Goal: Communication & Community: Answer question/provide support

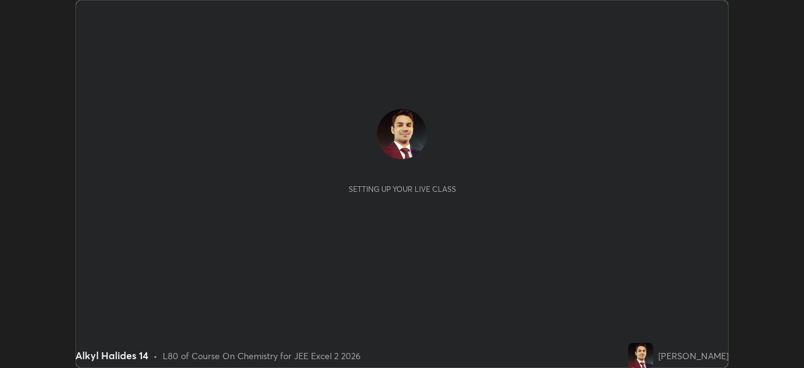
scroll to position [368, 804]
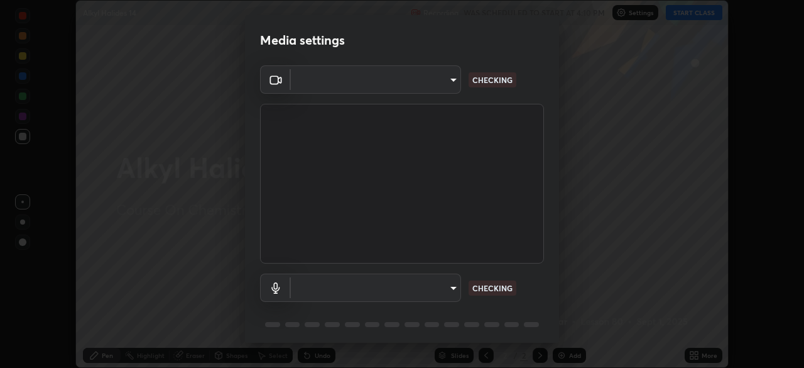
type input "03c1d9060f172c5261930868a8885b82ba90ed4bb89c7d2d1ebbbfabb6a16c2d"
click at [452, 285] on body "Erase all Alkyl Halides 14 Recording WAS SCHEDULED TO START AT 4:10 PM Settings…" at bounding box center [402, 184] width 804 height 368
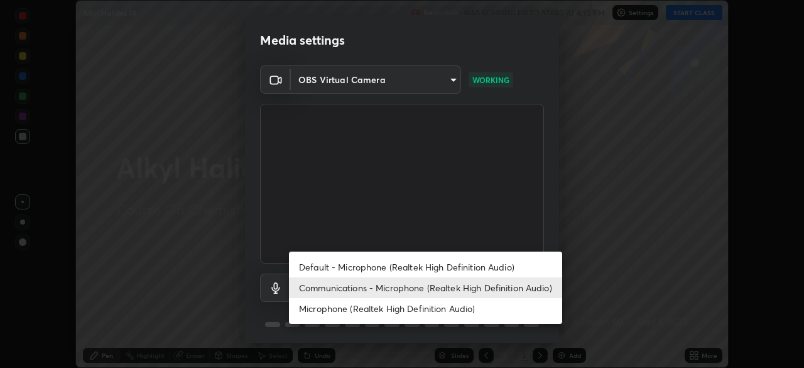
click at [415, 307] on li "Microphone (Realtek High Definition Audio)" at bounding box center [425, 308] width 273 height 21
type input "b89912bce41042c325b085558eca4caa194f073b862106e052d599a10b9fcca0"
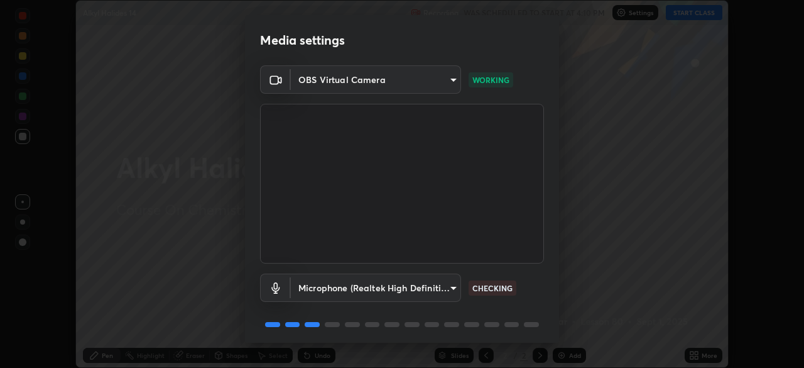
scroll to position [45, 0]
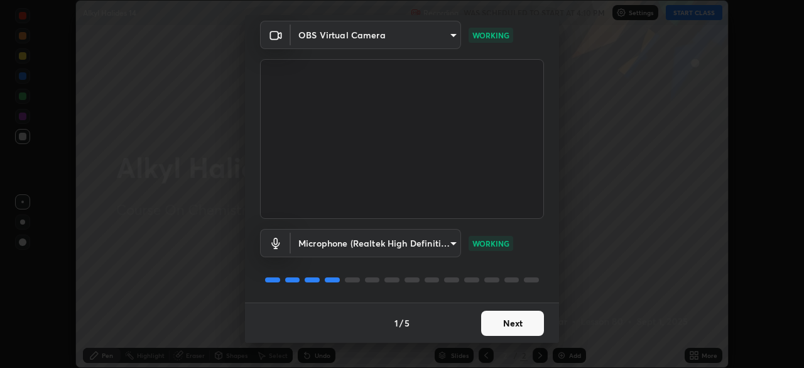
click at [508, 319] on button "Next" at bounding box center [512, 322] width 63 height 25
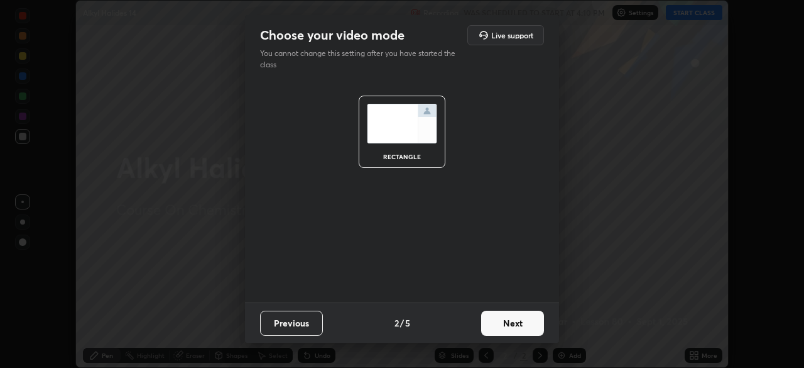
click at [508, 322] on button "Next" at bounding box center [512, 322] width 63 height 25
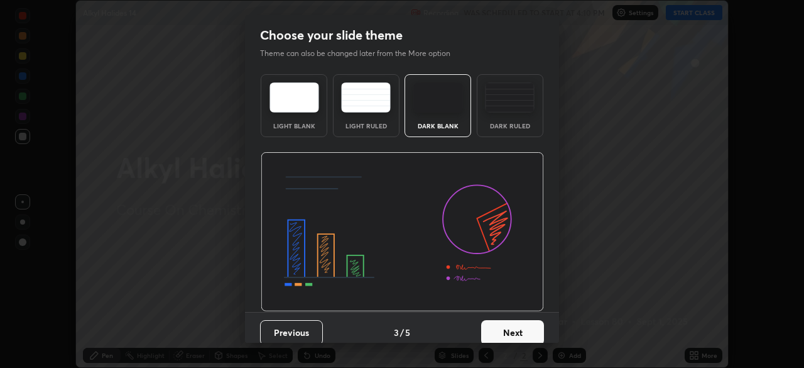
click at [513, 322] on button "Next" at bounding box center [512, 332] width 63 height 25
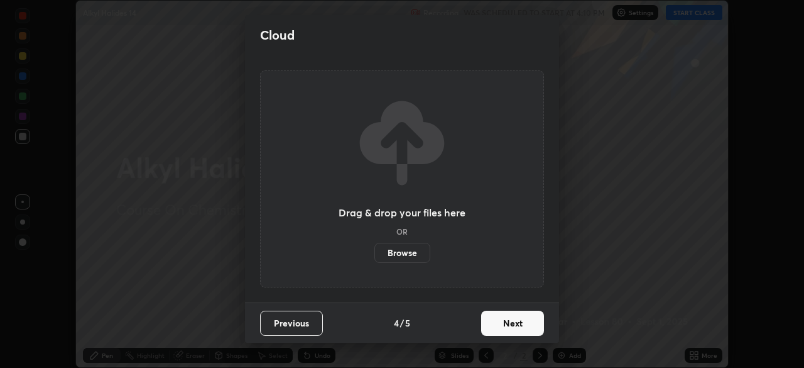
click at [516, 319] on button "Next" at bounding box center [512, 322] width 63 height 25
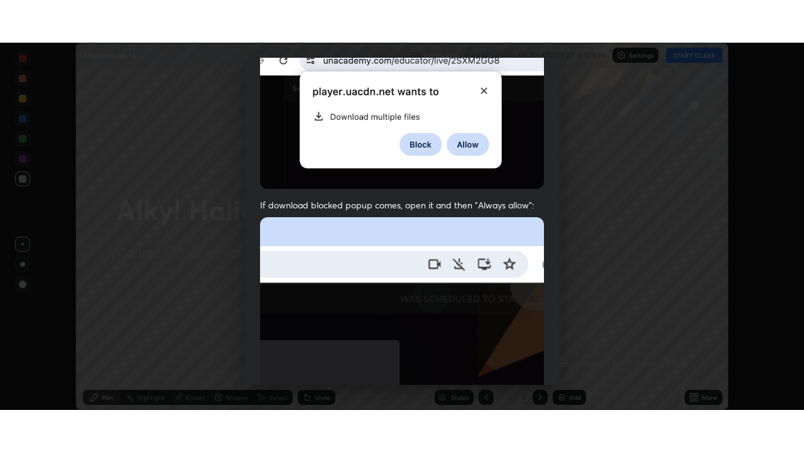
scroll to position [301, 0]
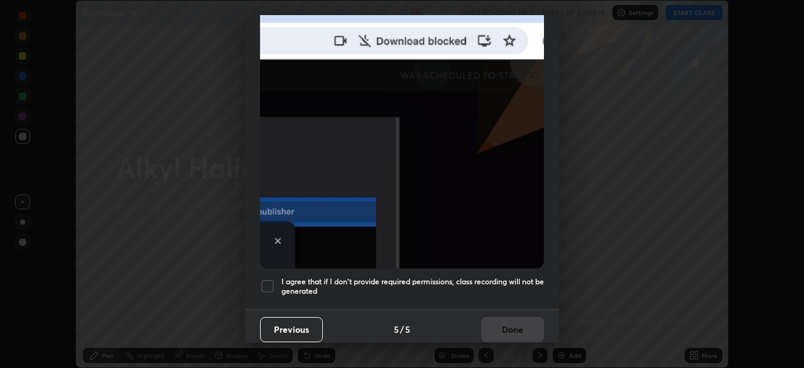
click at [271, 281] on div at bounding box center [267, 285] width 15 height 15
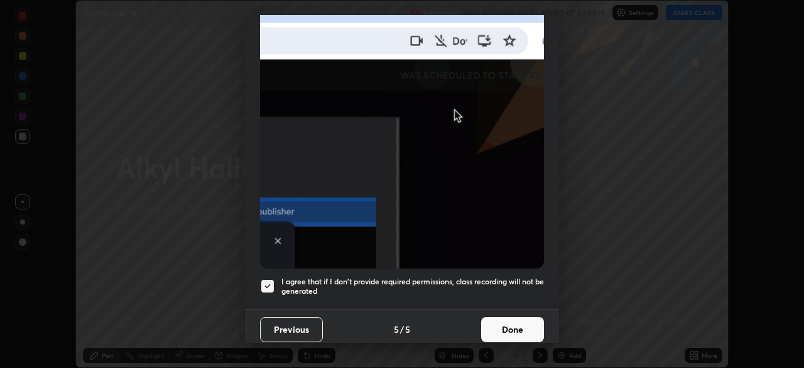
click at [518, 323] on button "Done" at bounding box center [512, 329] width 63 height 25
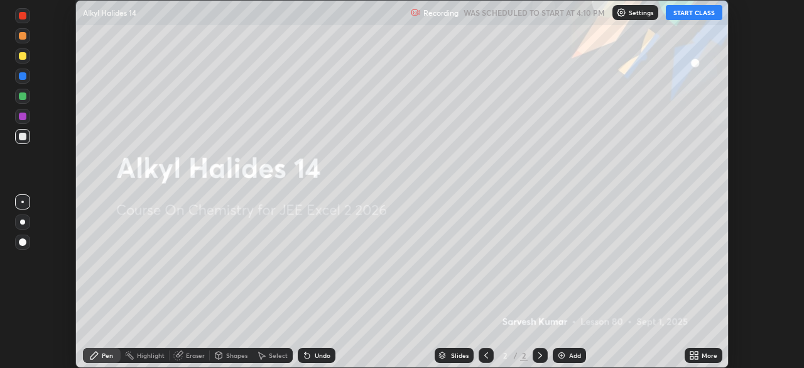
click at [686, 16] on button "START CLASS" at bounding box center [694, 12] width 57 height 15
click at [690, 349] on div "More" at bounding box center [704, 354] width 38 height 15
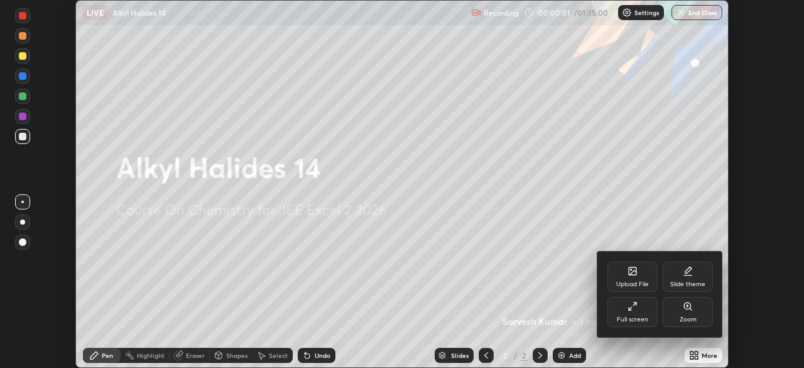
click at [631, 313] on div "Full screen" at bounding box center [633, 312] width 50 height 30
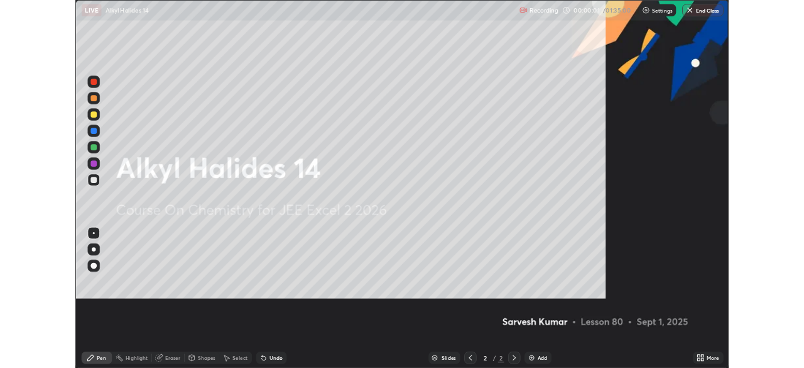
scroll to position [452, 804]
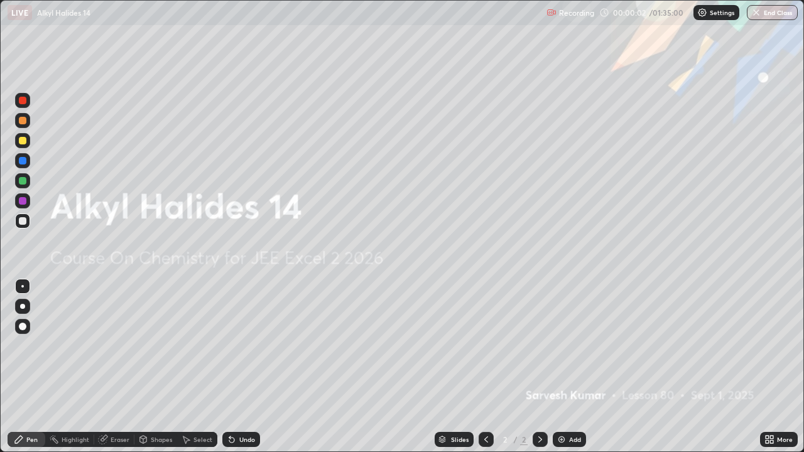
click at [559, 367] on img at bounding box center [562, 440] width 10 height 10
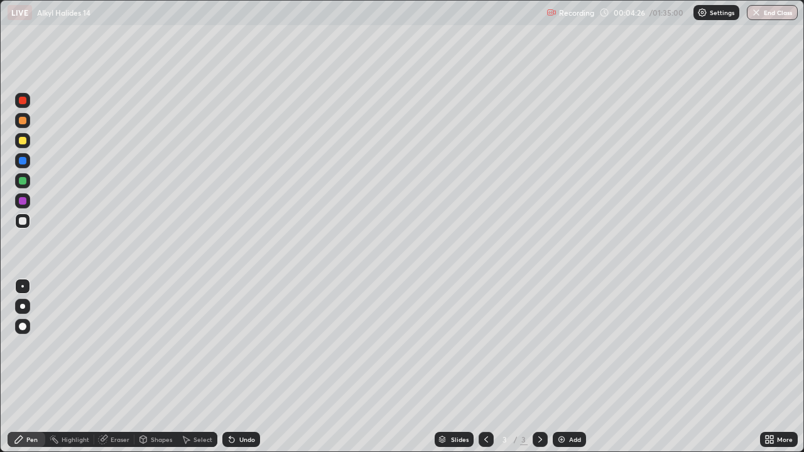
click at [779, 367] on div "More" at bounding box center [785, 440] width 16 height 6
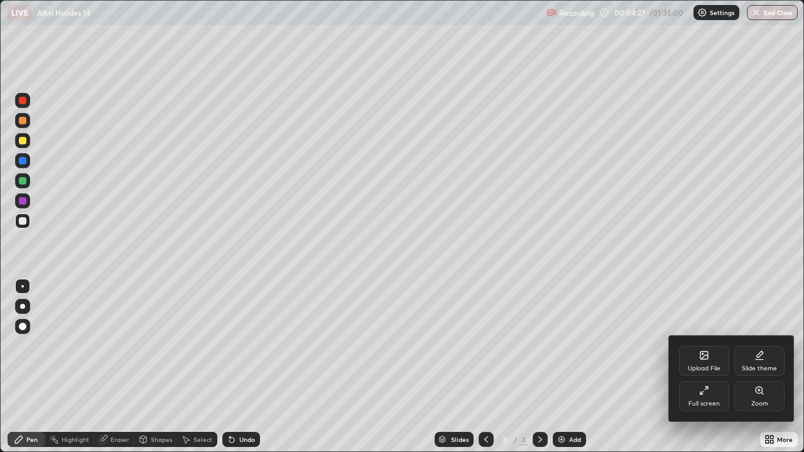
click at [704, 367] on icon at bounding box center [704, 391] width 10 height 10
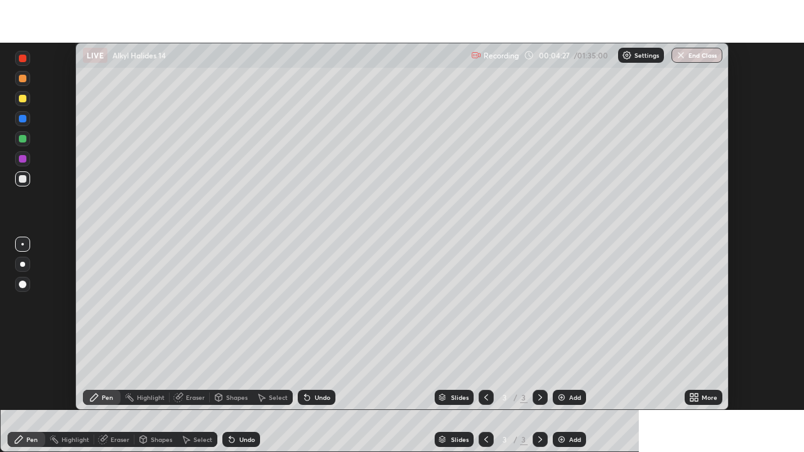
scroll to position [62461, 62025]
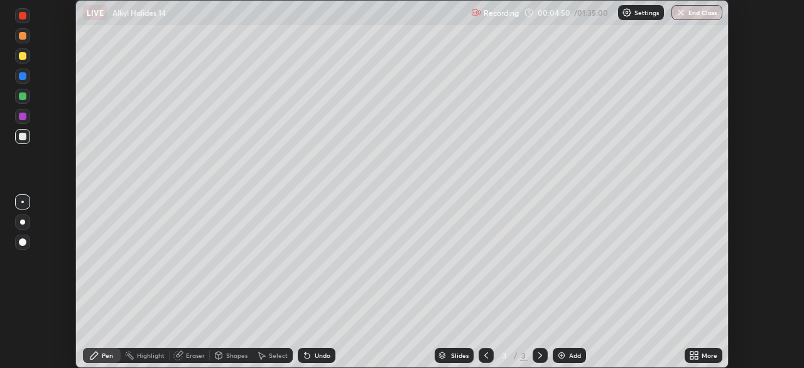
click at [700, 357] on div "More" at bounding box center [704, 354] width 38 height 15
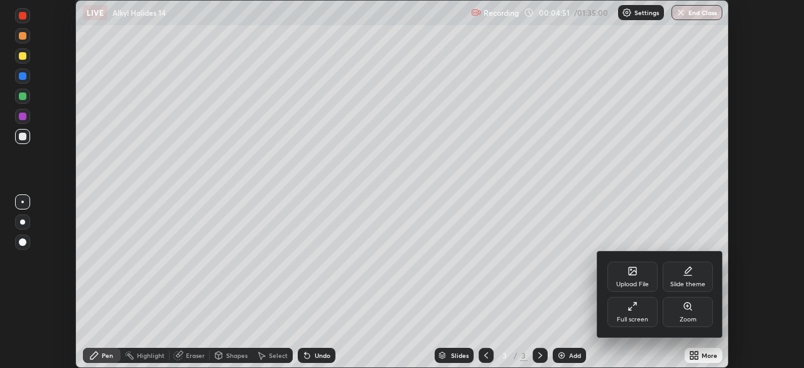
click at [630, 276] on div "Upload File" at bounding box center [633, 276] width 50 height 30
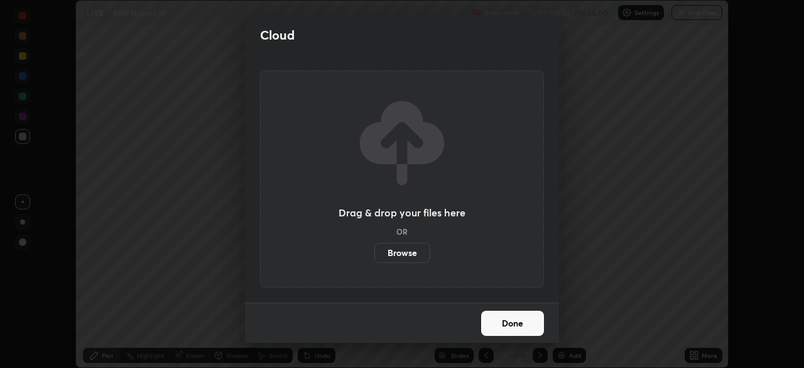
click at [404, 251] on label "Browse" at bounding box center [402, 253] width 56 height 20
click at [374, 251] on input "Browse" at bounding box center [374, 253] width 0 height 20
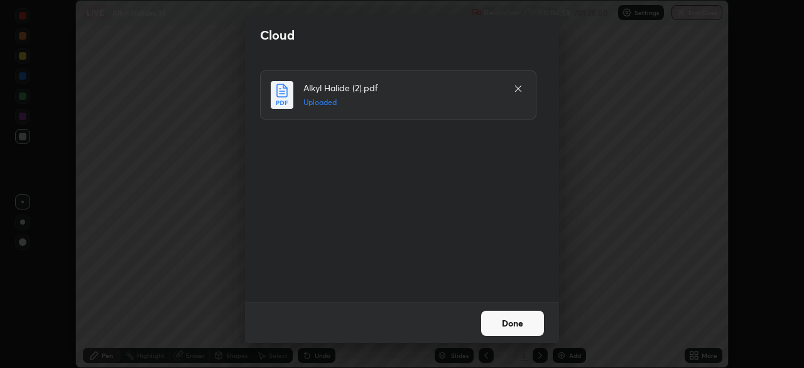
click at [506, 331] on button "Done" at bounding box center [512, 322] width 63 height 25
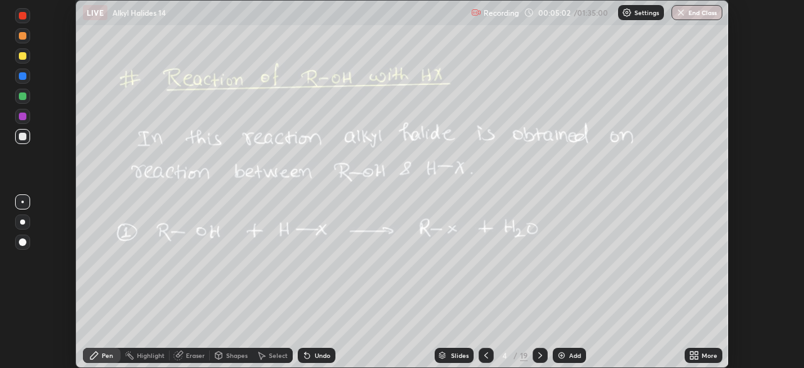
click at [696, 359] on icon at bounding box center [696, 357] width 3 height 3
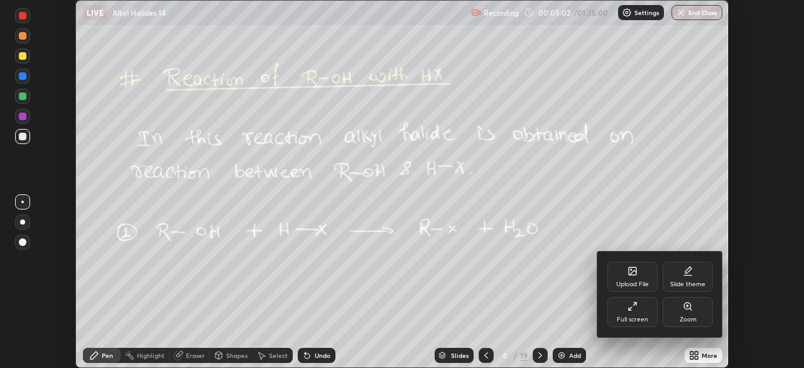
click at [633, 310] on icon at bounding box center [633, 306] width 10 height 10
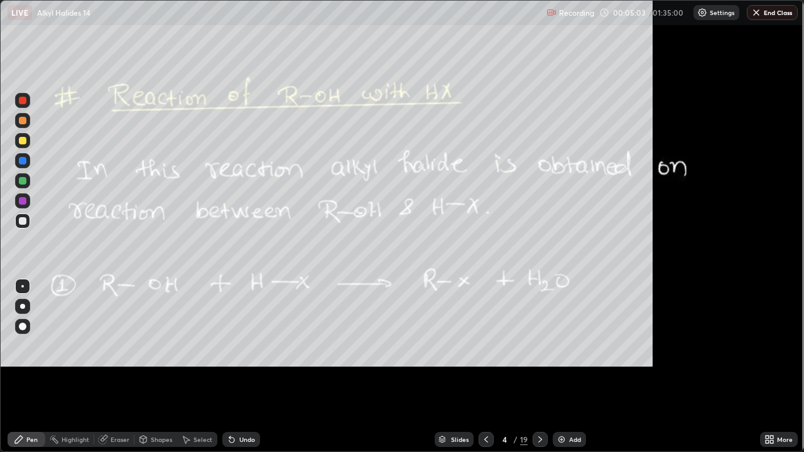
scroll to position [452, 804]
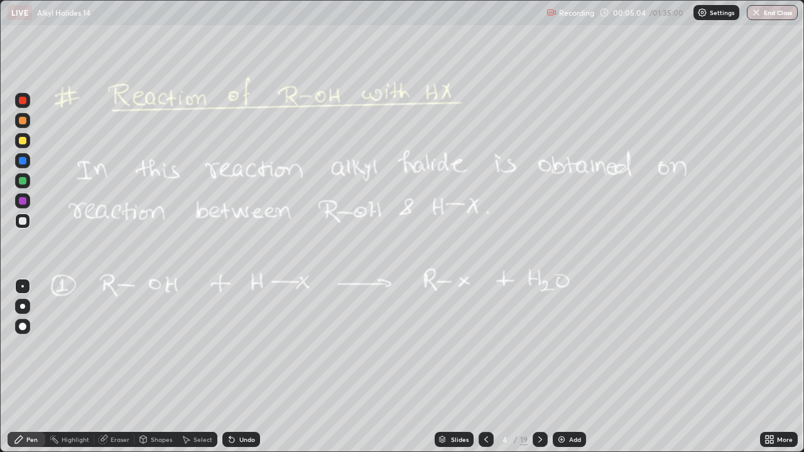
click at [479, 367] on div at bounding box center [486, 439] width 15 height 15
click at [21, 219] on div at bounding box center [23, 221] width 8 height 8
click at [242, 367] on div "Undo" at bounding box center [247, 440] width 16 height 6
click at [25, 119] on div at bounding box center [23, 121] width 8 height 8
click at [538, 367] on div at bounding box center [540, 439] width 15 height 15
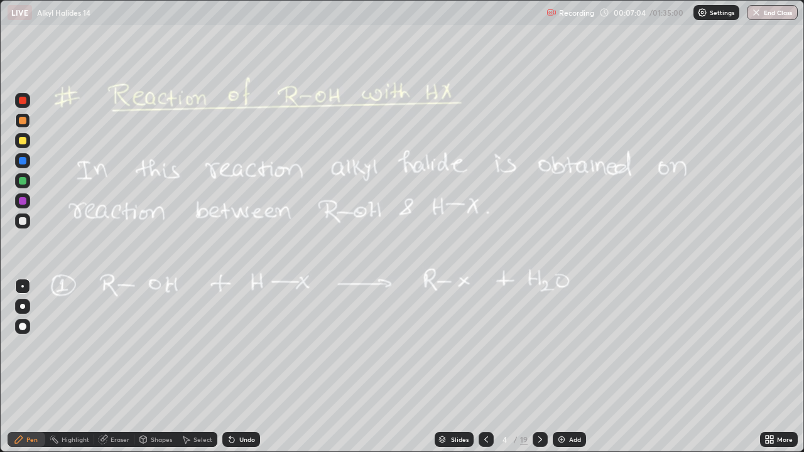
click at [489, 367] on div at bounding box center [486, 439] width 15 height 15
click at [542, 367] on icon at bounding box center [540, 440] width 10 height 10
click at [540, 367] on icon at bounding box center [540, 440] width 10 height 10
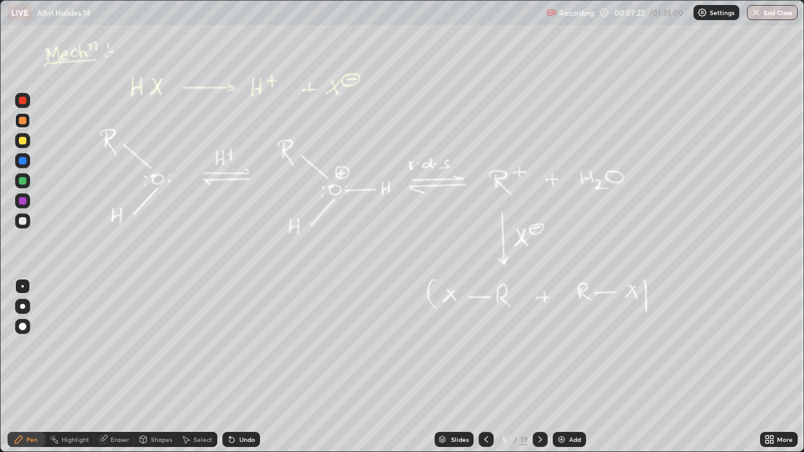
click at [538, 367] on div at bounding box center [540, 439] width 15 height 15
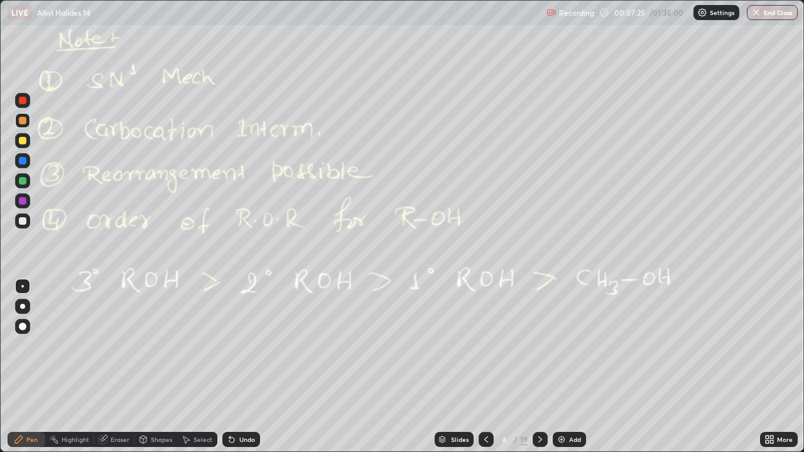
click at [488, 367] on div at bounding box center [486, 439] width 15 height 15
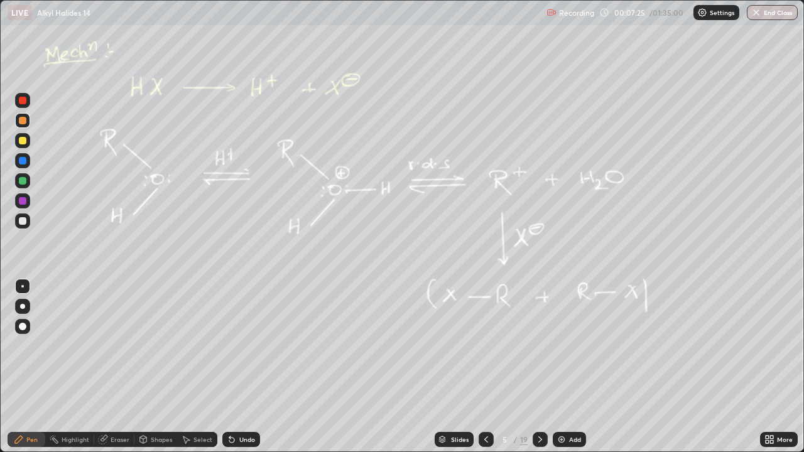
click at [489, 367] on icon at bounding box center [486, 440] width 10 height 10
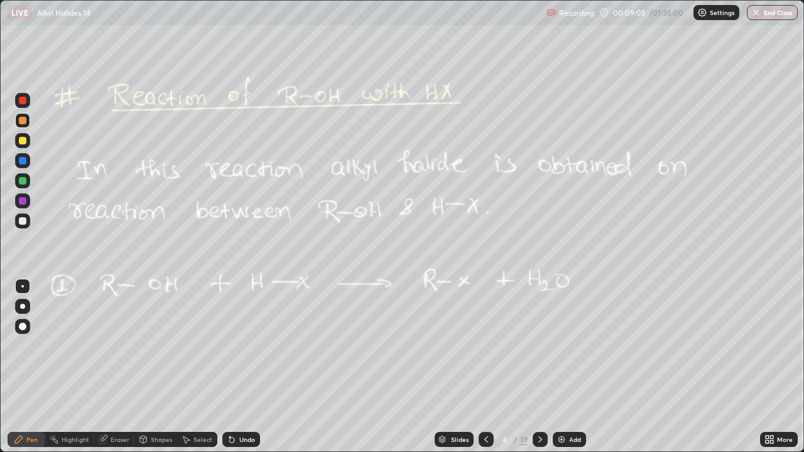
click at [539, 367] on icon at bounding box center [540, 440] width 10 height 10
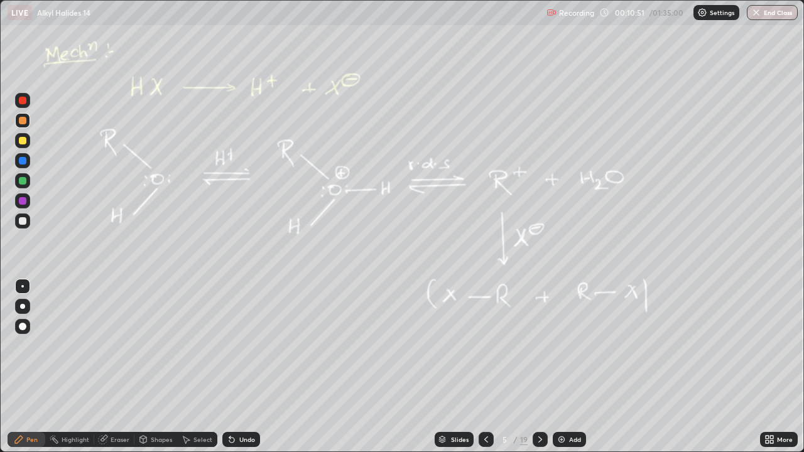
click at [545, 367] on div at bounding box center [540, 439] width 15 height 25
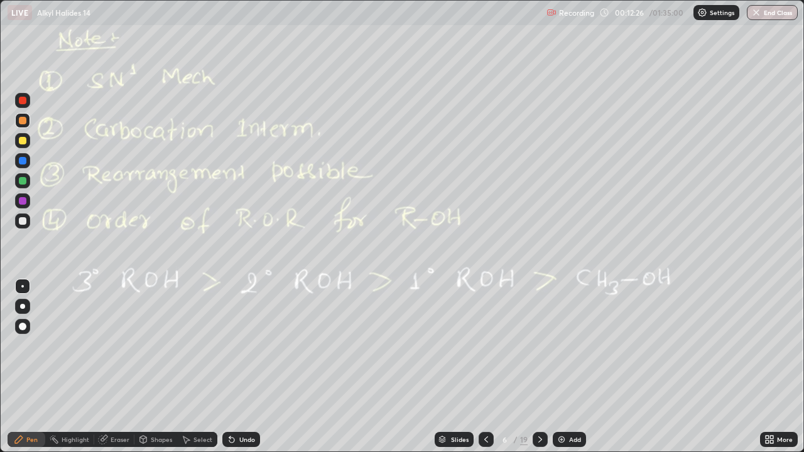
click at [539, 367] on icon at bounding box center [540, 440] width 10 height 10
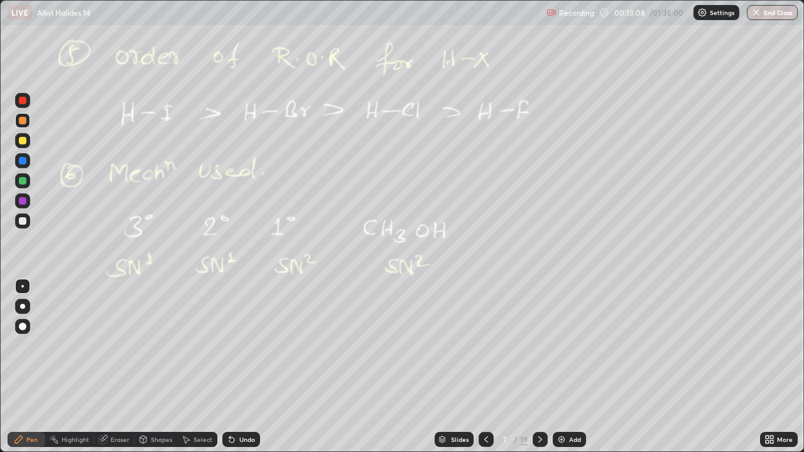
click at [120, 367] on div "Eraser" at bounding box center [120, 440] width 19 height 6
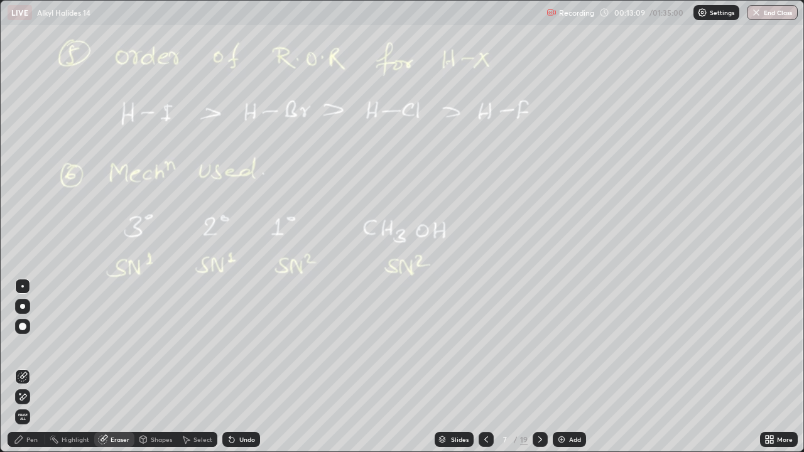
click at [23, 367] on span "Erase all" at bounding box center [23, 417] width 14 height 8
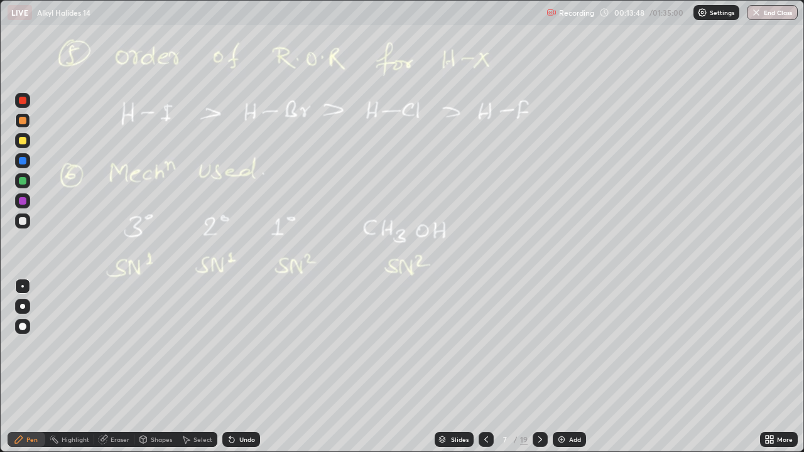
click at [540, 367] on icon at bounding box center [540, 440] width 10 height 10
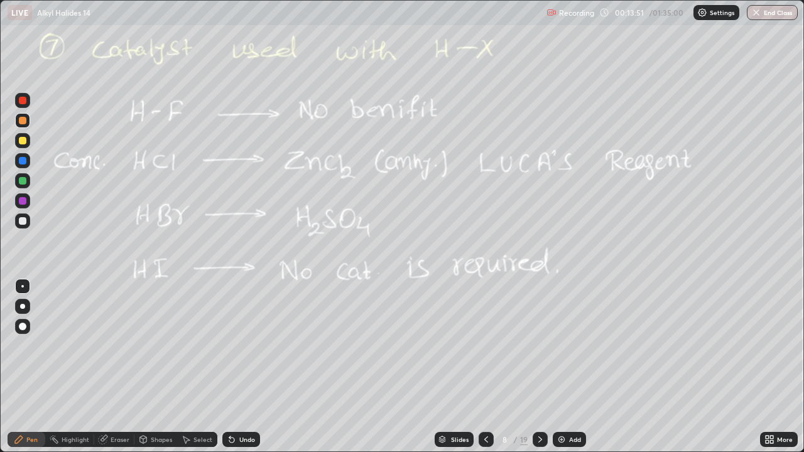
click at [160, 367] on div "Shapes" at bounding box center [161, 440] width 21 height 6
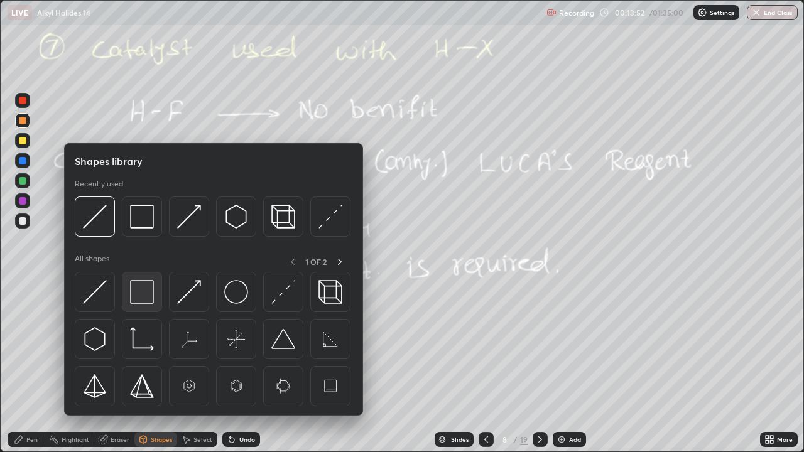
click at [144, 290] on img at bounding box center [142, 292] width 24 height 24
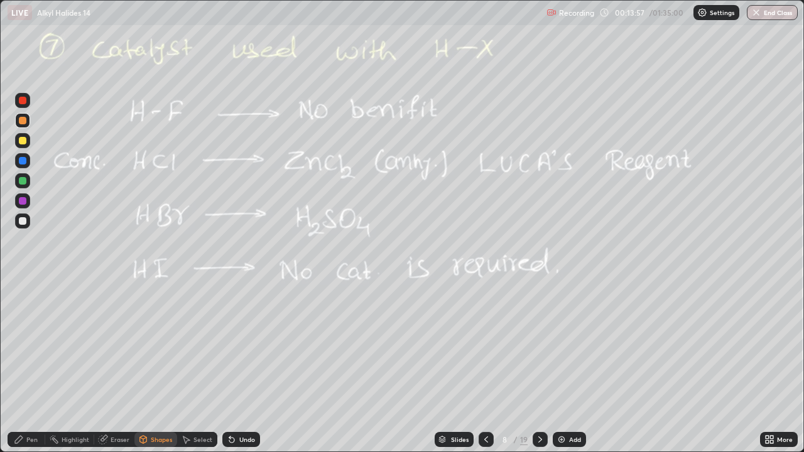
click at [35, 367] on div "Pen" at bounding box center [27, 439] width 38 height 15
click at [118, 367] on div "Eraser" at bounding box center [114, 439] width 40 height 25
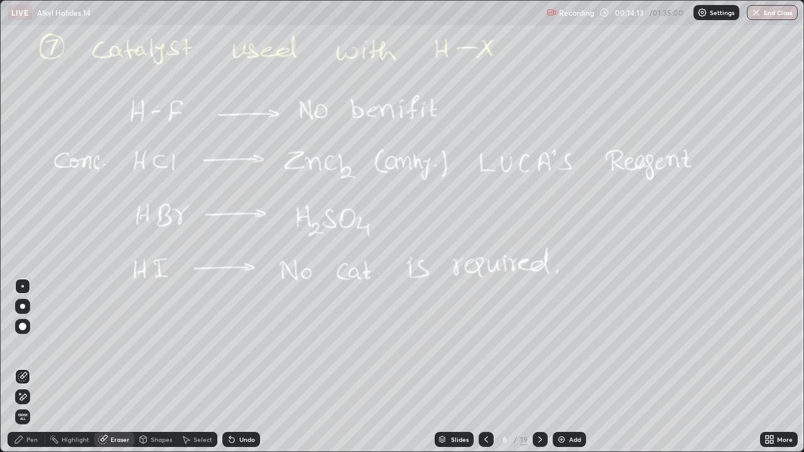
click at [29, 367] on div "Erase all" at bounding box center [22, 417] width 15 height 15
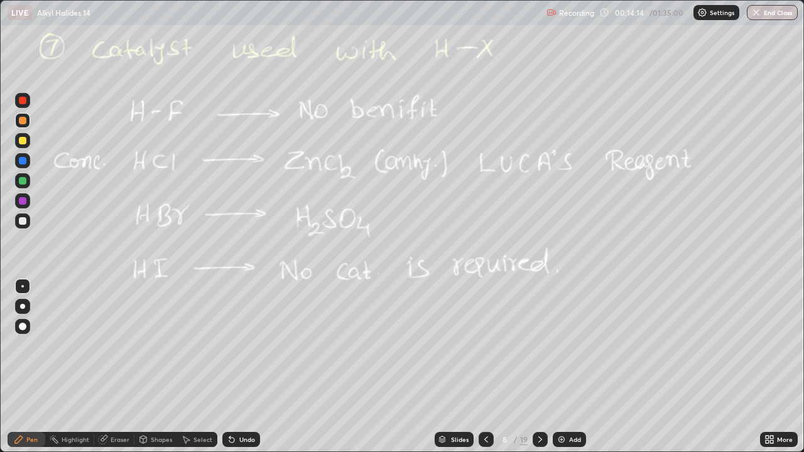
click at [158, 367] on div "Shapes" at bounding box center [155, 439] width 43 height 15
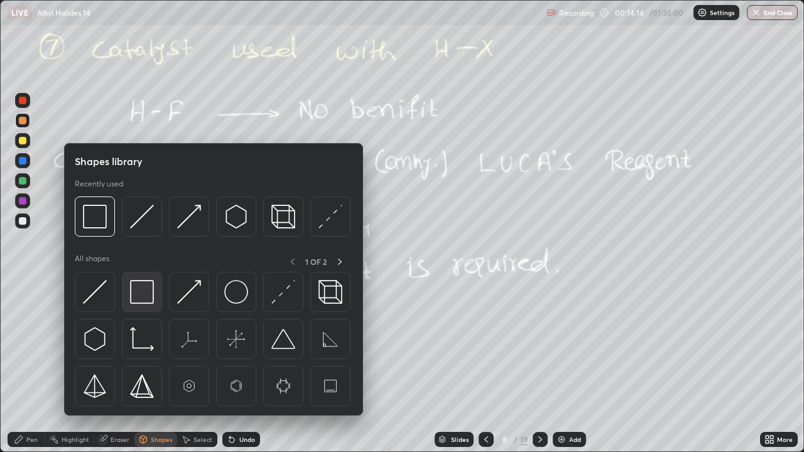
click at [142, 293] on img at bounding box center [142, 292] width 24 height 24
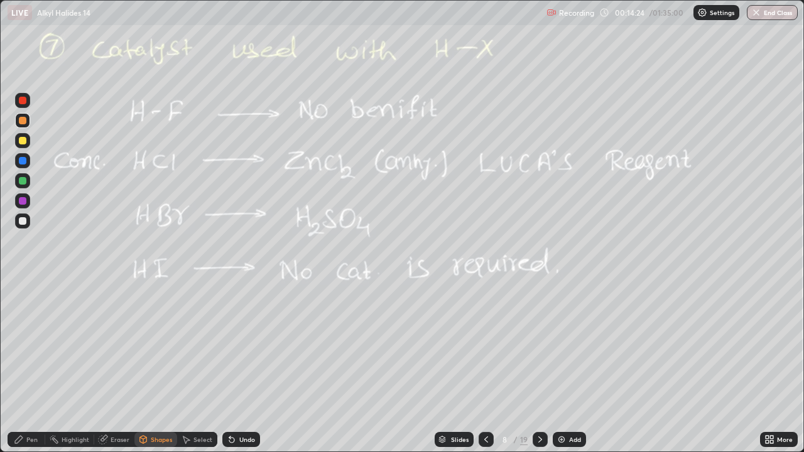
click at [23, 182] on div at bounding box center [23, 181] width 8 height 8
click at [247, 367] on div "Undo" at bounding box center [241, 439] width 38 height 15
click at [33, 367] on div "Pen" at bounding box center [31, 440] width 11 height 6
click at [116, 367] on div "Eraser" at bounding box center [120, 440] width 19 height 6
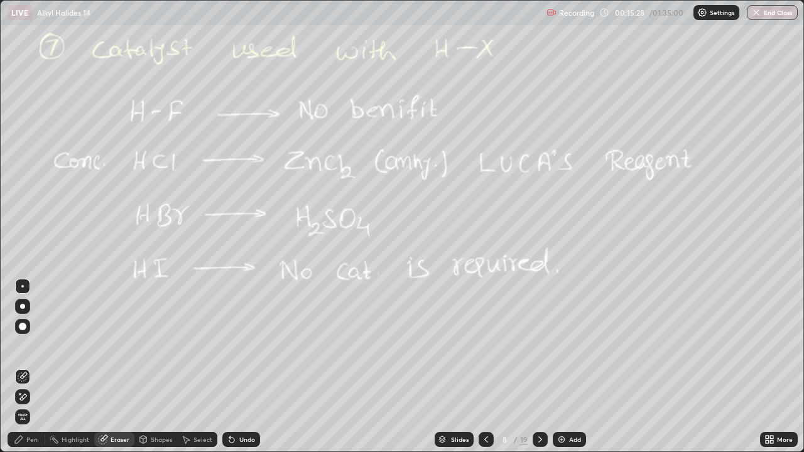
click at [23, 367] on span "Erase all" at bounding box center [23, 417] width 14 height 8
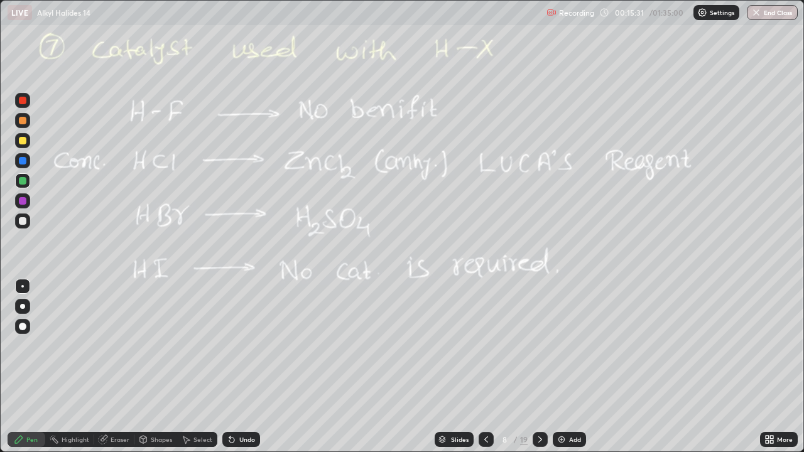
click at [162, 367] on div "Shapes" at bounding box center [161, 440] width 21 height 6
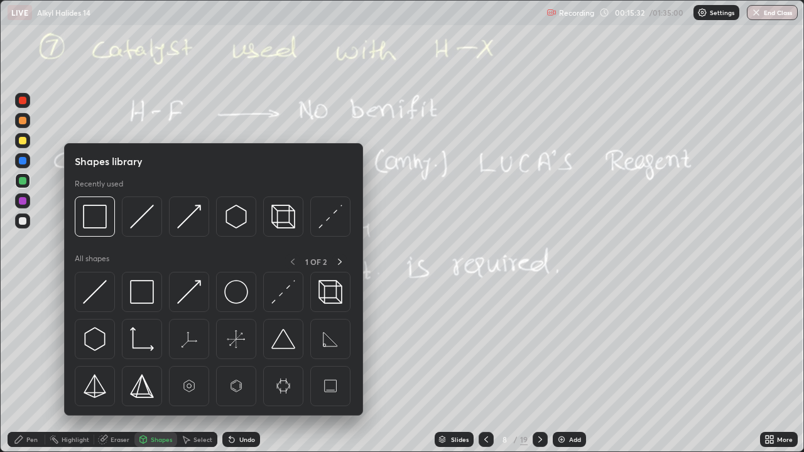
click at [25, 367] on div "Pen" at bounding box center [27, 439] width 38 height 15
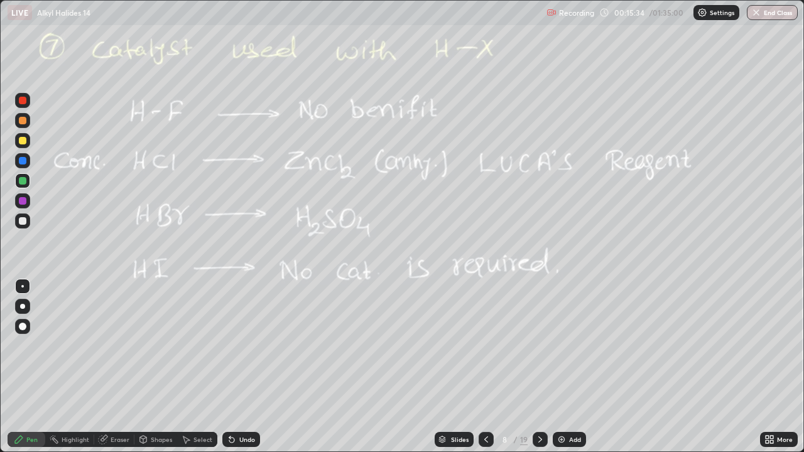
click at [23, 219] on div at bounding box center [23, 221] width 8 height 8
click at [27, 175] on div at bounding box center [22, 180] width 15 height 15
click at [485, 367] on icon at bounding box center [486, 440] width 10 height 10
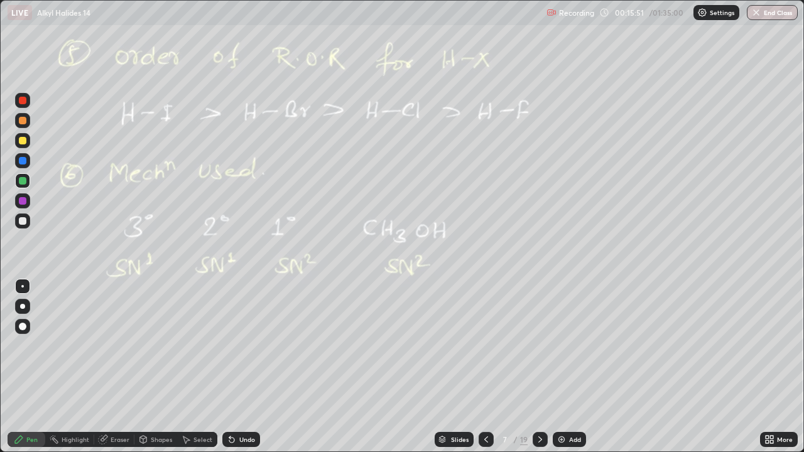
click at [487, 367] on icon at bounding box center [486, 440] width 10 height 10
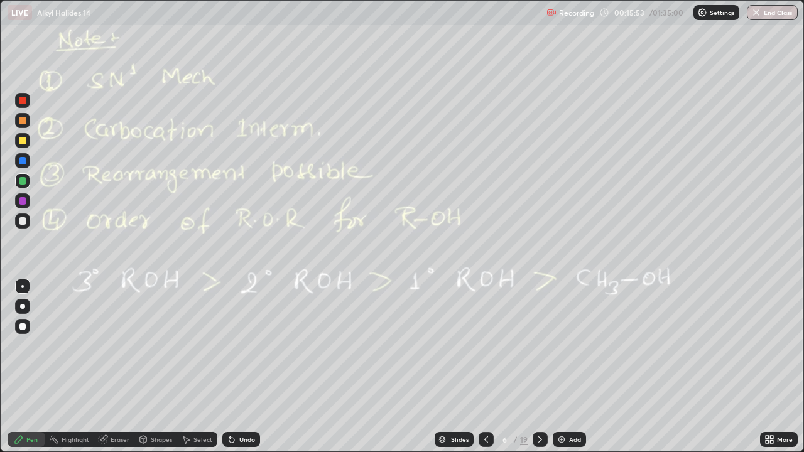
click at [542, 367] on icon at bounding box center [540, 440] width 10 height 10
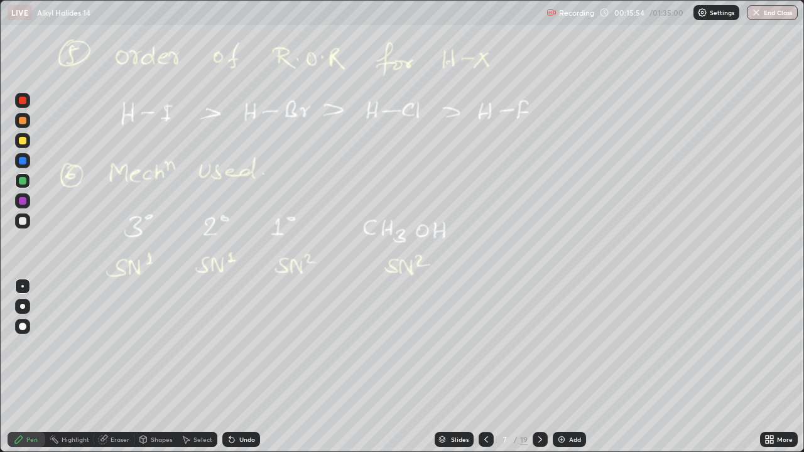
click at [541, 367] on icon at bounding box center [540, 440] width 10 height 10
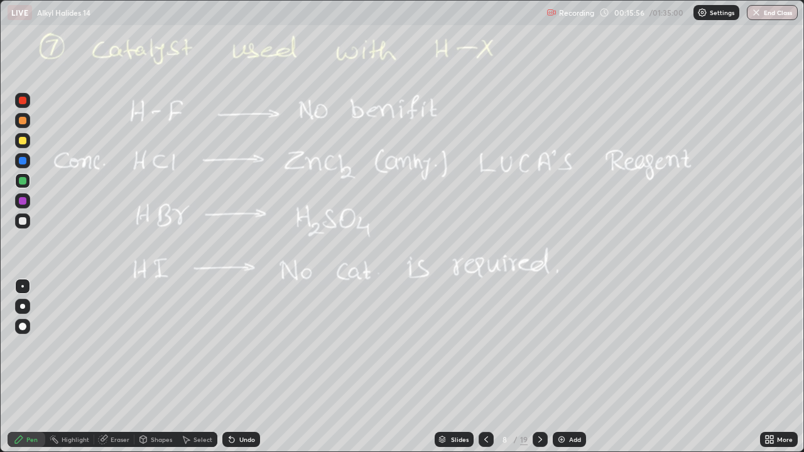
click at [119, 367] on div "Eraser" at bounding box center [120, 440] width 19 height 6
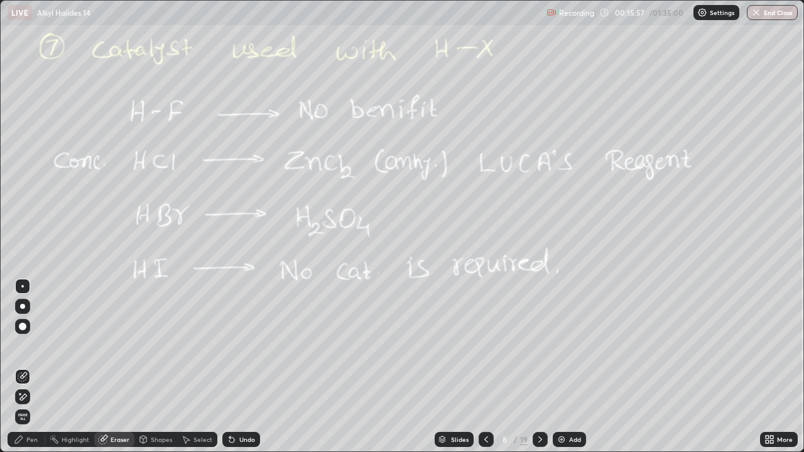
click at [23, 367] on span "Erase all" at bounding box center [23, 417] width 14 height 8
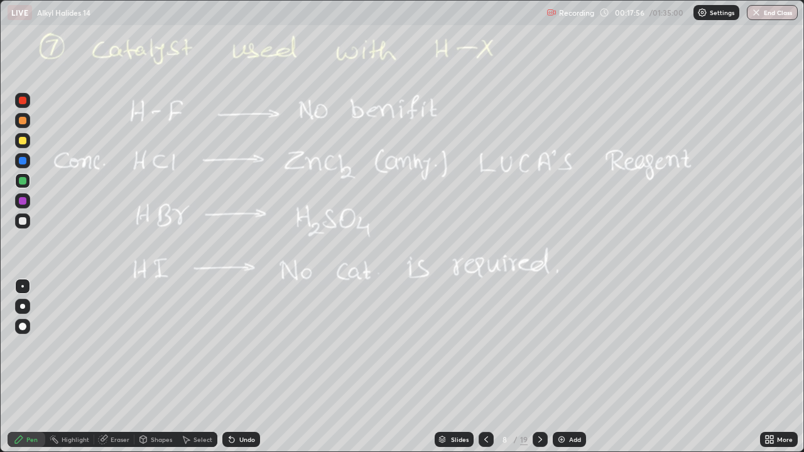
click at [153, 367] on div "Shapes" at bounding box center [161, 440] width 21 height 6
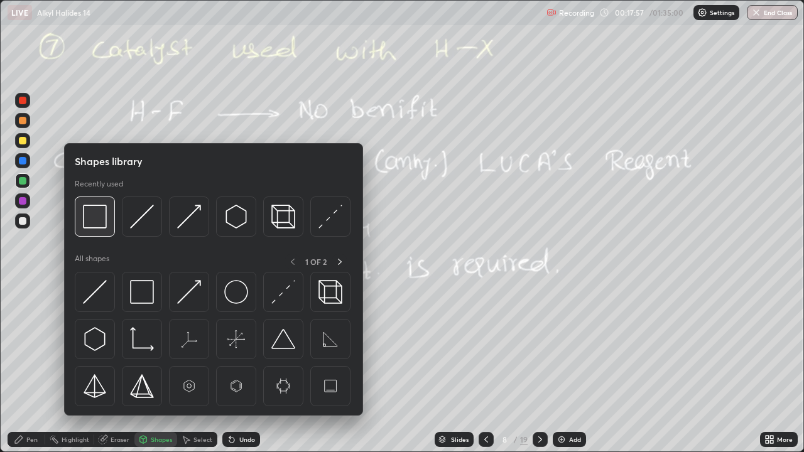
click at [104, 218] on img at bounding box center [95, 217] width 24 height 24
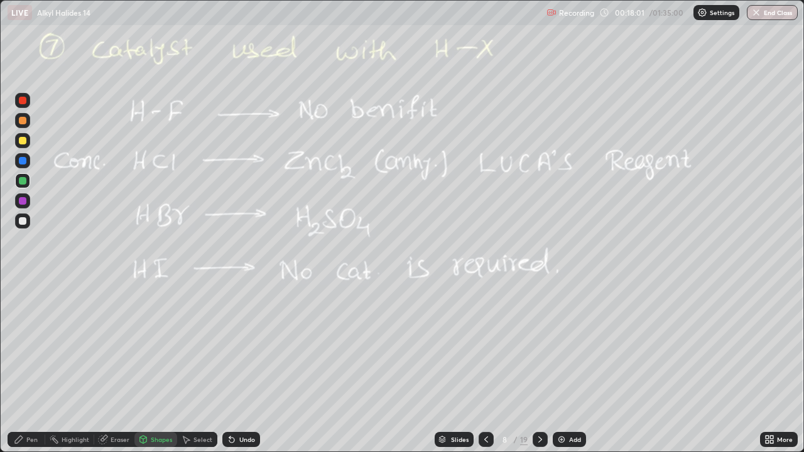
click at [540, 367] on icon at bounding box center [540, 440] width 10 height 10
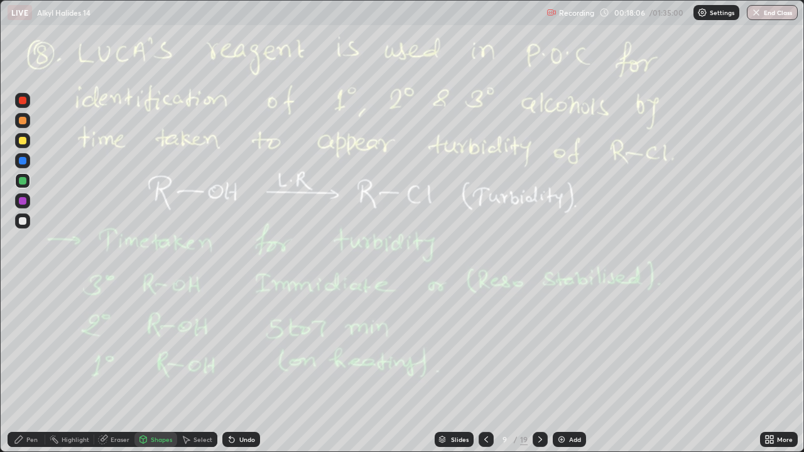
click at [33, 367] on div "Pen" at bounding box center [27, 439] width 38 height 15
click at [23, 121] on div at bounding box center [23, 121] width 8 height 8
click at [486, 367] on icon at bounding box center [486, 440] width 10 height 10
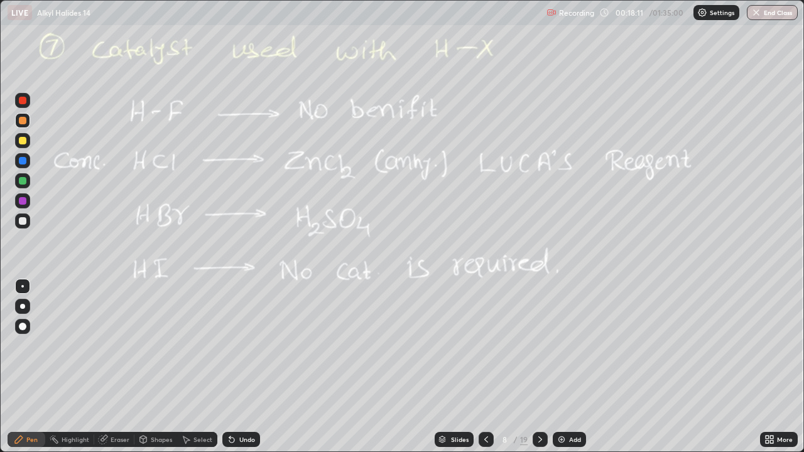
click at [23, 142] on div at bounding box center [23, 141] width 8 height 8
click at [539, 367] on icon at bounding box center [540, 440] width 10 height 10
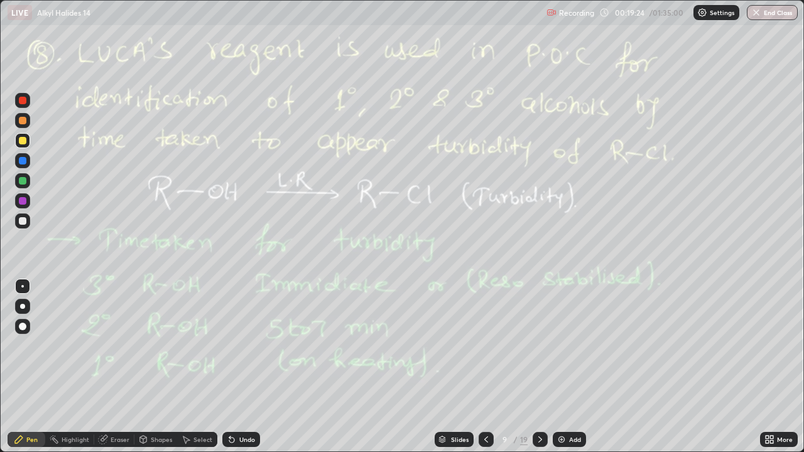
click at [120, 367] on div "Eraser" at bounding box center [120, 440] width 19 height 6
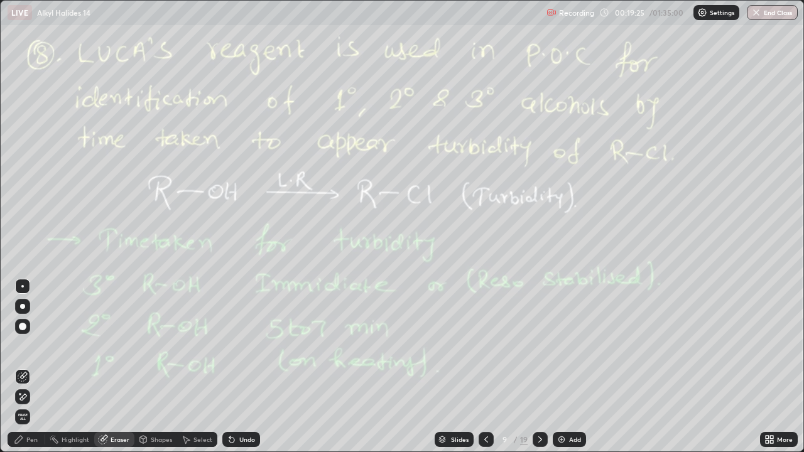
click at [24, 367] on span "Erase all" at bounding box center [23, 417] width 14 height 8
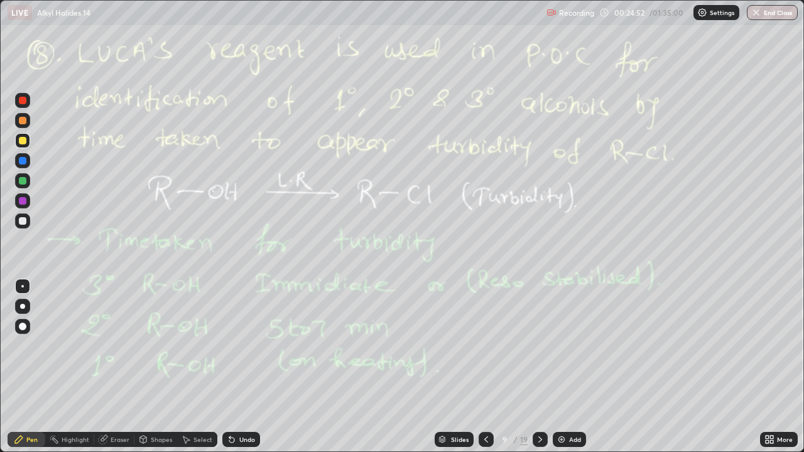
click at [542, 367] on icon at bounding box center [540, 440] width 10 height 10
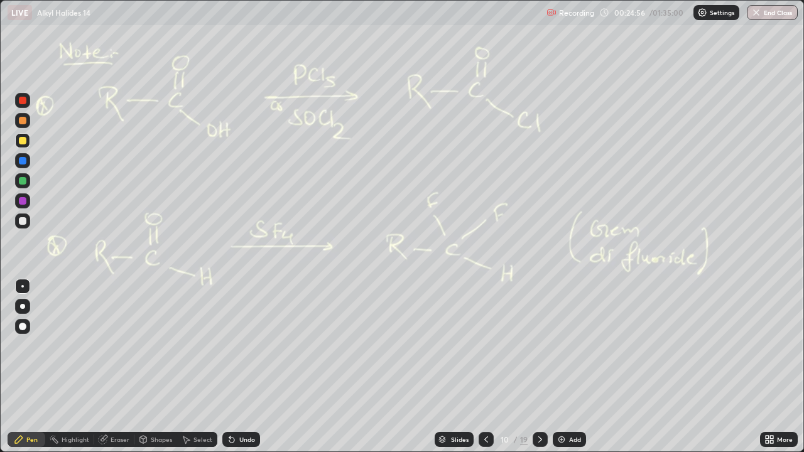
click at [485, 367] on icon at bounding box center [486, 440] width 10 height 10
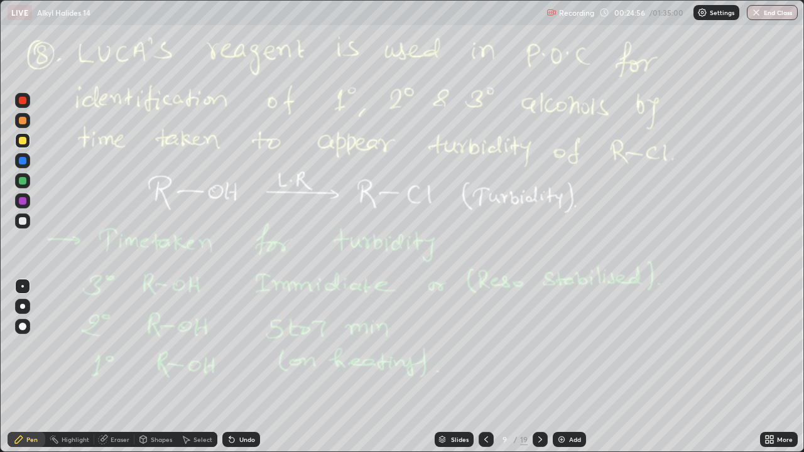
click at [557, 367] on img at bounding box center [562, 440] width 10 height 10
click at [153, 367] on div "Shapes" at bounding box center [161, 440] width 21 height 6
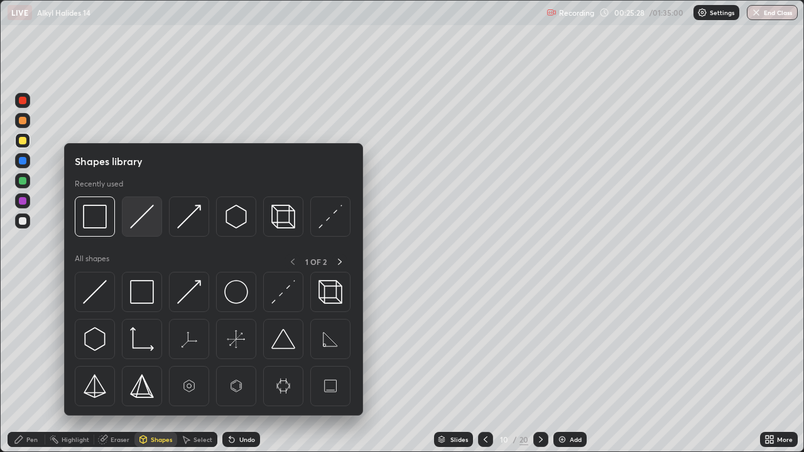
click at [144, 214] on img at bounding box center [142, 217] width 24 height 24
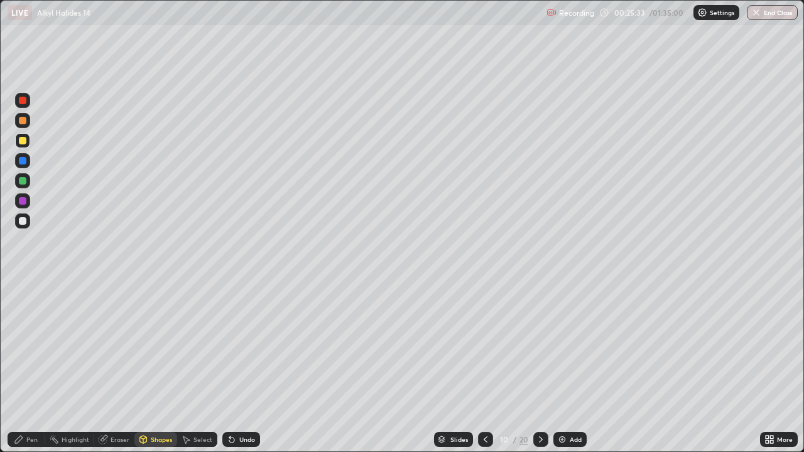
click at [157, 367] on div "Shapes" at bounding box center [155, 439] width 43 height 15
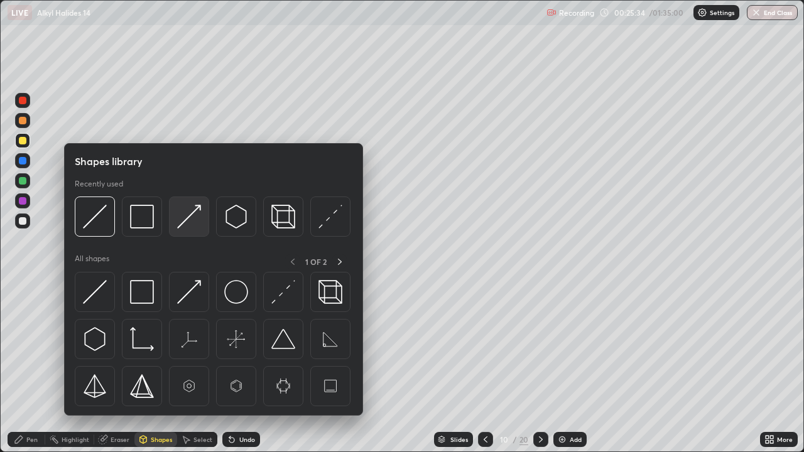
click at [190, 210] on img at bounding box center [189, 217] width 24 height 24
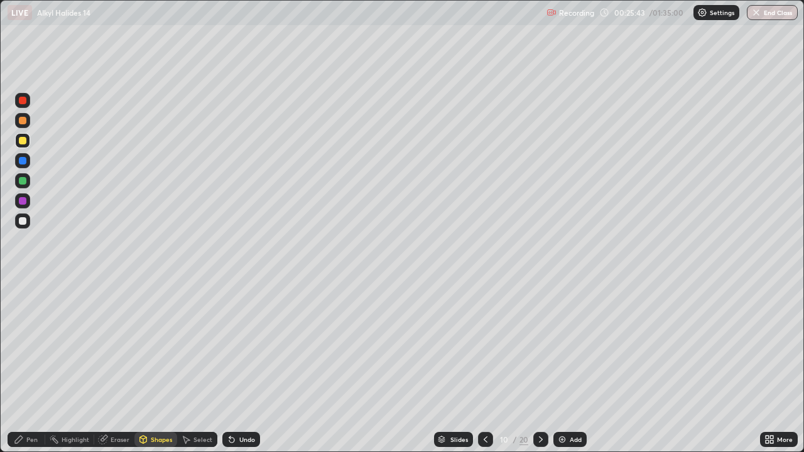
click at [243, 367] on div "Undo" at bounding box center [247, 440] width 16 height 6
click at [36, 367] on div "Pen" at bounding box center [27, 439] width 38 height 15
click at [197, 367] on div "Select" at bounding box center [203, 440] width 19 height 6
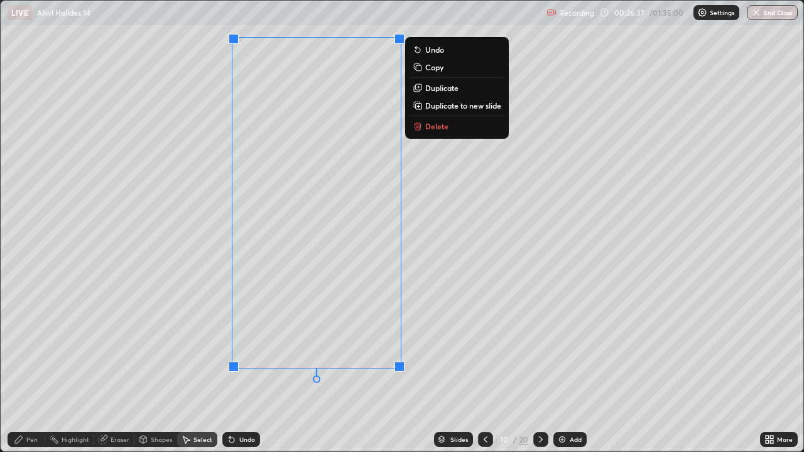
click at [449, 109] on p "Duplicate to new slide" at bounding box center [463, 106] width 76 height 10
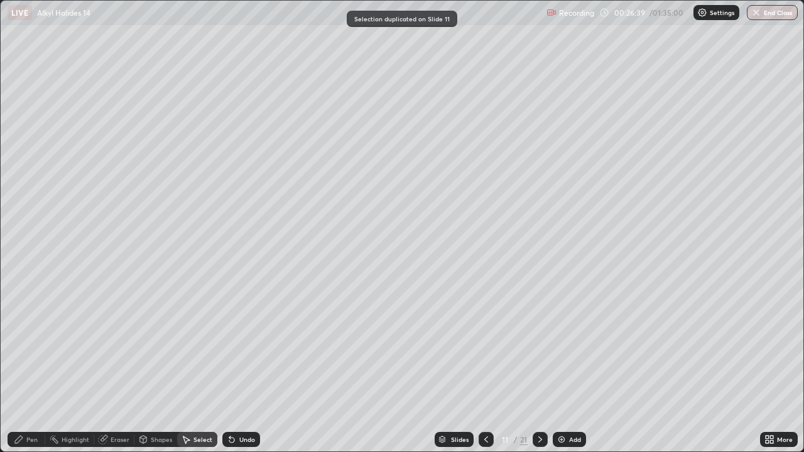
click at [27, 367] on div "Pen" at bounding box center [31, 440] width 11 height 6
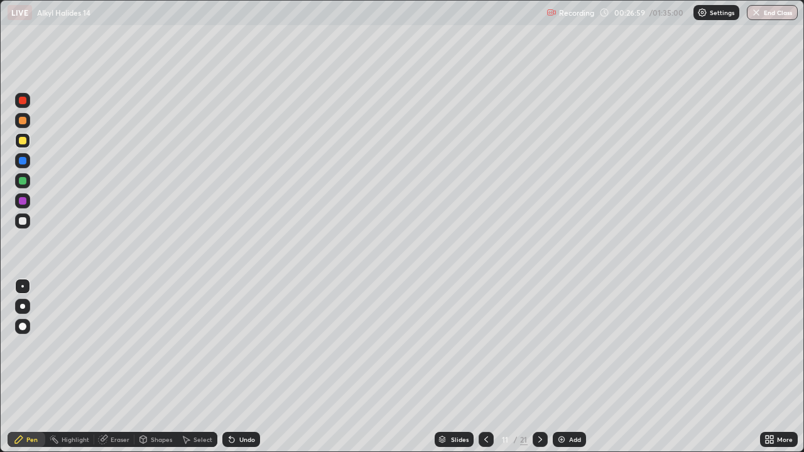
click at [485, 367] on icon at bounding box center [486, 440] width 10 height 10
click at [25, 217] on div at bounding box center [23, 221] width 8 height 8
click at [198, 367] on div "Select" at bounding box center [203, 440] width 19 height 6
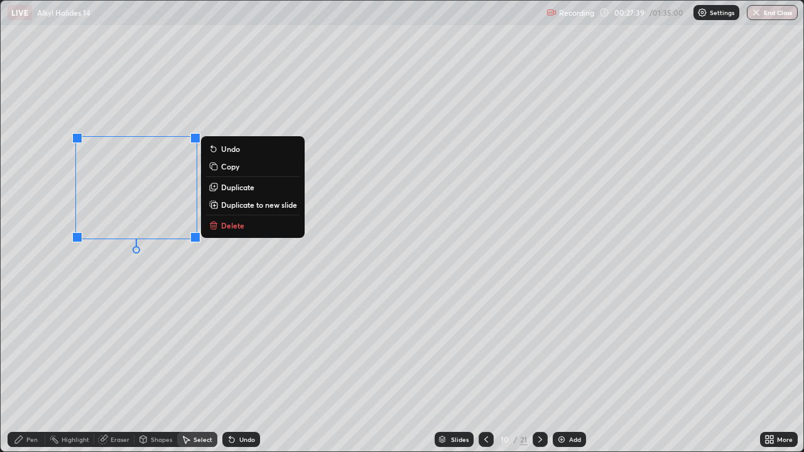
click at [243, 188] on p "Duplicate" at bounding box center [237, 187] width 33 height 10
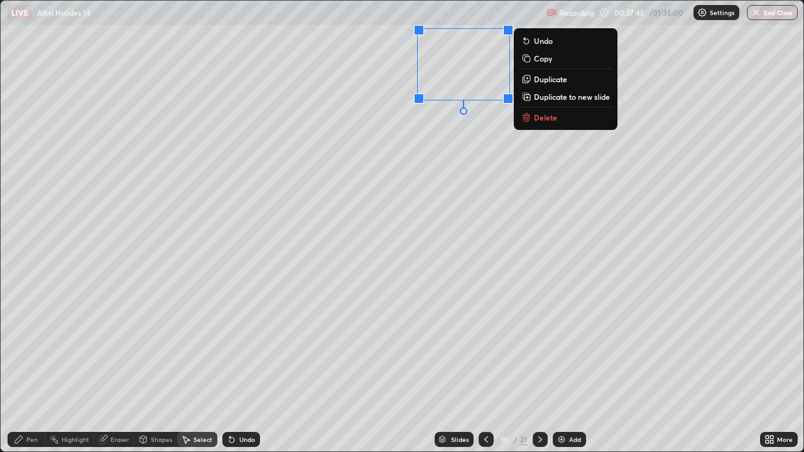
click at [119, 367] on div "Eraser" at bounding box center [120, 440] width 19 height 6
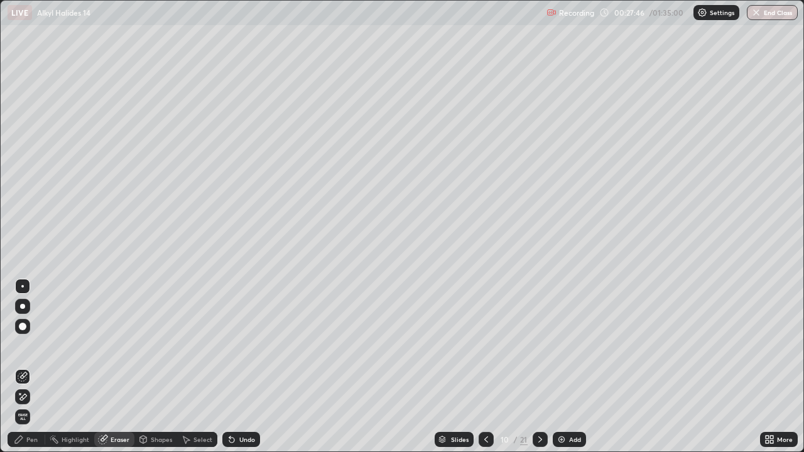
click at [26, 367] on icon at bounding box center [23, 397] width 10 height 11
click at [35, 367] on div "Pen" at bounding box center [31, 440] width 11 height 6
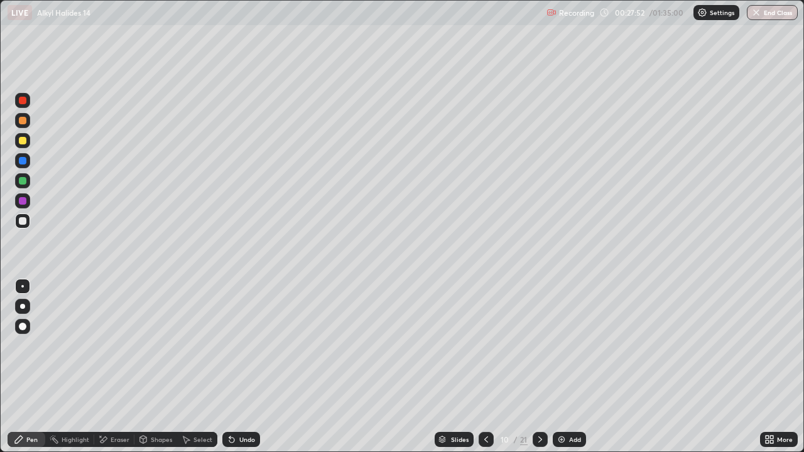
click at [202, 367] on div "Select" at bounding box center [197, 439] width 40 height 15
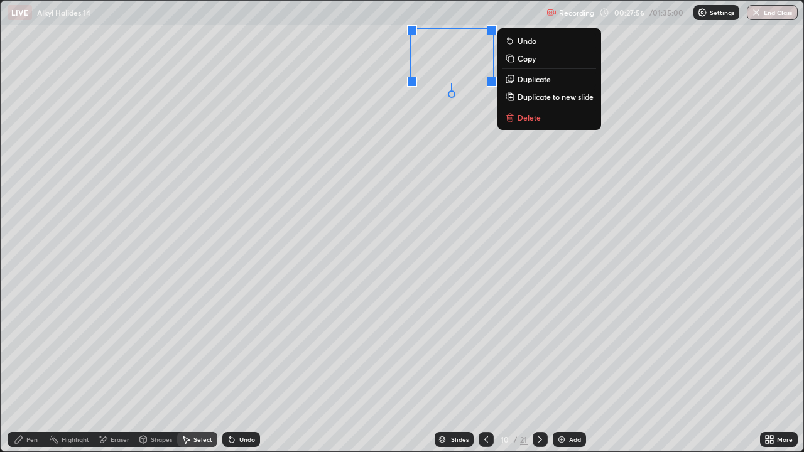
click at [527, 62] on p "Copy" at bounding box center [527, 58] width 18 height 10
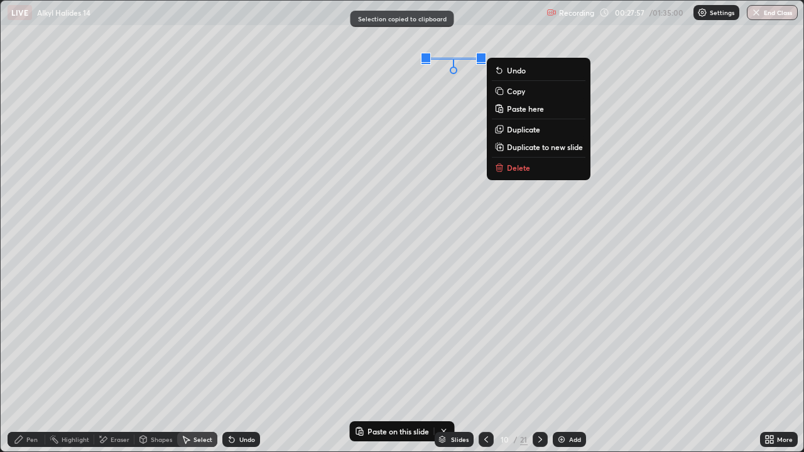
click at [452, 112] on div "0 ° Undo Copy Paste here Duplicate Duplicate to new slide Delete" at bounding box center [402, 226] width 803 height 451
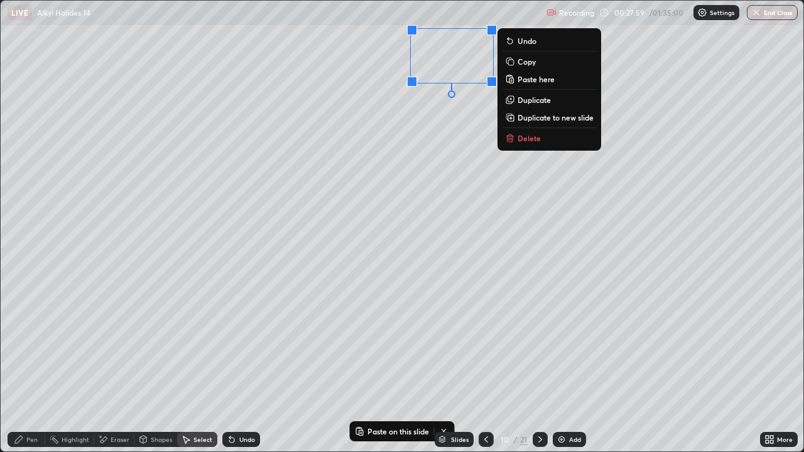
click at [535, 102] on p "Duplicate" at bounding box center [534, 100] width 33 height 10
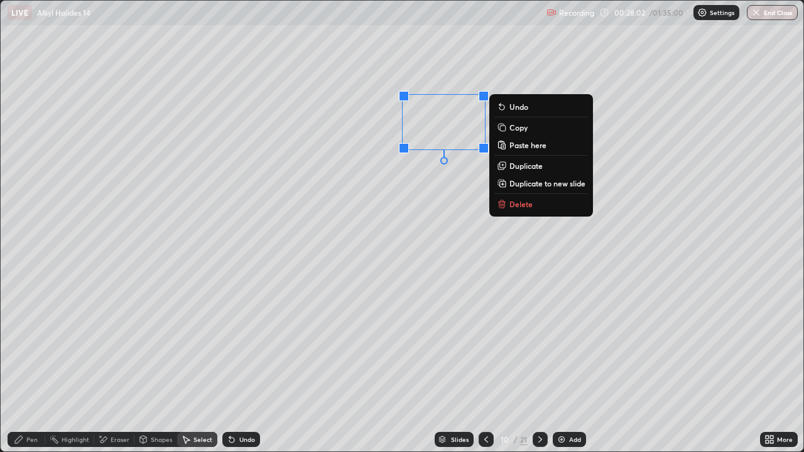
click at [523, 166] on p "Duplicate" at bounding box center [526, 166] width 33 height 10
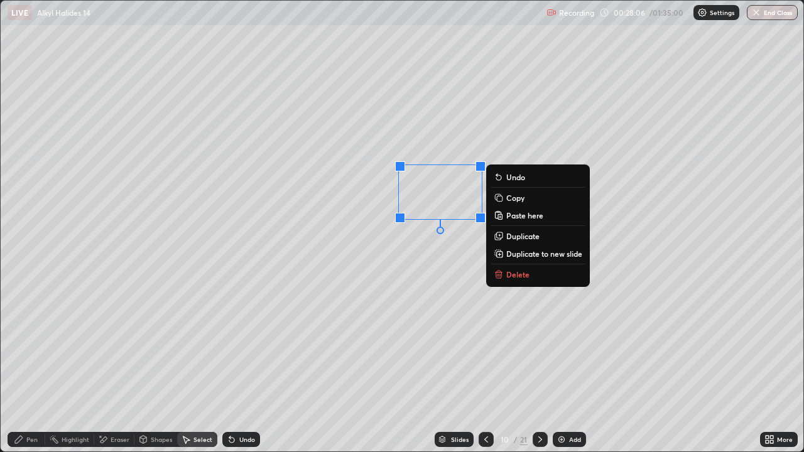
click at [151, 367] on div "0 ° Undo Copy Paste here Duplicate Duplicate to new slide Delete" at bounding box center [402, 226] width 803 height 451
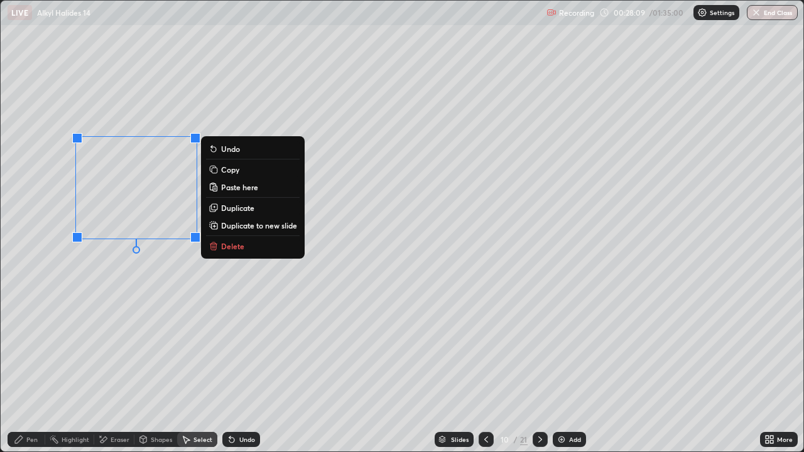
click at [235, 210] on p "Duplicate" at bounding box center [237, 208] width 33 height 10
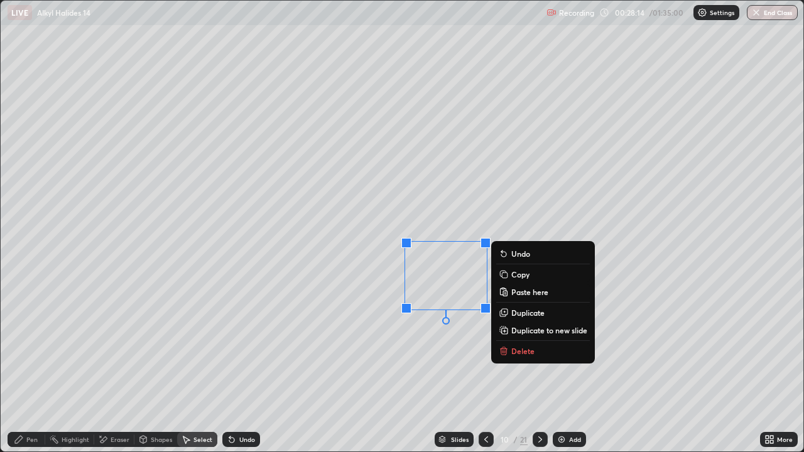
click at [116, 367] on div "Eraser" at bounding box center [120, 440] width 19 height 6
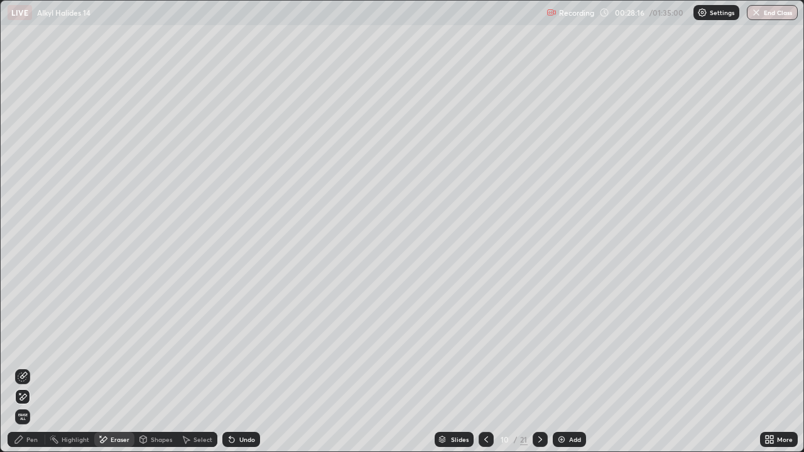
click at [29, 367] on div "Pen" at bounding box center [31, 440] width 11 height 6
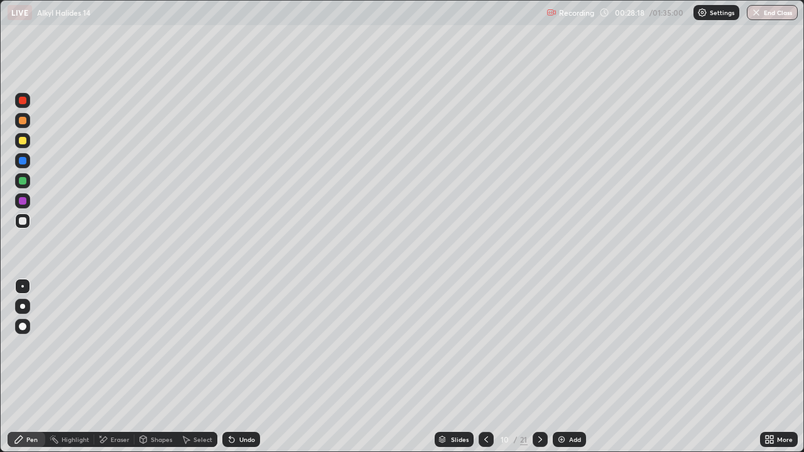
click at [194, 367] on div "Select" at bounding box center [203, 440] width 19 height 6
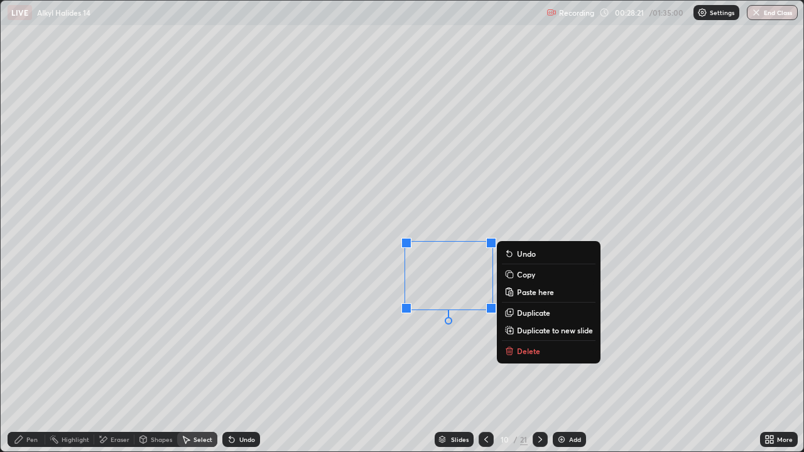
click at [536, 312] on p "Duplicate" at bounding box center [533, 313] width 33 height 10
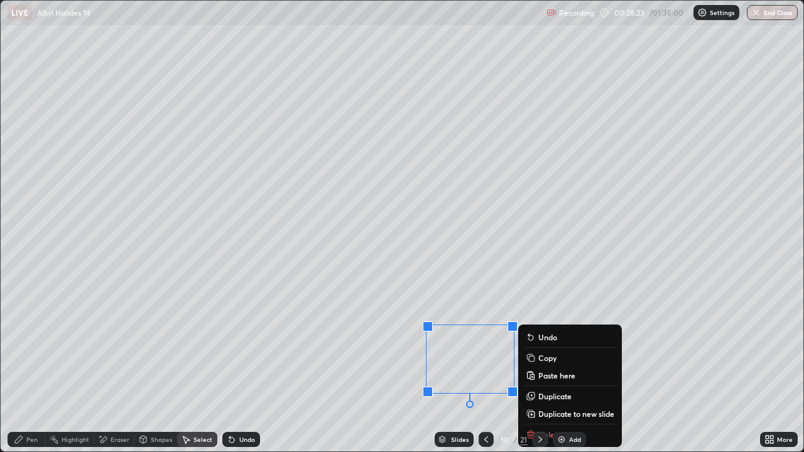
click at [550, 271] on div "0 ° Undo Copy Paste here Duplicate Duplicate to new slide Delete" at bounding box center [402, 226] width 803 height 451
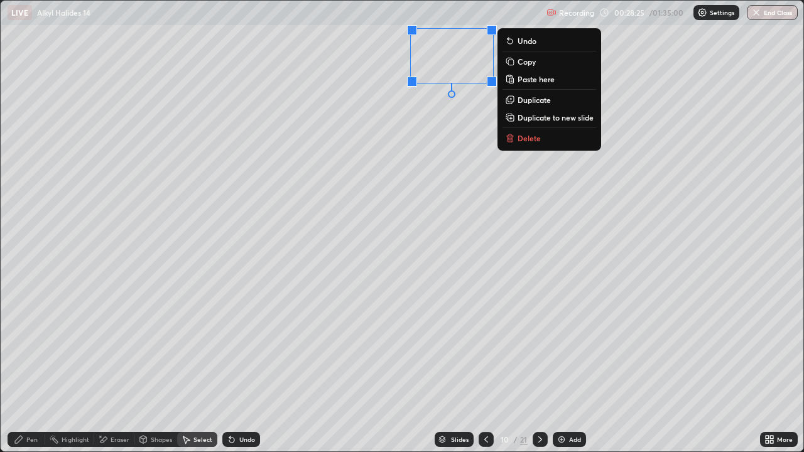
click at [536, 102] on p "Duplicate" at bounding box center [534, 100] width 33 height 10
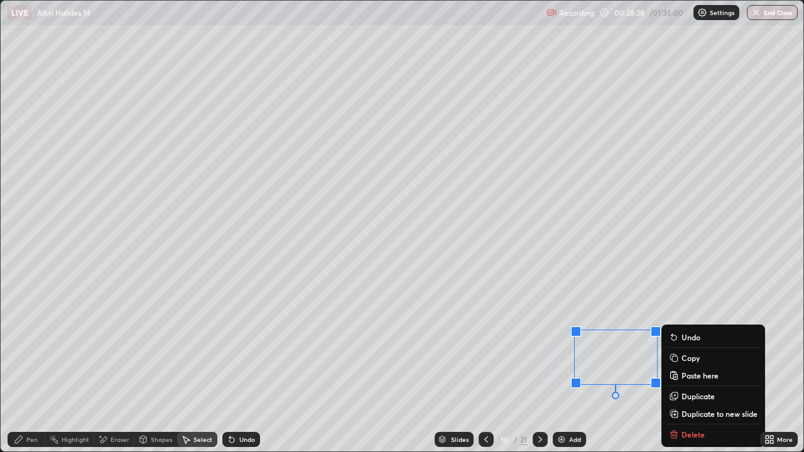
click at [35, 367] on div "Pen" at bounding box center [31, 440] width 11 height 6
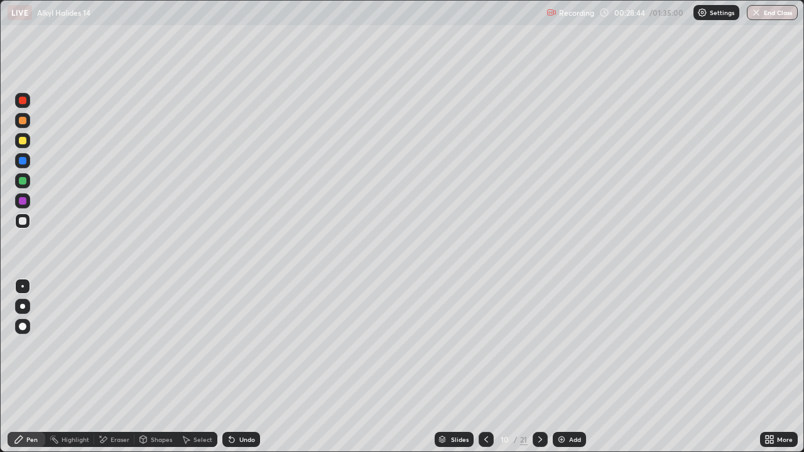
click at [25, 184] on div at bounding box center [23, 181] width 8 height 8
click at [539, 367] on icon at bounding box center [540, 440] width 10 height 10
click at [488, 367] on icon at bounding box center [486, 440] width 10 height 10
click at [536, 367] on div at bounding box center [540, 439] width 15 height 25
click at [542, 367] on icon at bounding box center [540, 440] width 10 height 10
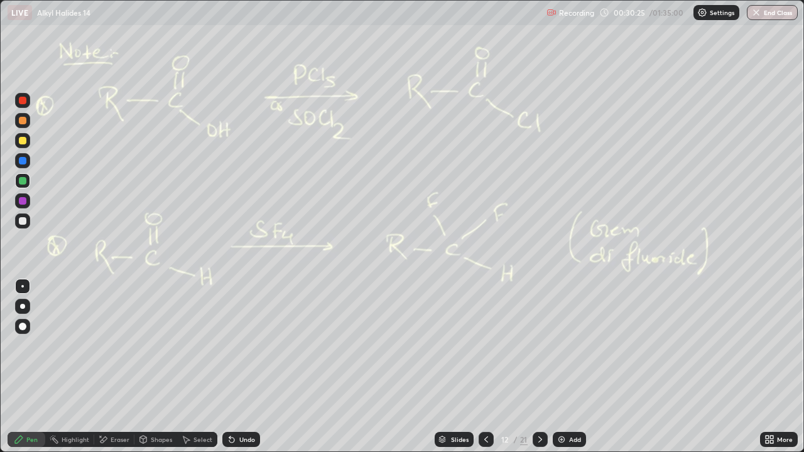
click at [484, 367] on icon at bounding box center [486, 440] width 10 height 10
click at [199, 367] on div "Select" at bounding box center [203, 440] width 19 height 6
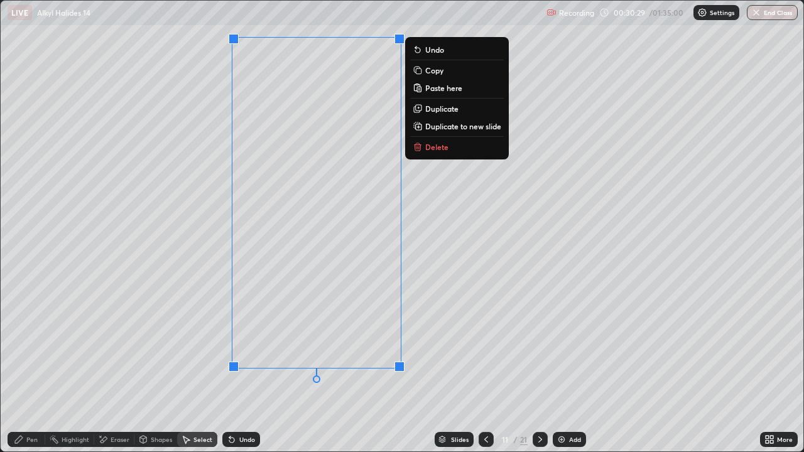
click at [474, 130] on p "Duplicate to new slide" at bounding box center [463, 126] width 76 height 10
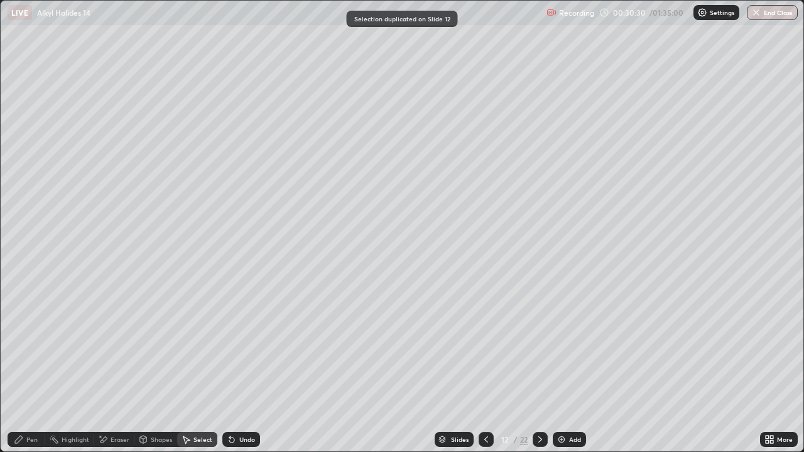
click at [160, 367] on div "Shapes" at bounding box center [161, 440] width 21 height 6
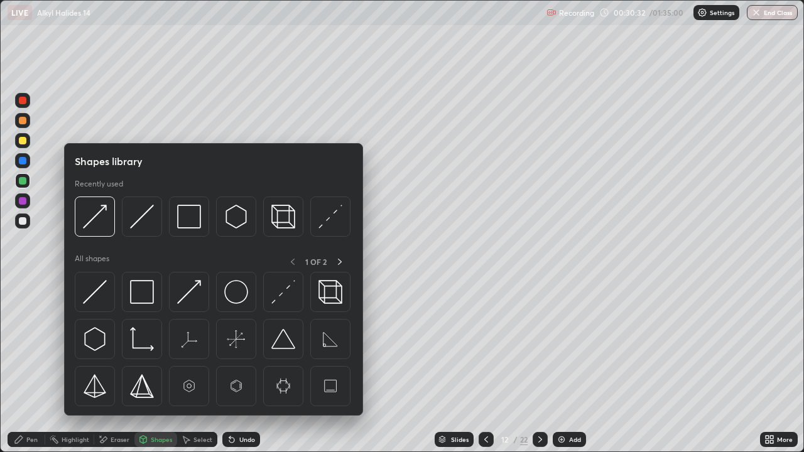
click at [33, 367] on div "Pen" at bounding box center [31, 440] width 11 height 6
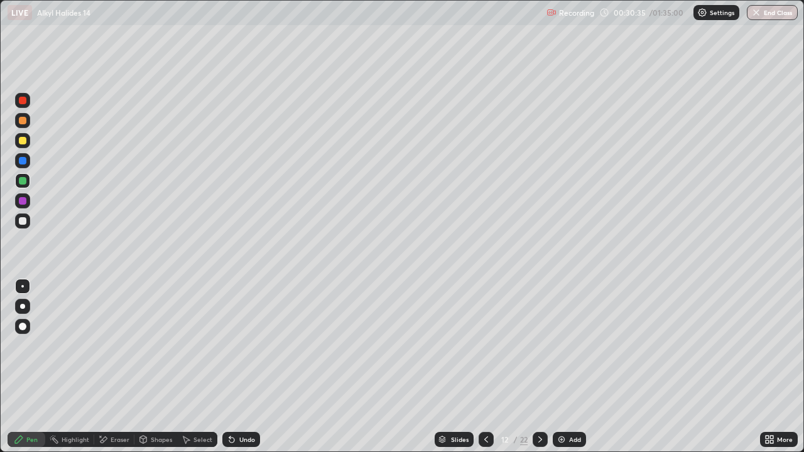
click at [243, 367] on div "Undo" at bounding box center [241, 439] width 38 height 15
click at [245, 367] on div "Undo" at bounding box center [241, 439] width 38 height 15
click at [23, 141] on div at bounding box center [23, 141] width 8 height 8
click at [484, 367] on icon at bounding box center [486, 440] width 10 height 10
click at [545, 367] on div at bounding box center [540, 439] width 15 height 15
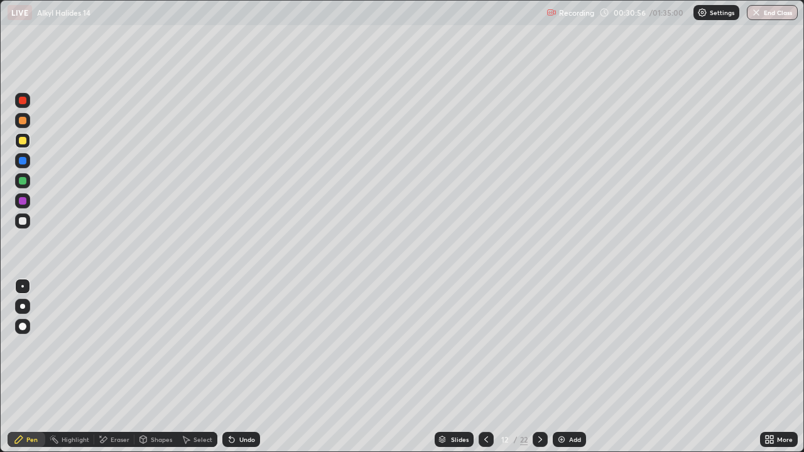
click at [484, 367] on icon at bounding box center [486, 440] width 10 height 10
click at [535, 367] on div at bounding box center [540, 439] width 15 height 15
click at [202, 367] on div "Select" at bounding box center [203, 440] width 19 height 6
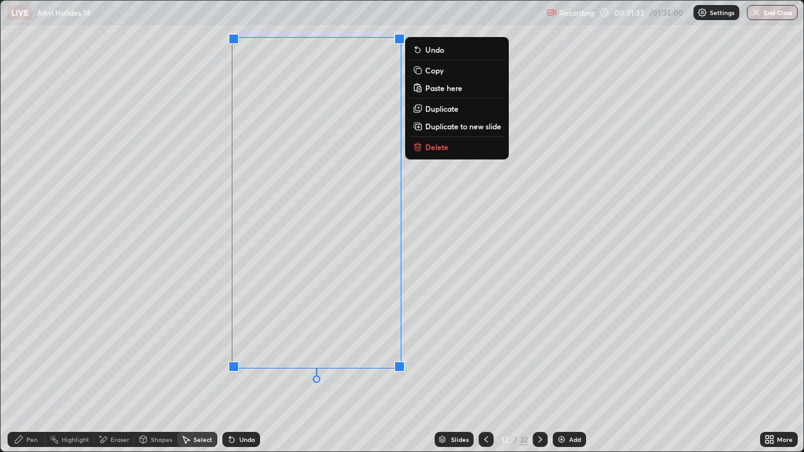
click at [452, 129] on p "Duplicate to new slide" at bounding box center [463, 126] width 76 height 10
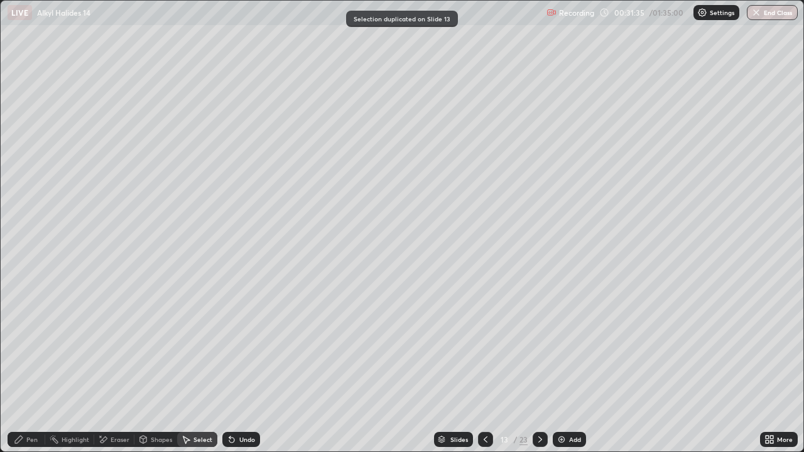
click at [32, 367] on div "Pen" at bounding box center [31, 440] width 11 height 6
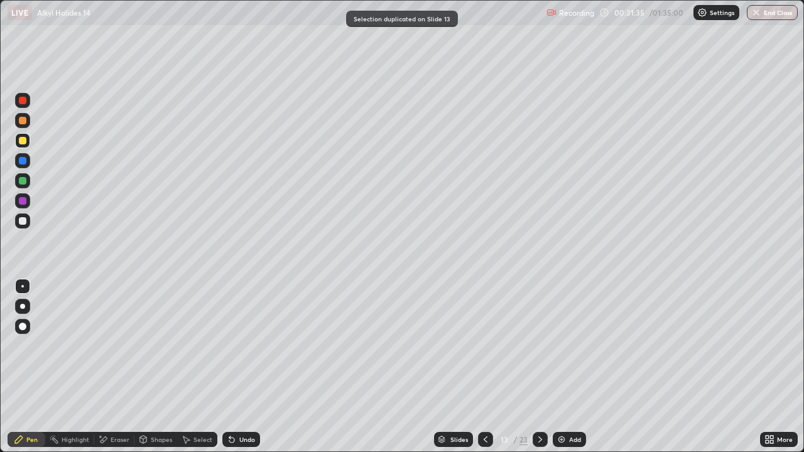
click at [149, 367] on div "Shapes" at bounding box center [155, 439] width 43 height 15
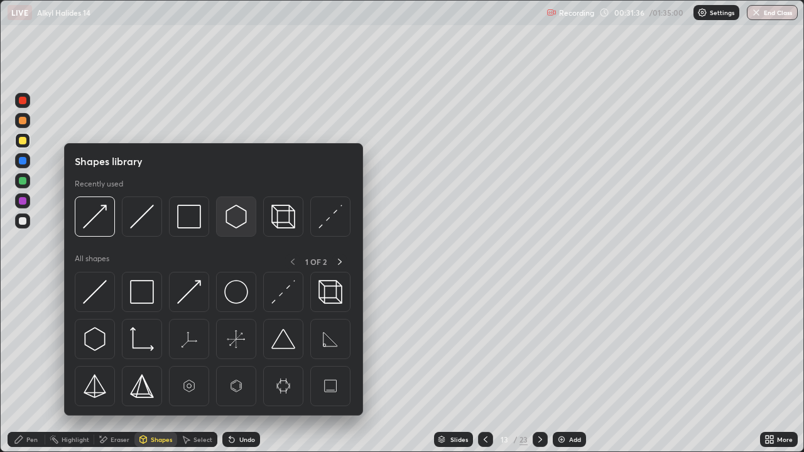
click at [229, 219] on img at bounding box center [236, 217] width 24 height 24
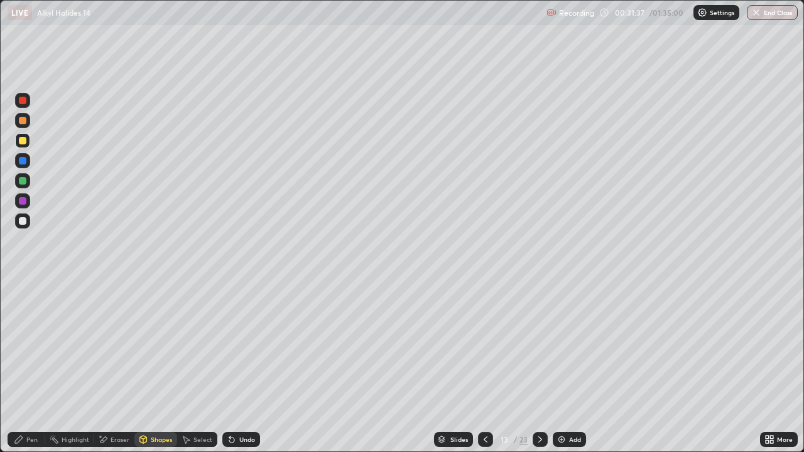
click at [23, 141] on div at bounding box center [23, 141] width 8 height 8
click at [243, 367] on div "Undo" at bounding box center [247, 440] width 16 height 6
click at [29, 367] on div "Pen" at bounding box center [31, 440] width 11 height 6
click at [486, 367] on icon at bounding box center [486, 440] width 10 height 10
click at [476, 367] on div "Slides 12 / 23 Add" at bounding box center [510, 439] width 500 height 25
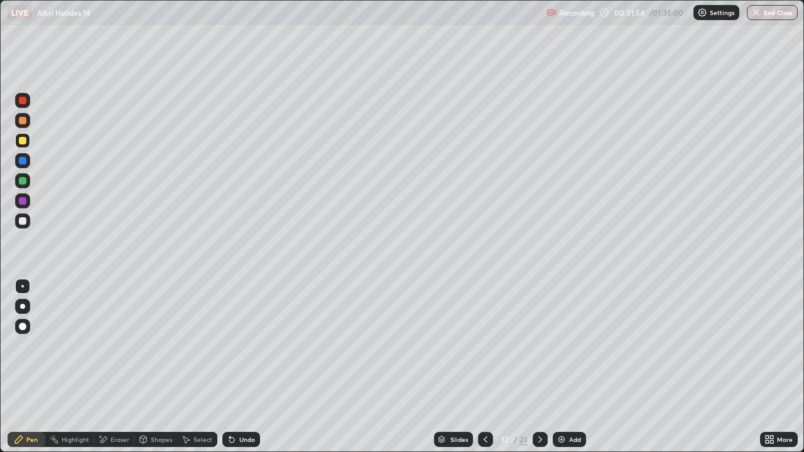
click at [484, 367] on div at bounding box center [485, 439] width 15 height 15
click at [23, 226] on div at bounding box center [22, 221] width 15 height 15
click at [247, 367] on div "Undo" at bounding box center [238, 439] width 43 height 25
click at [202, 367] on div "Select" at bounding box center [197, 439] width 40 height 15
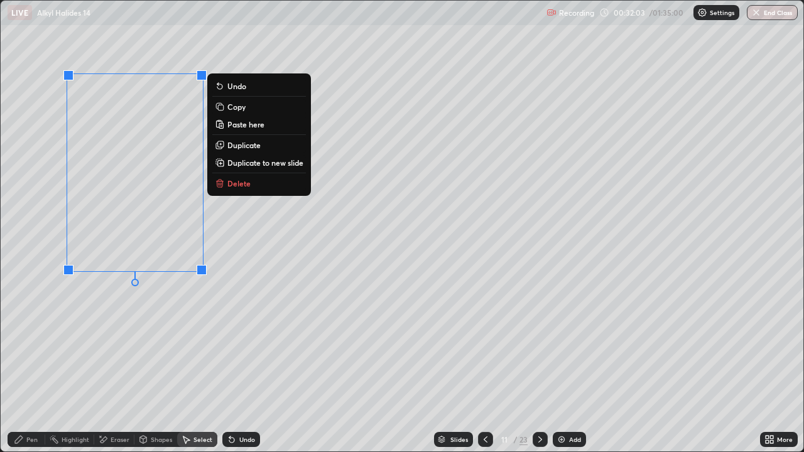
click at [244, 145] on p "Duplicate" at bounding box center [243, 145] width 33 height 10
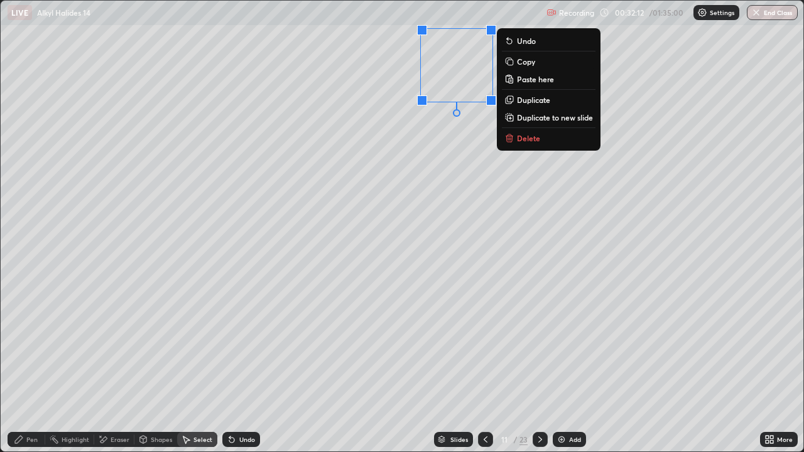
click at [40, 367] on div "Pen" at bounding box center [27, 439] width 38 height 15
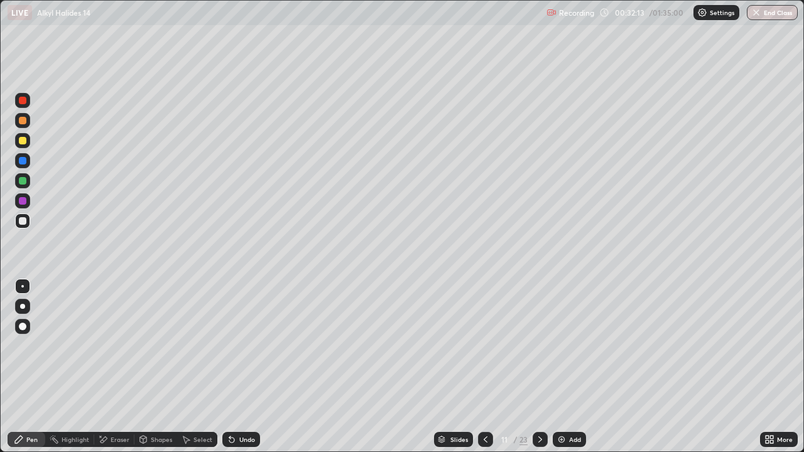
click at [25, 222] on div at bounding box center [23, 221] width 8 height 8
click at [117, 367] on div "Eraser" at bounding box center [120, 440] width 19 height 6
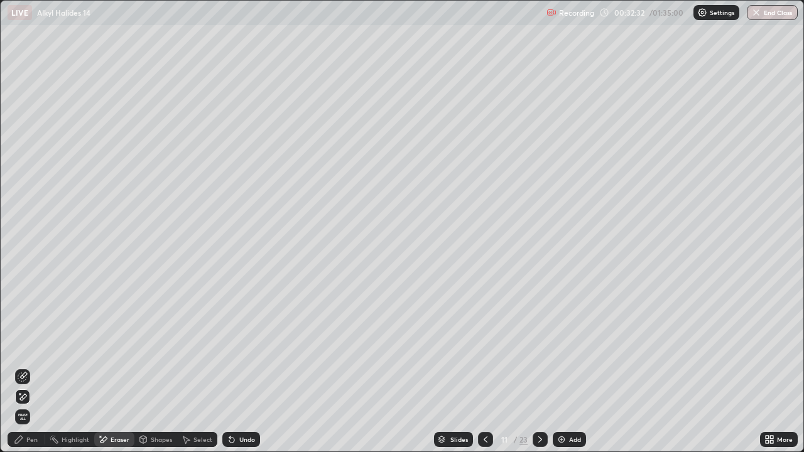
click at [33, 367] on div "Pen" at bounding box center [31, 440] width 11 height 6
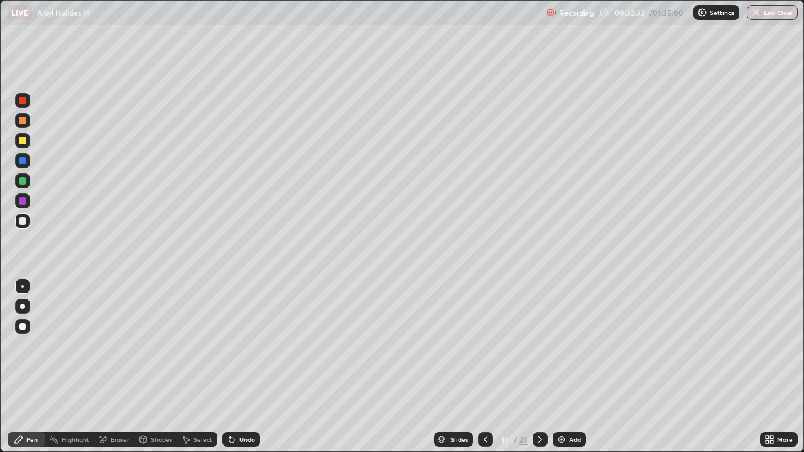
click at [24, 222] on div at bounding box center [23, 221] width 8 height 8
click at [200, 367] on div "Select" at bounding box center [203, 440] width 19 height 6
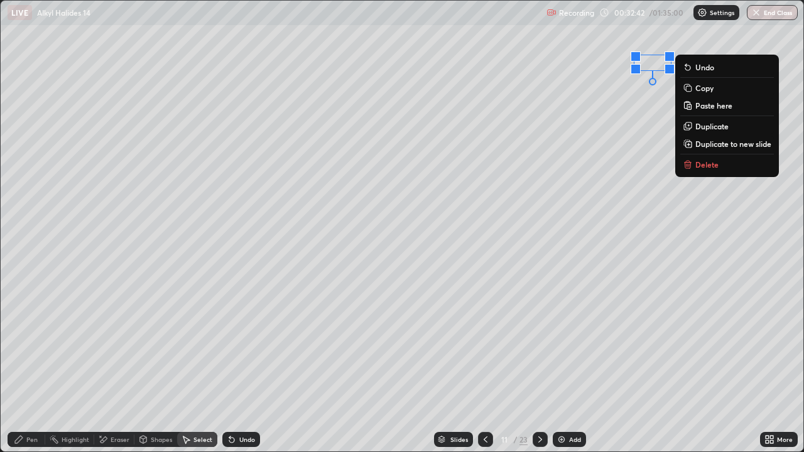
click at [704, 127] on p "Duplicate" at bounding box center [712, 126] width 33 height 10
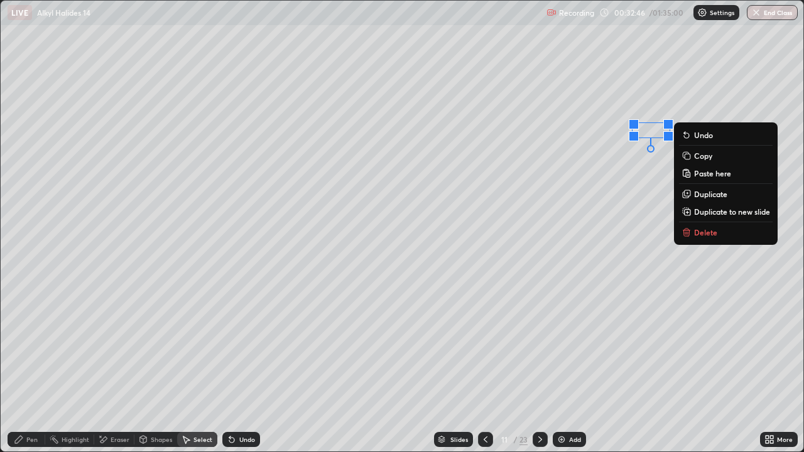
click at [709, 194] on p "Duplicate" at bounding box center [710, 194] width 33 height 10
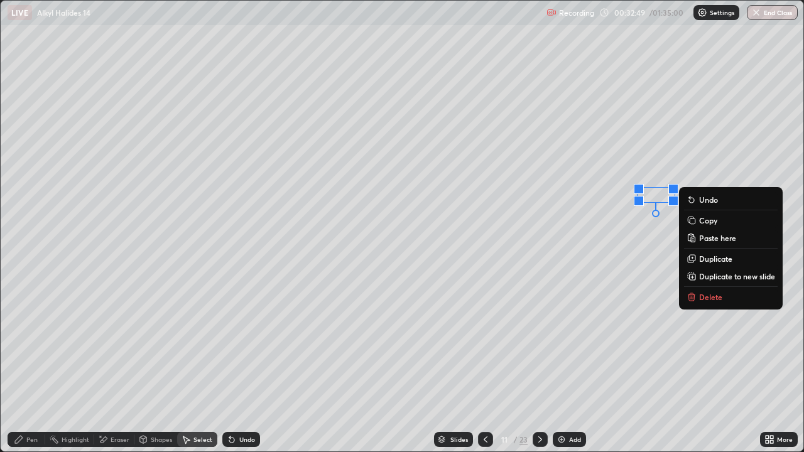
click at [709, 256] on p "Duplicate" at bounding box center [715, 259] width 33 height 10
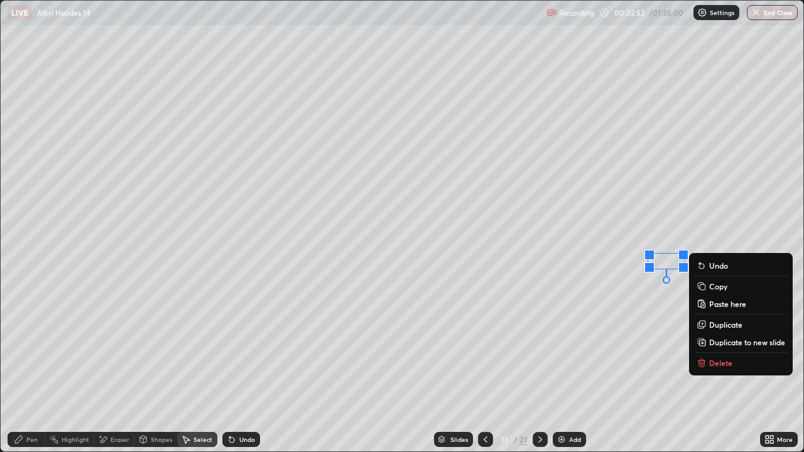
click at [119, 367] on div "Eraser" at bounding box center [120, 440] width 19 height 6
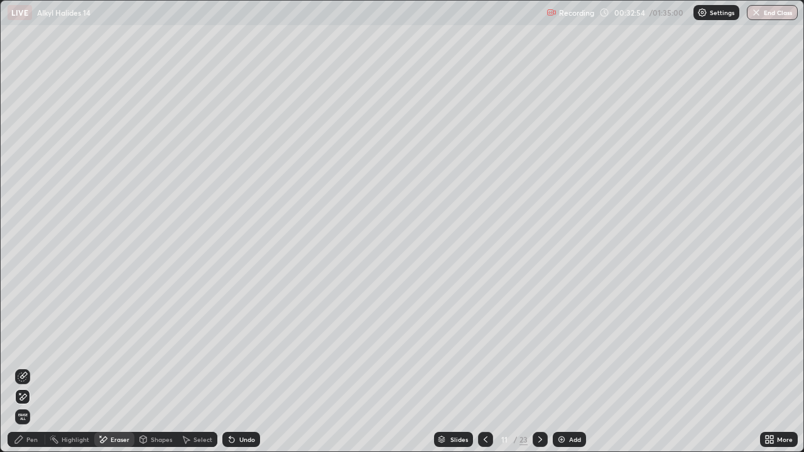
click at [35, 367] on div "Pen" at bounding box center [31, 440] width 11 height 6
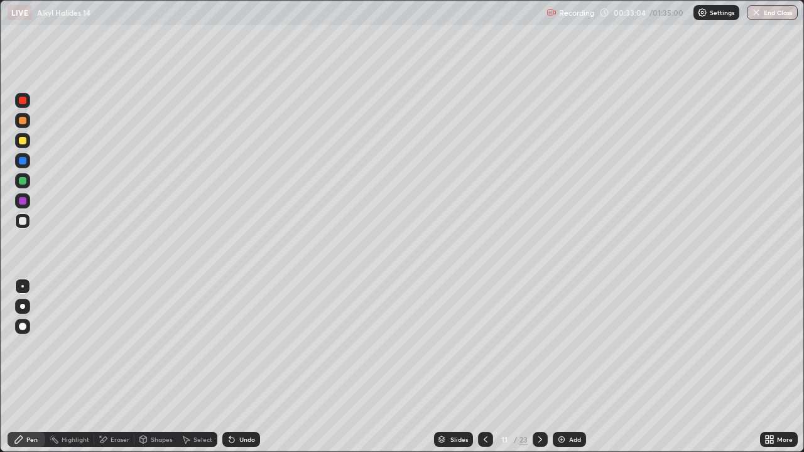
click at [201, 367] on div "Select" at bounding box center [203, 440] width 19 height 6
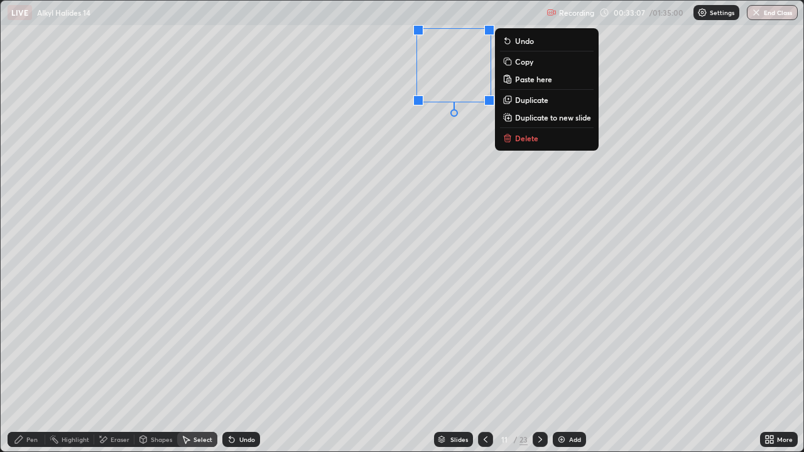
click at [525, 100] on p "Duplicate" at bounding box center [531, 100] width 33 height 10
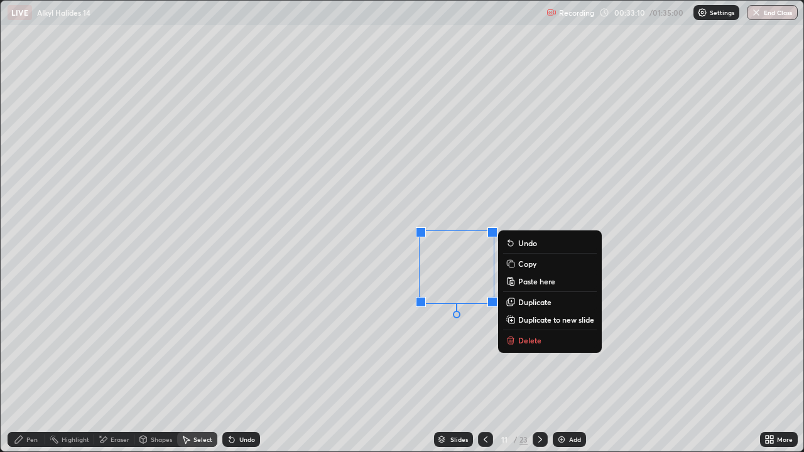
click at [114, 367] on div "Eraser" at bounding box center [120, 440] width 19 height 6
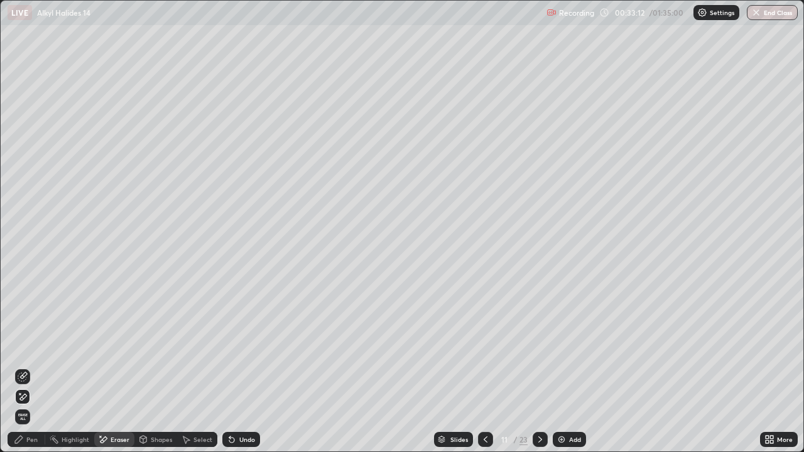
click at [33, 367] on div "Pen" at bounding box center [31, 440] width 11 height 6
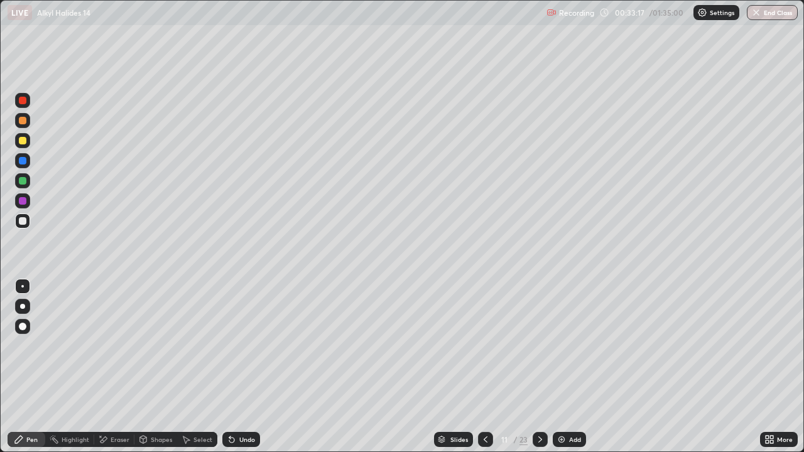
click at [196, 367] on div "Select" at bounding box center [203, 440] width 19 height 6
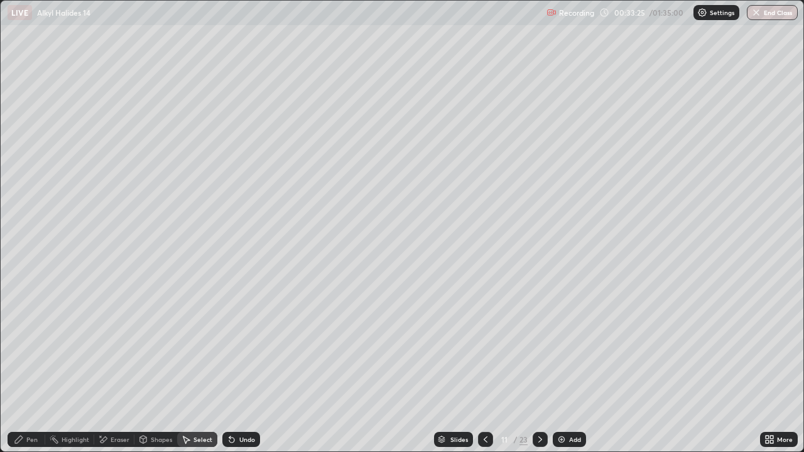
click at [37, 367] on div "Pen" at bounding box center [27, 439] width 38 height 15
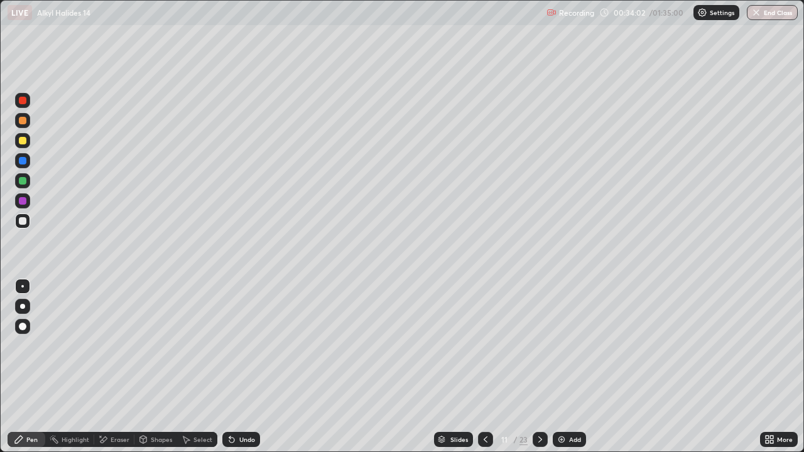
click at [248, 367] on div "Undo" at bounding box center [247, 440] width 16 height 6
click at [239, 367] on div "Undo" at bounding box center [247, 440] width 16 height 6
click at [543, 367] on div at bounding box center [540, 439] width 15 height 15
click at [539, 367] on icon at bounding box center [540, 440] width 10 height 10
click at [488, 367] on div at bounding box center [485, 439] width 15 height 15
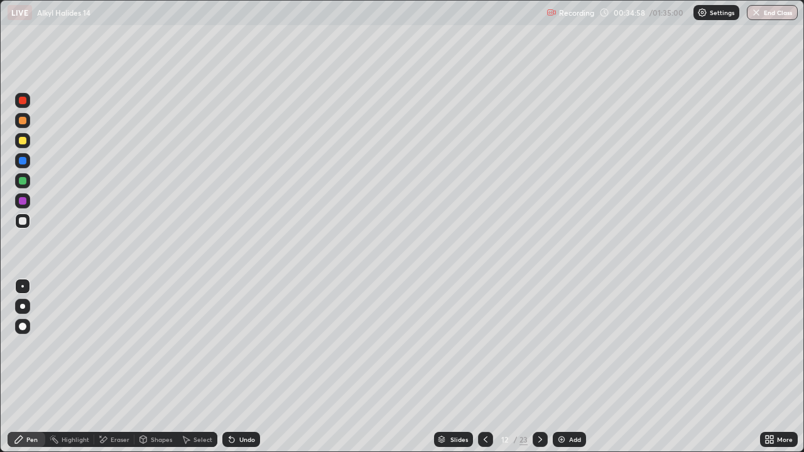
click at [539, 367] on icon at bounding box center [540, 440] width 10 height 10
click at [205, 367] on div "Select" at bounding box center [203, 440] width 19 height 6
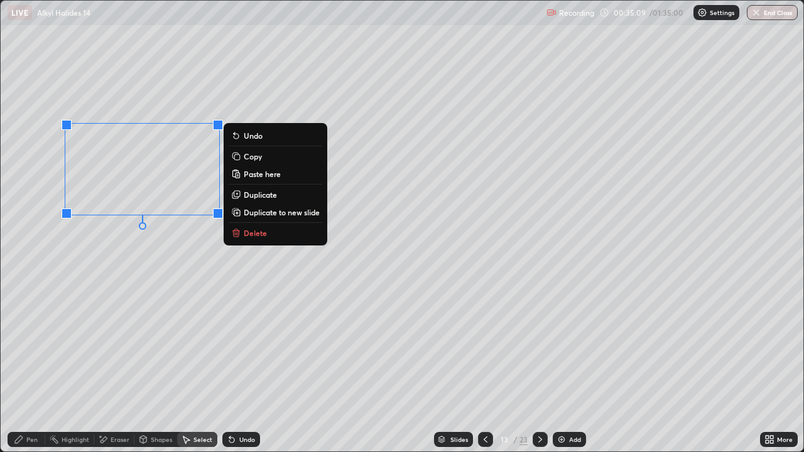
click at [174, 276] on div "0 ° Undo Copy Paste here Duplicate Duplicate to new slide Delete" at bounding box center [402, 226] width 803 height 451
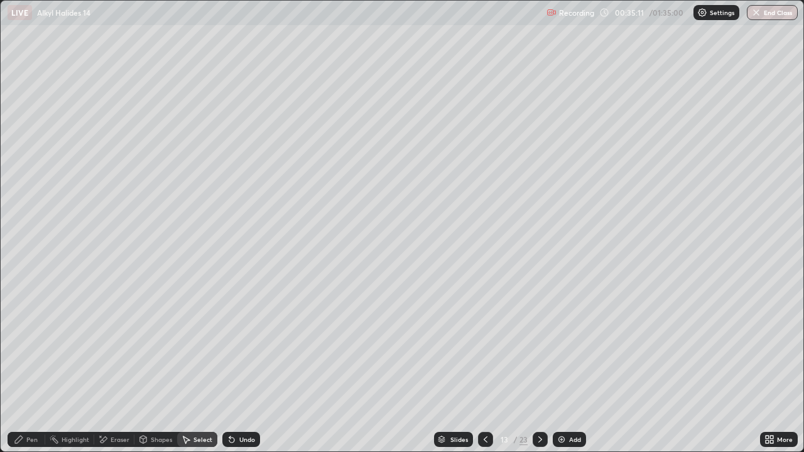
click at [38, 367] on div "Pen" at bounding box center [27, 439] width 38 height 15
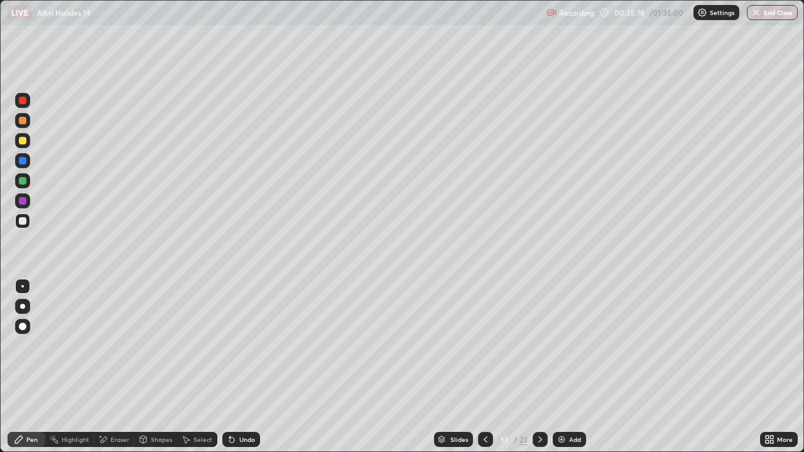
click at [489, 367] on div at bounding box center [485, 439] width 15 height 15
click at [489, 367] on icon at bounding box center [486, 440] width 10 height 10
click at [537, 367] on icon at bounding box center [540, 440] width 10 height 10
click at [116, 367] on div "Eraser" at bounding box center [120, 440] width 19 height 6
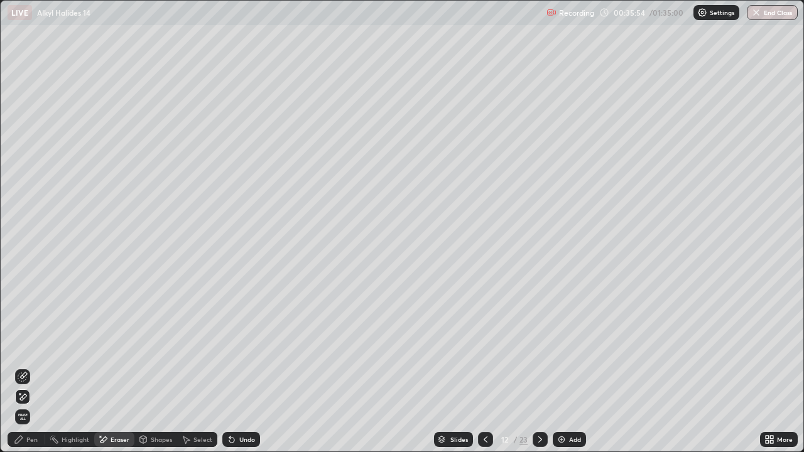
click at [202, 367] on div "Select" at bounding box center [203, 440] width 19 height 6
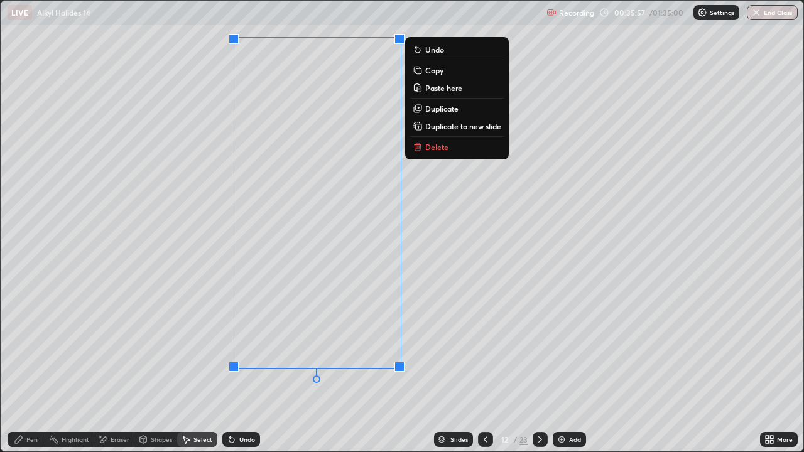
click at [447, 126] on p "Duplicate to new slide" at bounding box center [463, 126] width 76 height 10
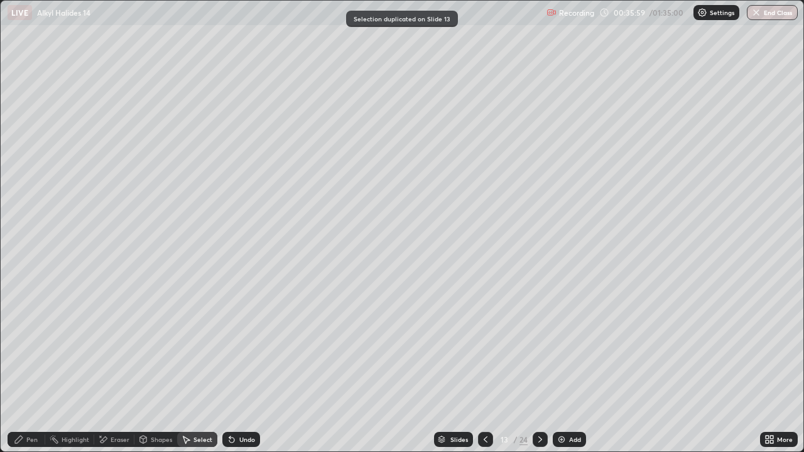
click at [31, 367] on div "Pen" at bounding box center [31, 440] width 11 height 6
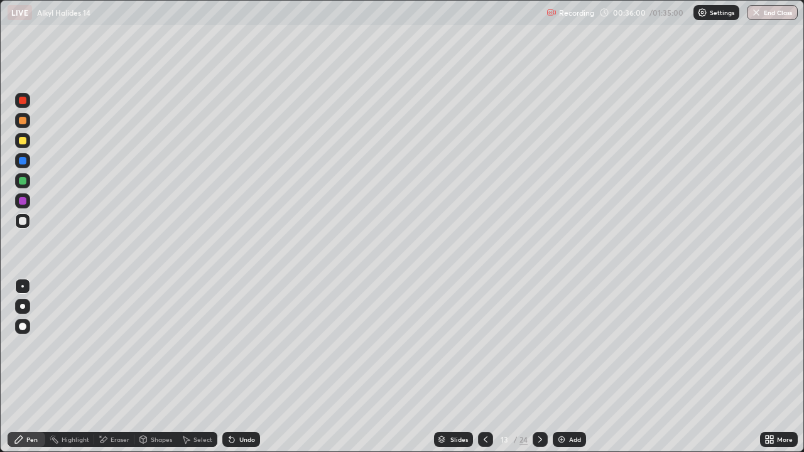
click at [24, 141] on div at bounding box center [23, 141] width 8 height 8
click at [200, 367] on div "Select" at bounding box center [197, 439] width 40 height 15
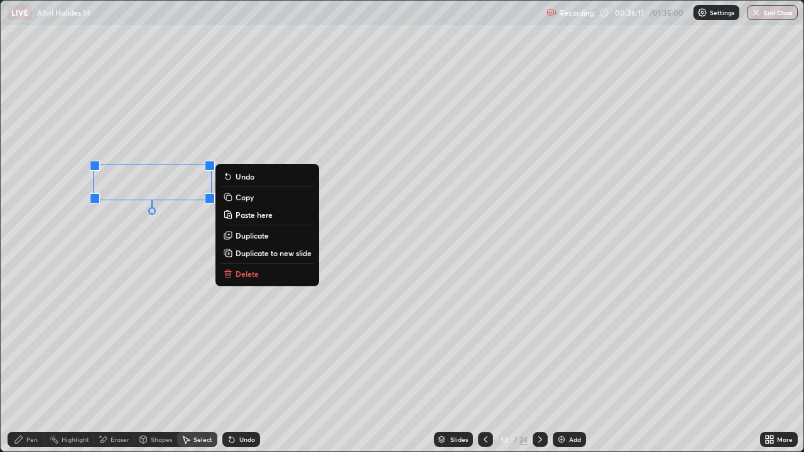
click at [25, 367] on div "Pen" at bounding box center [27, 439] width 38 height 15
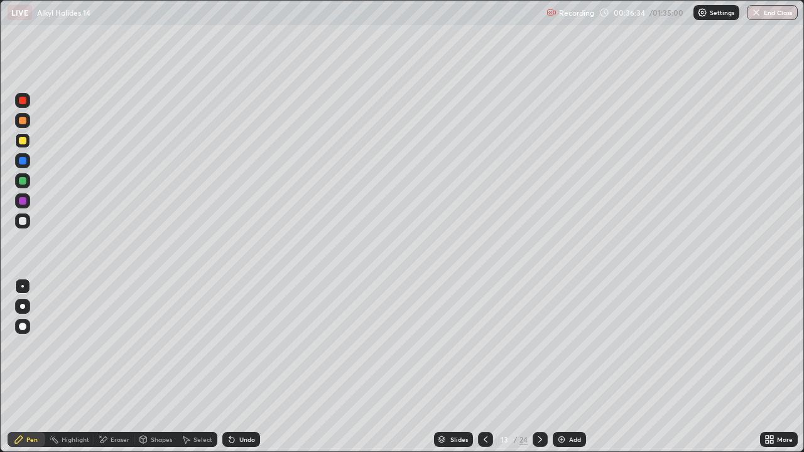
click at [20, 221] on div at bounding box center [23, 221] width 8 height 8
click at [483, 367] on icon at bounding box center [486, 440] width 10 height 10
click at [484, 367] on icon at bounding box center [486, 440] width 4 height 6
click at [485, 367] on icon at bounding box center [486, 440] width 10 height 10
click at [486, 367] on icon at bounding box center [486, 440] width 10 height 10
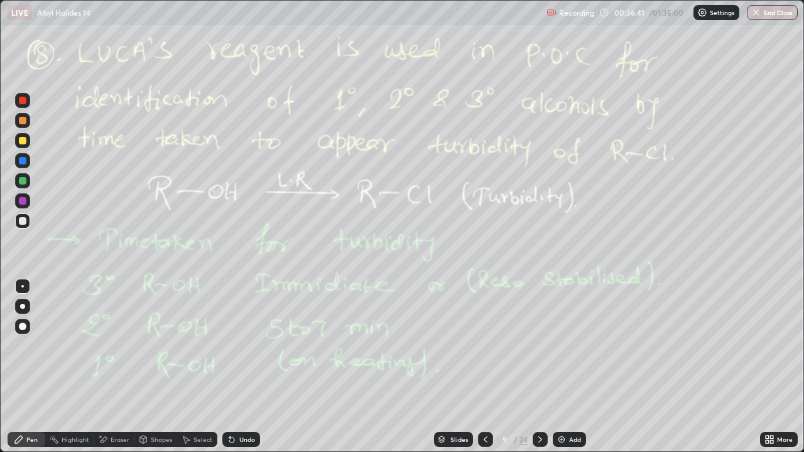
click at [486, 367] on icon at bounding box center [486, 440] width 10 height 10
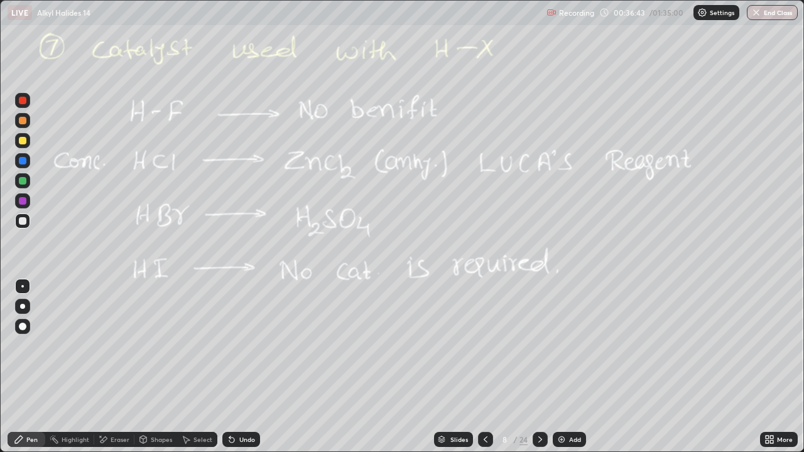
click at [538, 367] on icon at bounding box center [540, 440] width 4 height 6
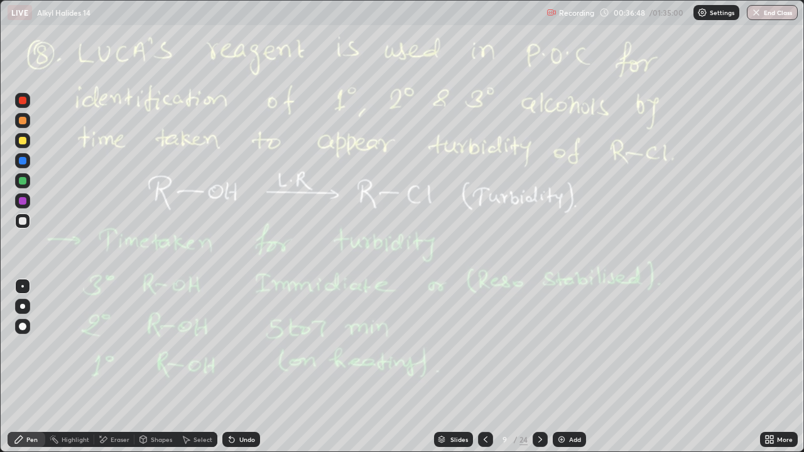
click at [484, 367] on div at bounding box center [485, 439] width 15 height 15
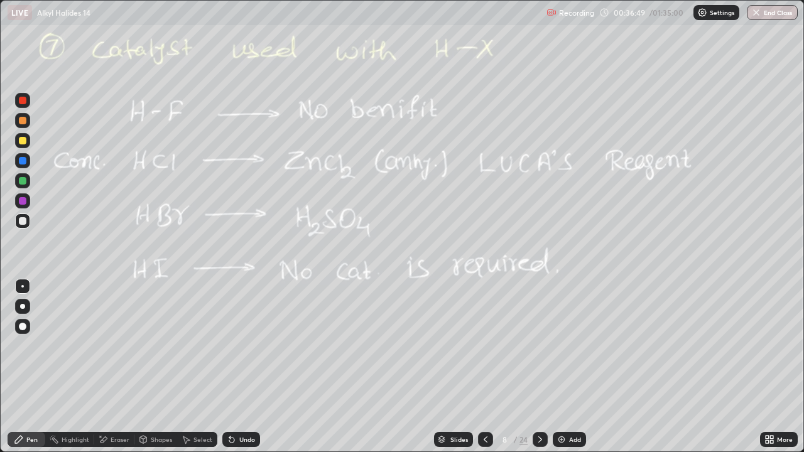
click at [534, 367] on div at bounding box center [540, 439] width 15 height 25
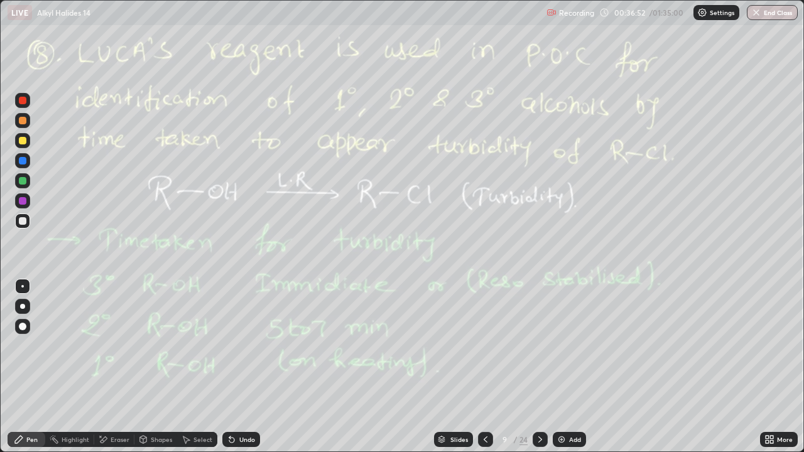
click at [481, 367] on icon at bounding box center [486, 440] width 10 height 10
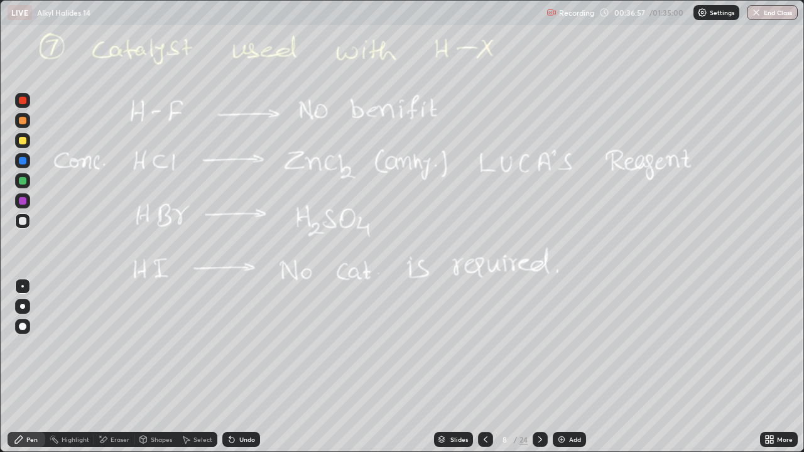
click at [482, 367] on icon at bounding box center [486, 440] width 10 height 10
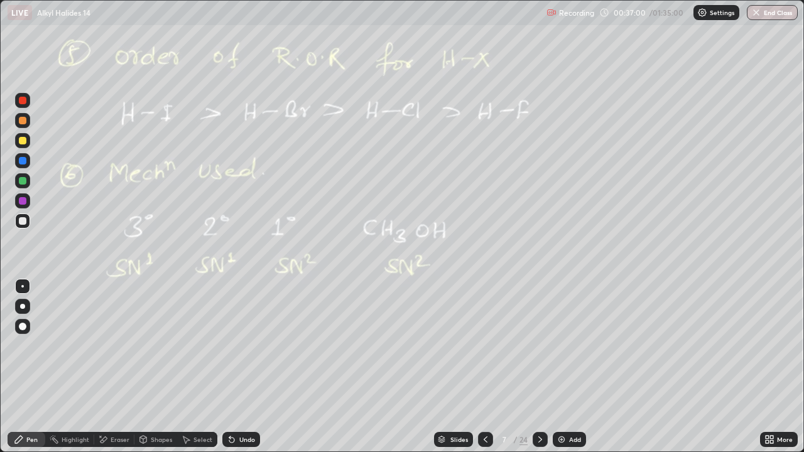
click at [544, 367] on div at bounding box center [540, 439] width 15 height 15
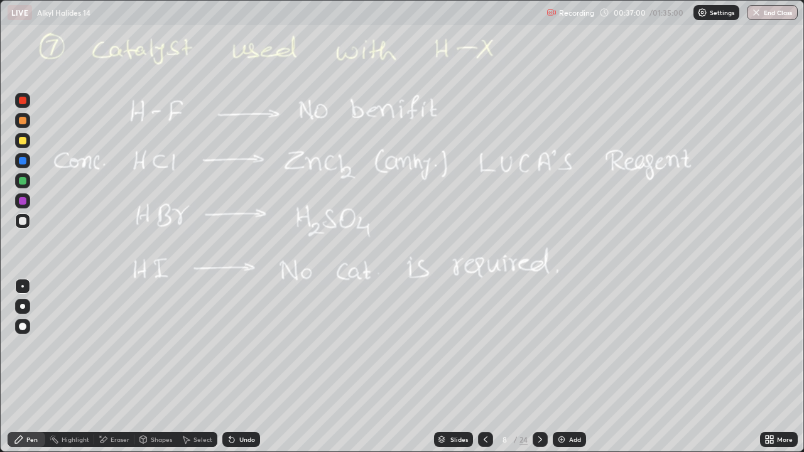
click at [546, 367] on div at bounding box center [540, 439] width 15 height 15
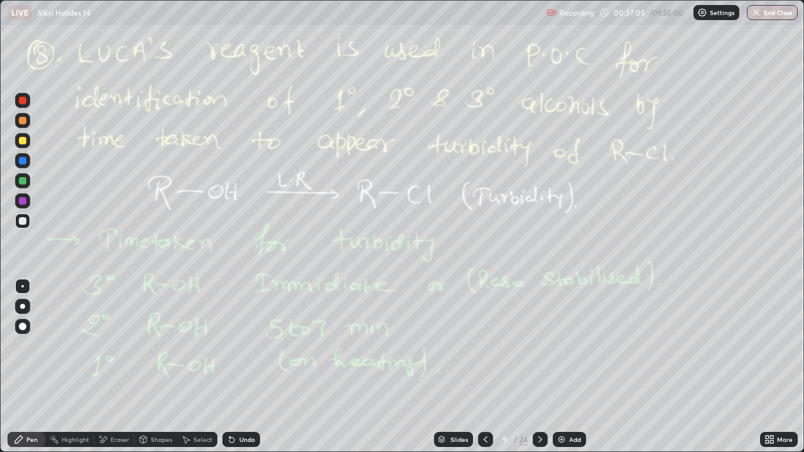
click at [539, 367] on div at bounding box center [540, 439] width 15 height 25
click at [547, 367] on div at bounding box center [540, 439] width 15 height 15
click at [543, 367] on icon at bounding box center [540, 440] width 10 height 10
click at [538, 367] on icon at bounding box center [540, 440] width 10 height 10
click at [483, 367] on icon at bounding box center [486, 440] width 10 height 10
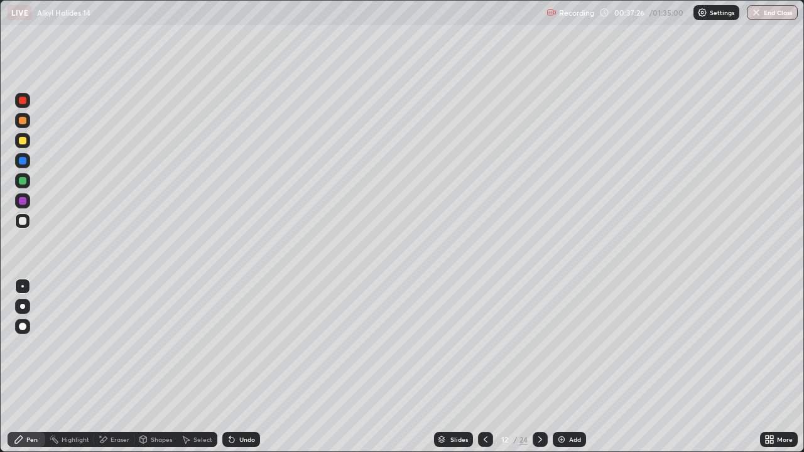
click at [486, 367] on icon at bounding box center [486, 440] width 4 height 6
click at [539, 367] on icon at bounding box center [540, 440] width 10 height 10
click at [542, 367] on icon at bounding box center [540, 440] width 10 height 10
click at [486, 367] on icon at bounding box center [486, 440] width 10 height 10
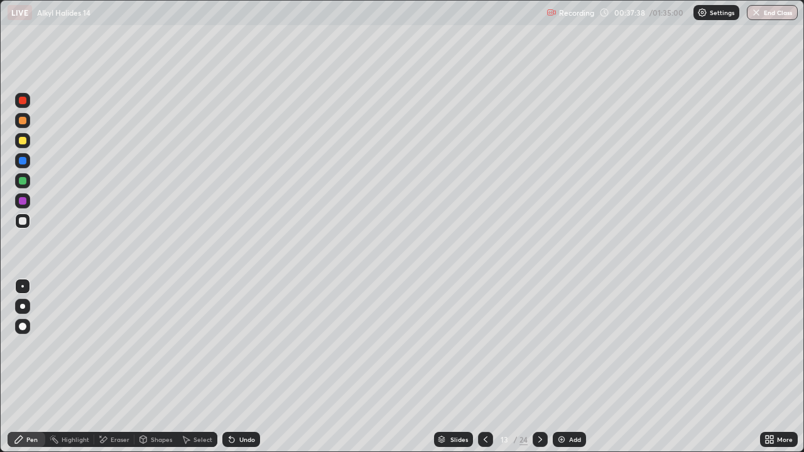
click at [535, 367] on icon at bounding box center [540, 440] width 10 height 10
click at [543, 367] on icon at bounding box center [540, 440] width 10 height 10
click at [486, 367] on div at bounding box center [485, 439] width 15 height 15
click at [484, 367] on icon at bounding box center [486, 440] width 10 height 10
click at [195, 367] on div "Select" at bounding box center [197, 439] width 40 height 15
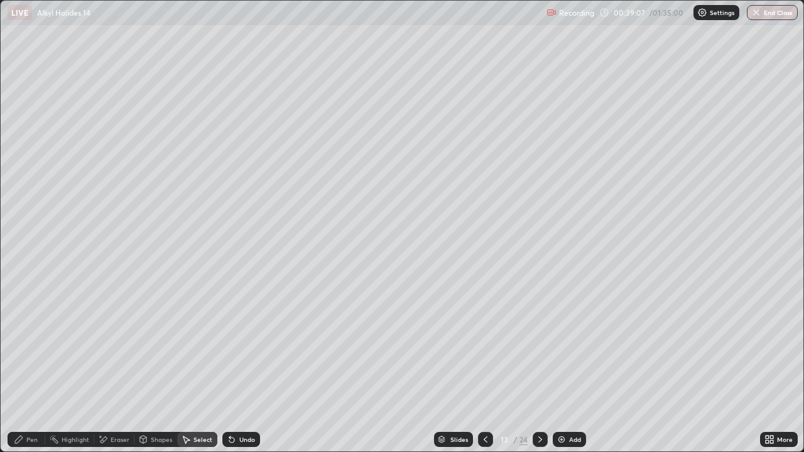
click at [197, 367] on div "Select" at bounding box center [203, 440] width 19 height 6
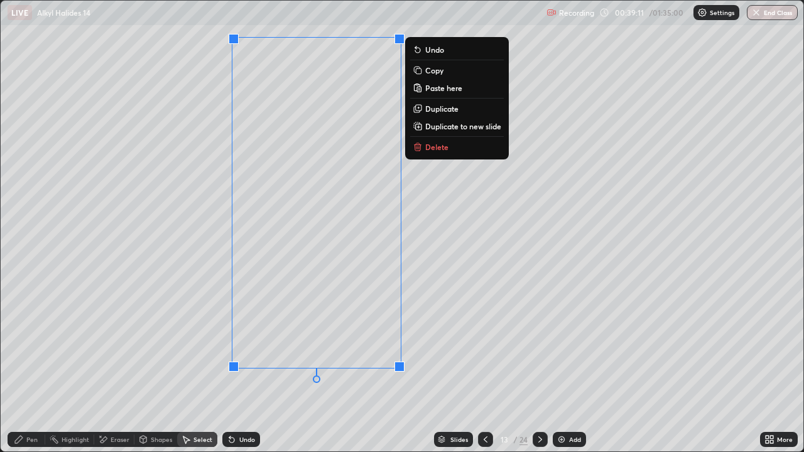
click at [443, 130] on p "Duplicate to new slide" at bounding box center [463, 126] width 76 height 10
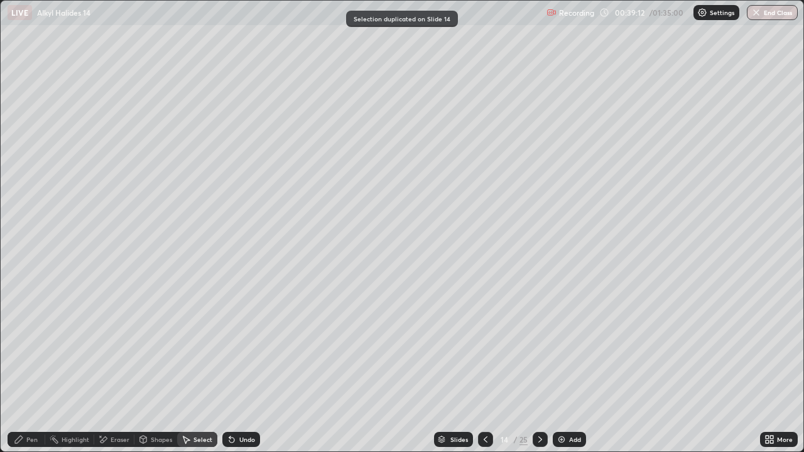
click at [27, 367] on div "Pen" at bounding box center [27, 439] width 38 height 15
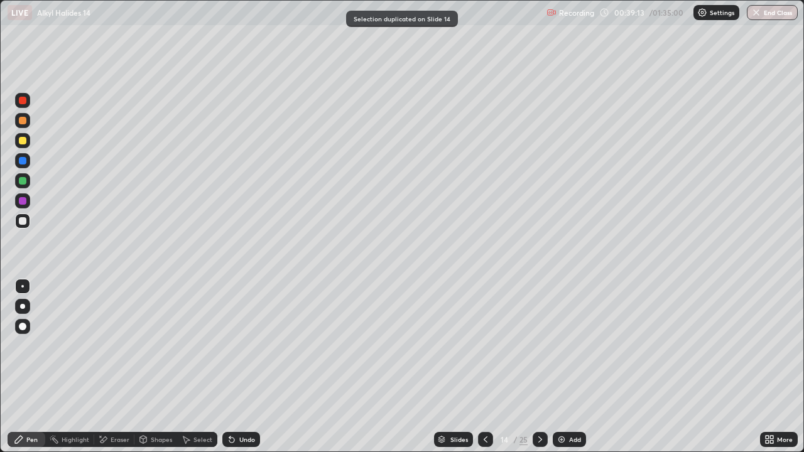
click at [26, 143] on div at bounding box center [23, 141] width 8 height 8
click at [482, 367] on div at bounding box center [485, 439] width 15 height 15
click at [19, 220] on div at bounding box center [23, 221] width 8 height 8
click at [249, 367] on div "Undo" at bounding box center [247, 440] width 16 height 6
click at [253, 367] on div "Undo" at bounding box center [241, 439] width 38 height 15
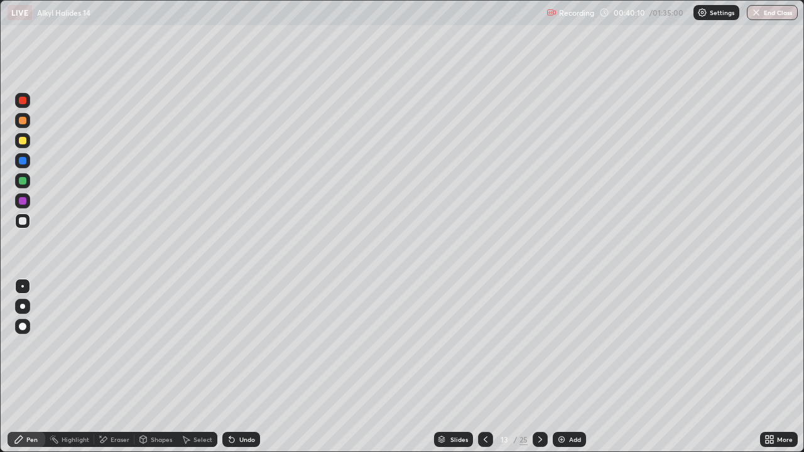
click at [204, 367] on div "Select" at bounding box center [203, 440] width 19 height 6
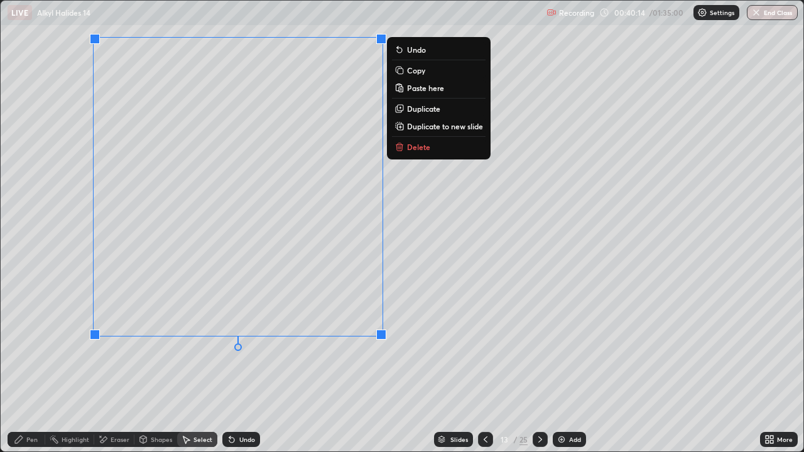
click at [67, 116] on div "0 ° Undo Copy Paste here Duplicate Duplicate to new slide Delete" at bounding box center [402, 226] width 803 height 451
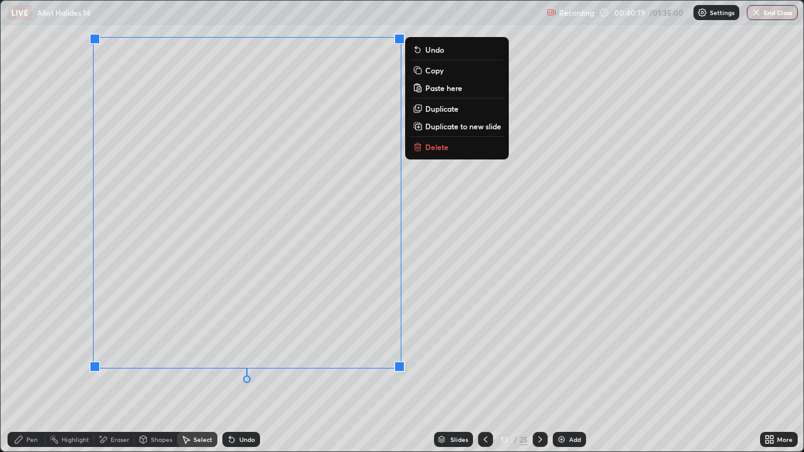
click at [439, 130] on p "Duplicate to new slide" at bounding box center [463, 126] width 76 height 10
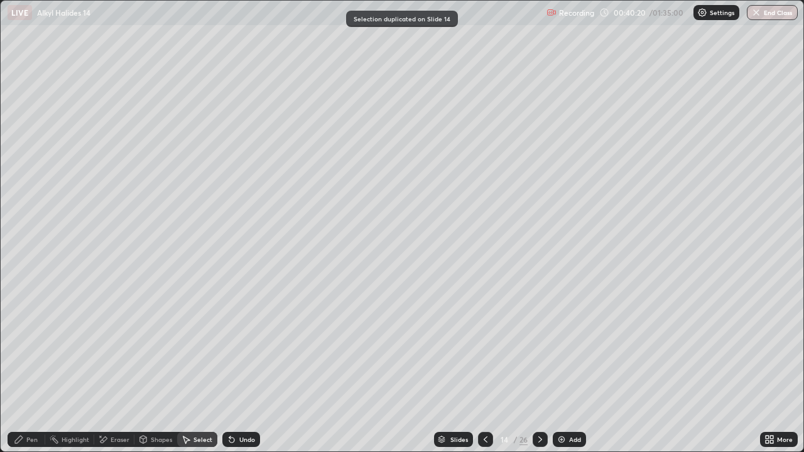
click at [33, 367] on div "Pen" at bounding box center [27, 439] width 38 height 25
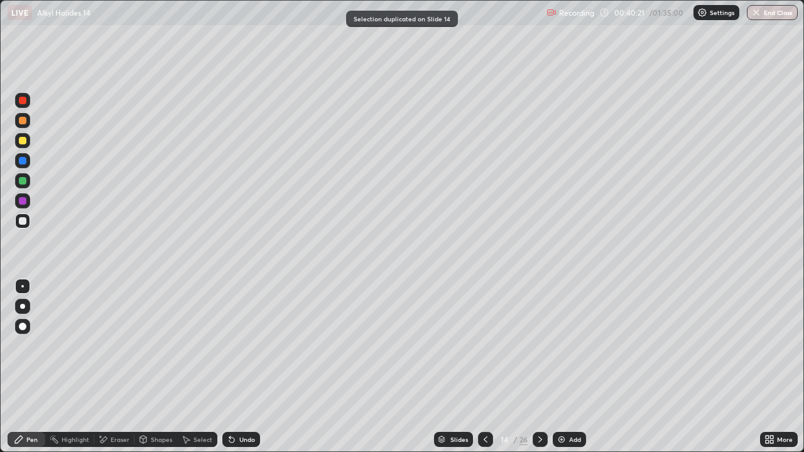
click at [23, 143] on div at bounding box center [23, 141] width 8 height 8
click at [242, 367] on div "Undo" at bounding box center [247, 440] width 16 height 6
click at [537, 367] on icon at bounding box center [540, 440] width 10 height 10
click at [540, 367] on div at bounding box center [540, 439] width 15 height 25
click at [488, 367] on div at bounding box center [485, 439] width 15 height 15
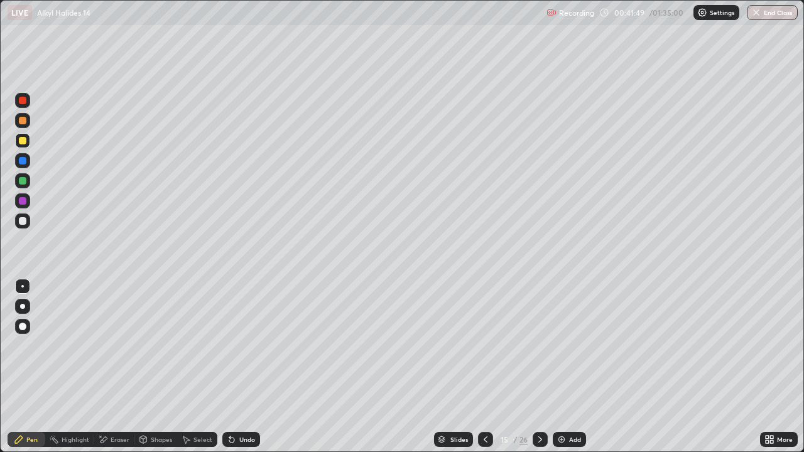
click at [537, 367] on icon at bounding box center [540, 440] width 10 height 10
click at [540, 367] on icon at bounding box center [540, 440] width 10 height 10
click at [481, 367] on div at bounding box center [485, 439] width 15 height 25
click at [200, 367] on div "Select" at bounding box center [197, 439] width 40 height 15
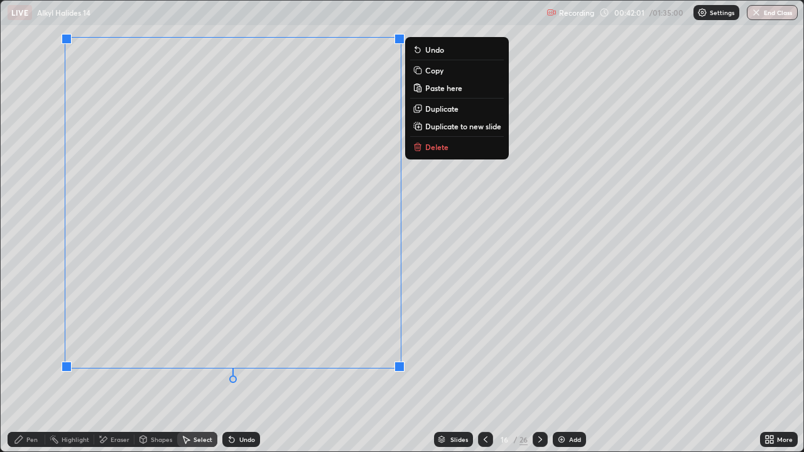
click at [442, 126] on p "Duplicate to new slide" at bounding box center [463, 126] width 76 height 10
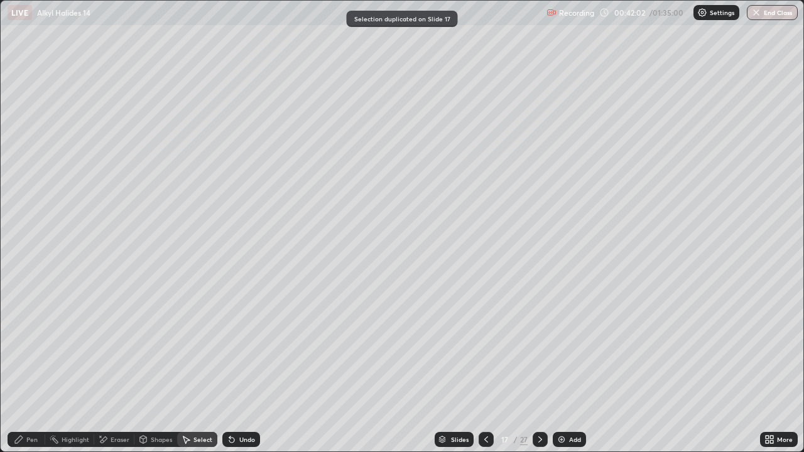
click at [118, 367] on div "Eraser" at bounding box center [114, 439] width 40 height 15
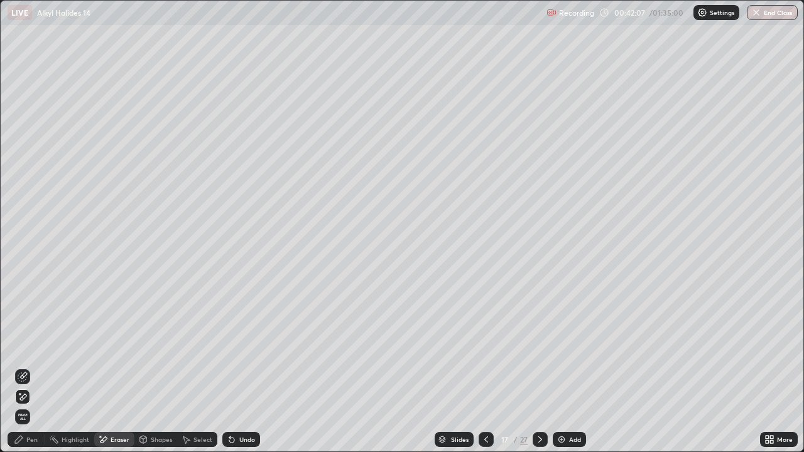
click at [27, 367] on div "Pen" at bounding box center [31, 440] width 11 height 6
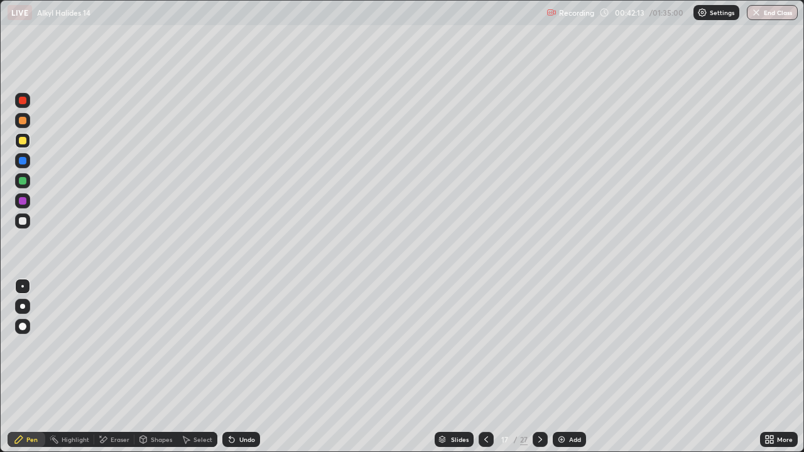
click at [190, 367] on div "Select" at bounding box center [197, 439] width 40 height 15
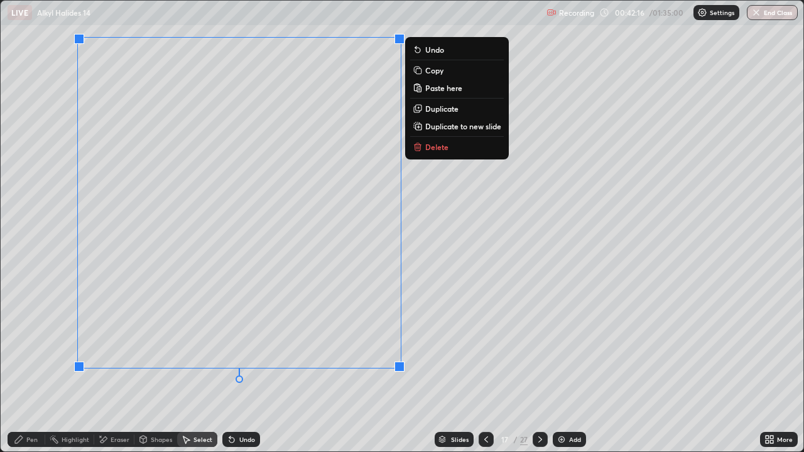
click at [450, 128] on p "Duplicate to new slide" at bounding box center [463, 126] width 76 height 10
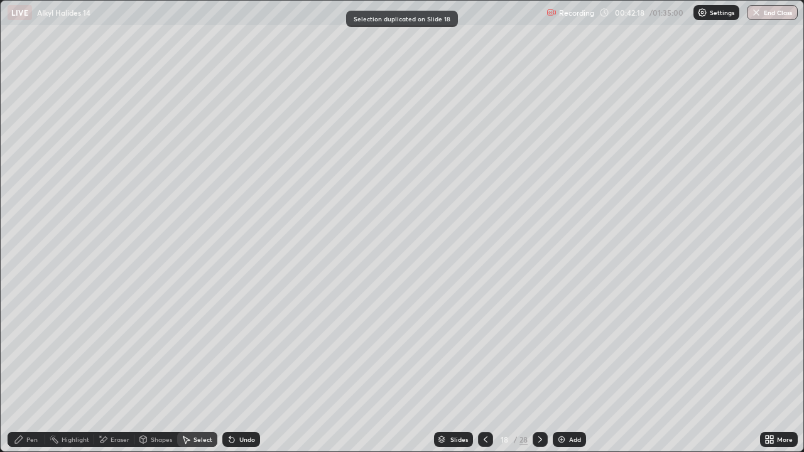
click at [119, 367] on div "Eraser" at bounding box center [114, 439] width 40 height 15
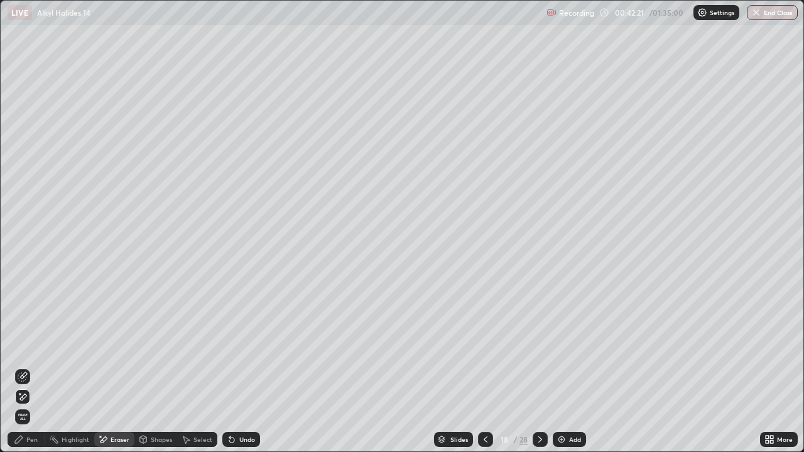
click at [31, 367] on div "Pen" at bounding box center [31, 440] width 11 height 6
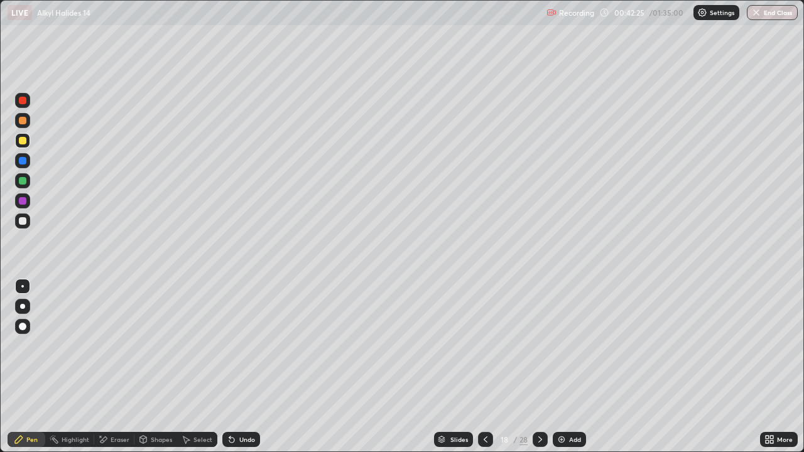
click at [195, 367] on div "Select" at bounding box center [203, 440] width 19 height 6
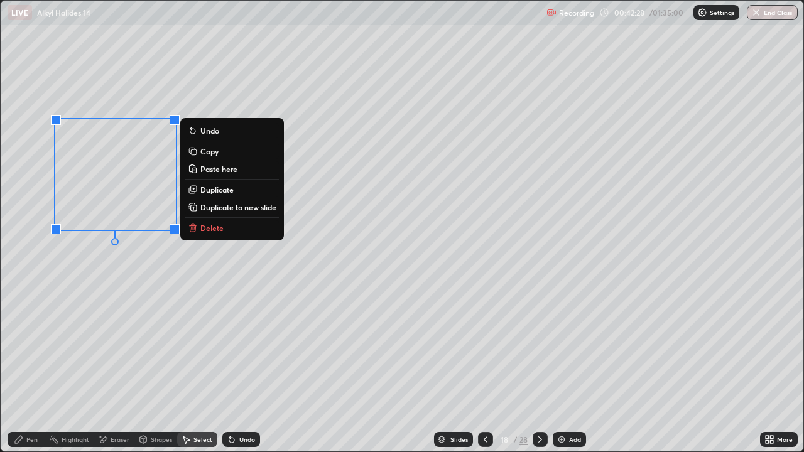
click at [33, 367] on div "Pen" at bounding box center [31, 440] width 11 height 6
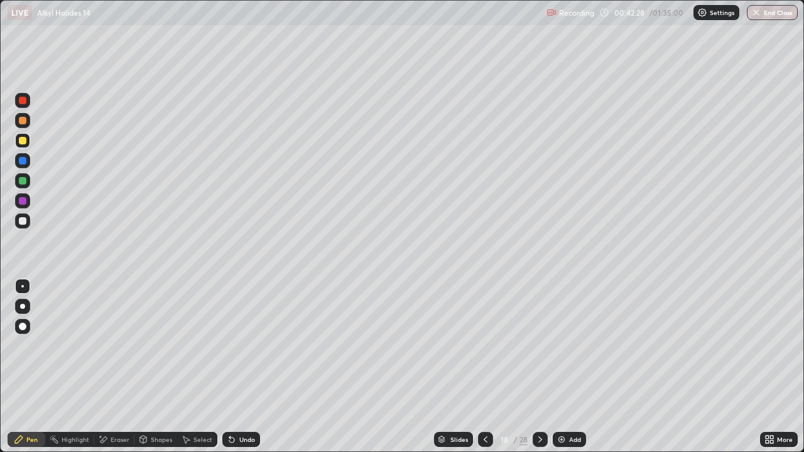
click at [111, 367] on div "Eraser" at bounding box center [120, 440] width 19 height 6
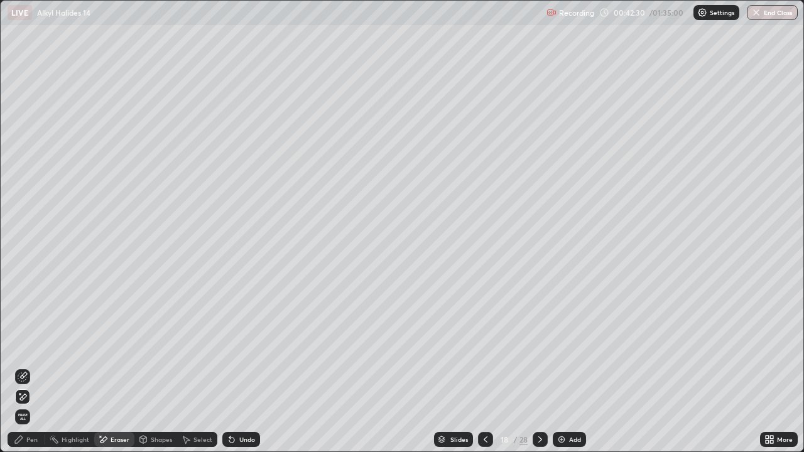
click at [32, 367] on div "Pen" at bounding box center [31, 440] width 11 height 6
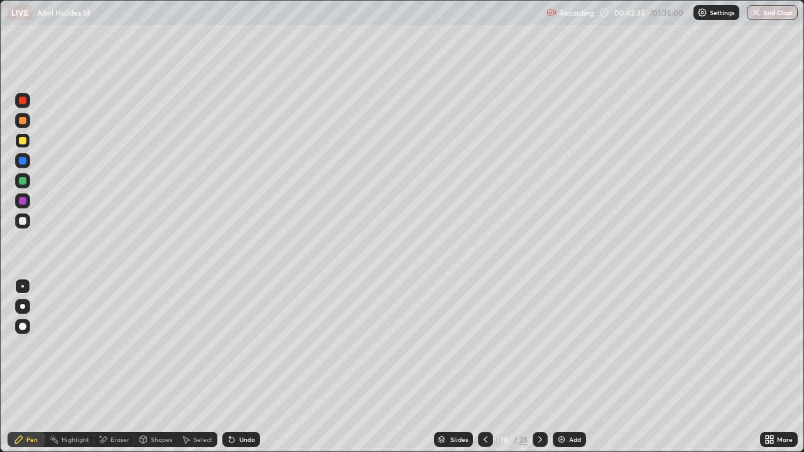
click at [199, 367] on div "Select" at bounding box center [203, 440] width 19 height 6
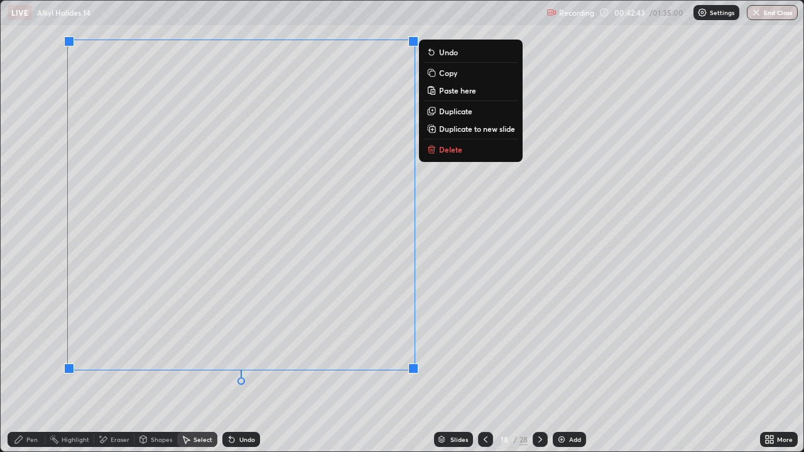
click at [460, 132] on p "Duplicate to new slide" at bounding box center [477, 129] width 76 height 10
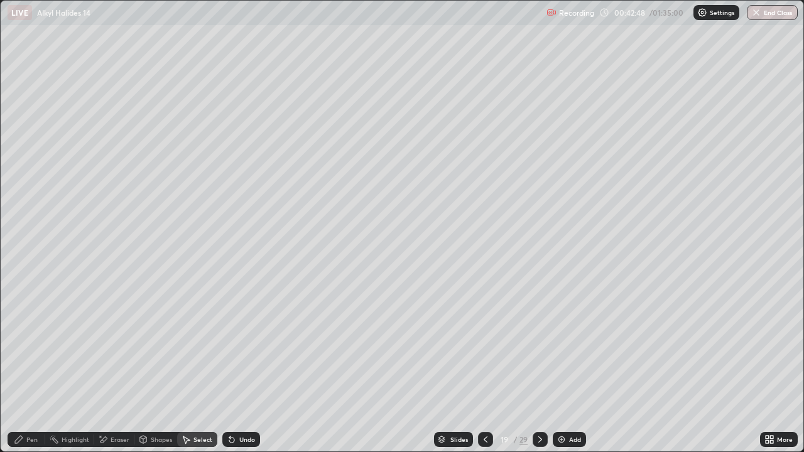
click at [118, 367] on div "Eraser" at bounding box center [120, 440] width 19 height 6
click at [159, 367] on div "Shapes" at bounding box center [155, 439] width 43 height 15
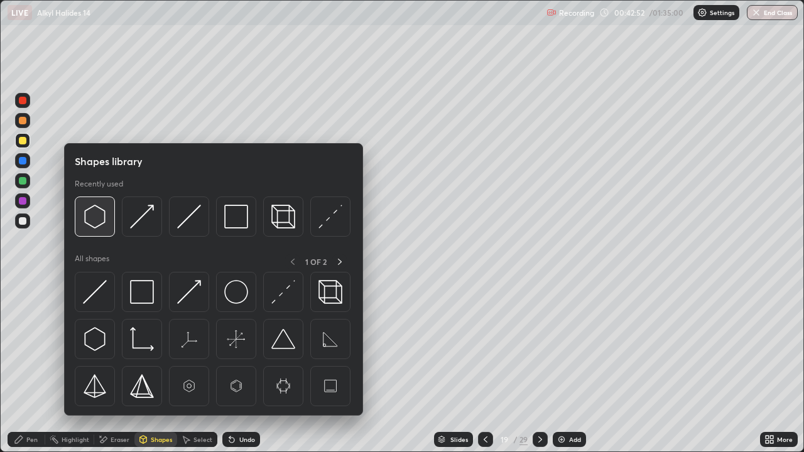
click at [100, 222] on img at bounding box center [95, 217] width 24 height 24
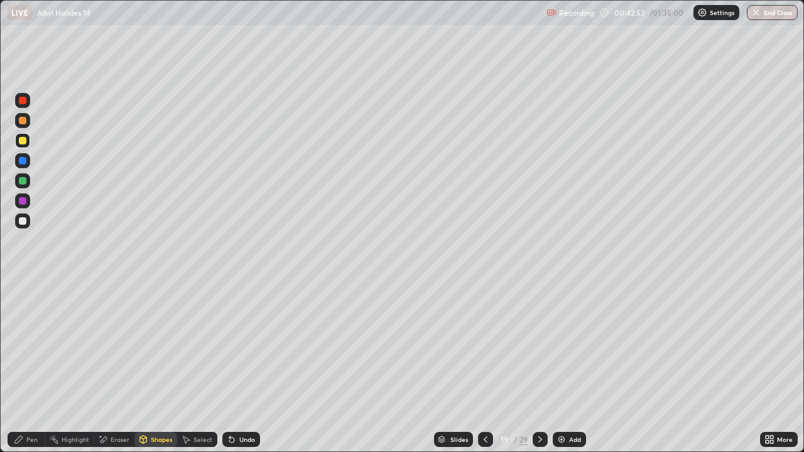
click at [114, 367] on div "Eraser" at bounding box center [114, 439] width 40 height 15
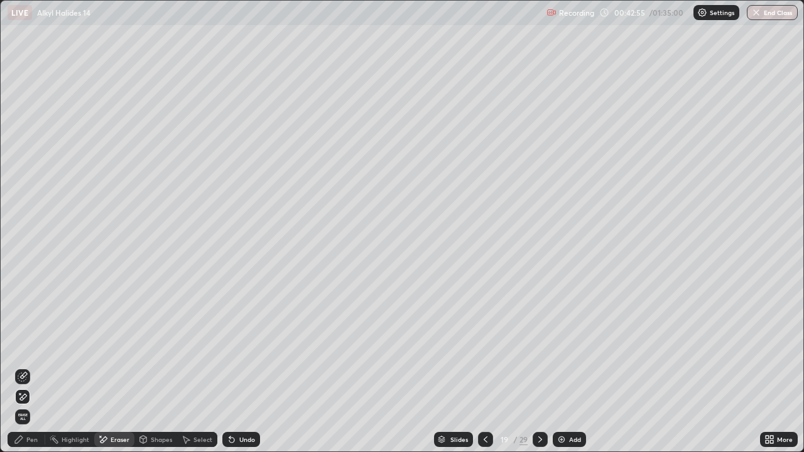
click at [157, 367] on div "Shapes" at bounding box center [155, 439] width 43 height 15
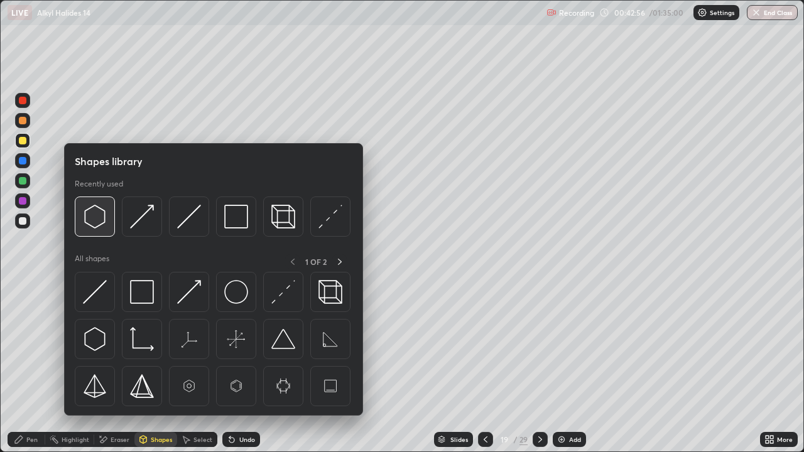
click at [101, 224] on img at bounding box center [95, 217] width 24 height 24
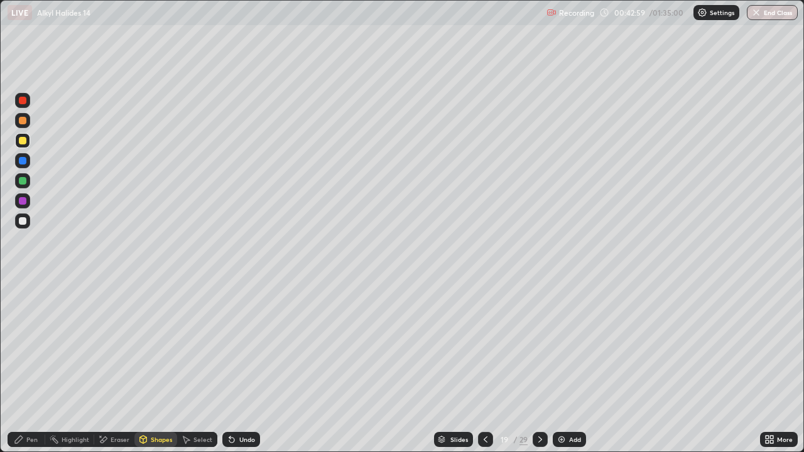
click at [198, 367] on div "Select" at bounding box center [203, 440] width 19 height 6
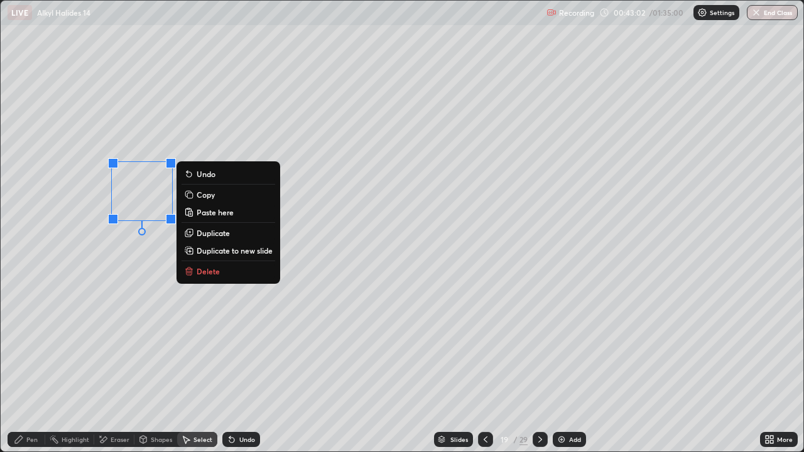
click at [34, 367] on div "Pen" at bounding box center [31, 440] width 11 height 6
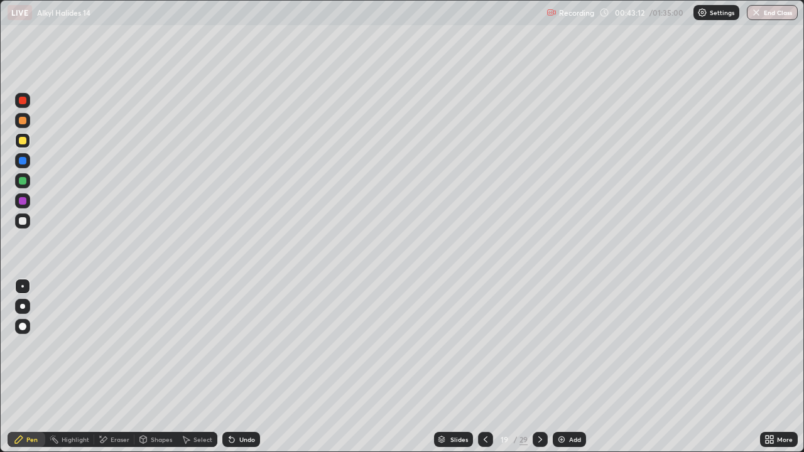
click at [109, 367] on div "Eraser" at bounding box center [114, 439] width 40 height 15
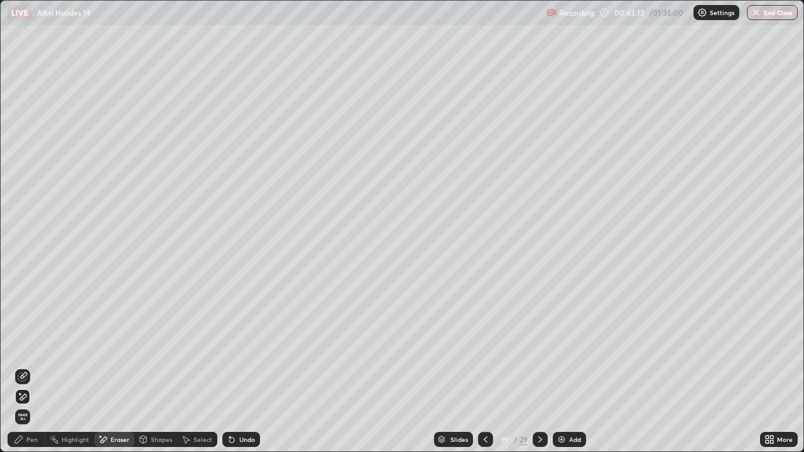
click at [33, 367] on div "Pen" at bounding box center [27, 439] width 38 height 15
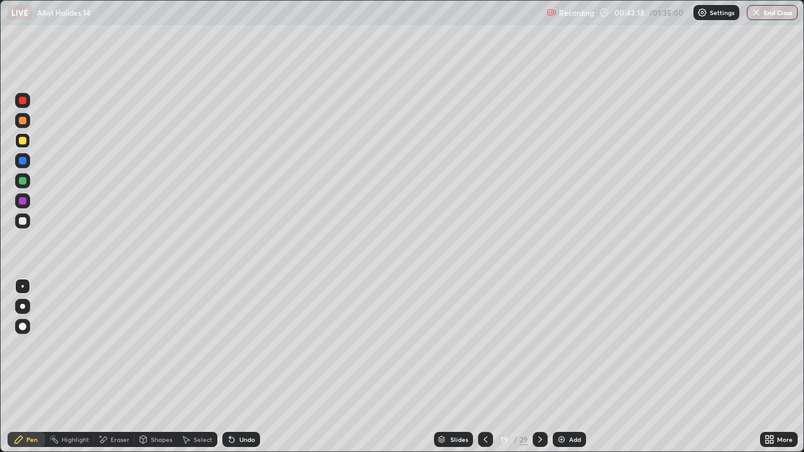
click at [481, 367] on div at bounding box center [485, 439] width 15 height 15
click at [484, 367] on icon at bounding box center [486, 440] width 10 height 10
click at [483, 367] on icon at bounding box center [486, 440] width 10 height 10
click at [486, 367] on icon at bounding box center [486, 440] width 10 height 10
click at [484, 367] on div at bounding box center [485, 439] width 15 height 15
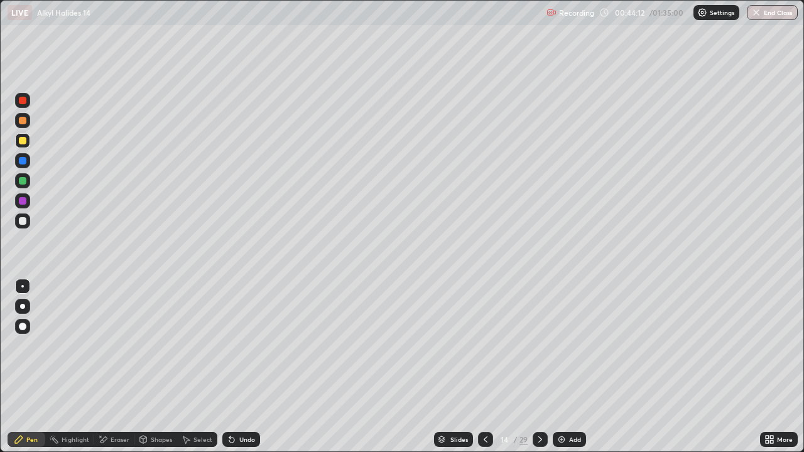
click at [200, 367] on div "Select" at bounding box center [197, 439] width 40 height 15
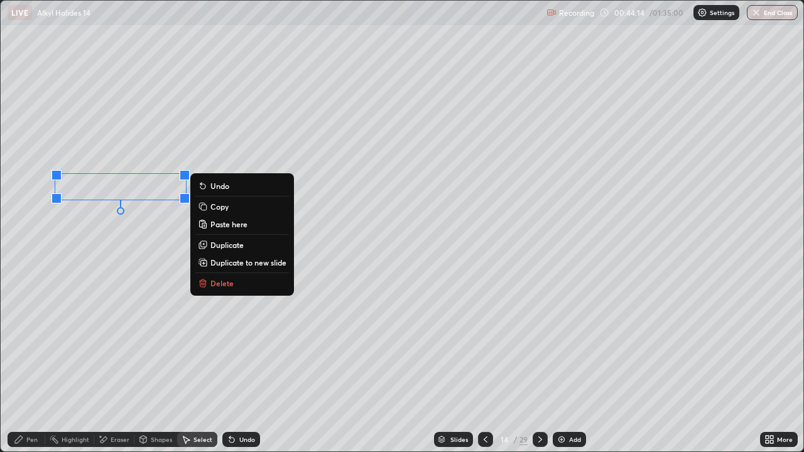
click at [226, 243] on p "Duplicate" at bounding box center [226, 245] width 33 height 10
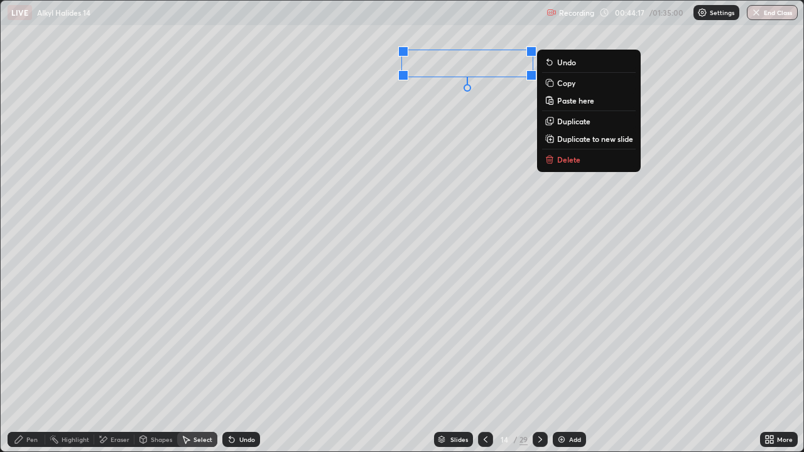
click at [28, 367] on div "Pen" at bounding box center [31, 440] width 11 height 6
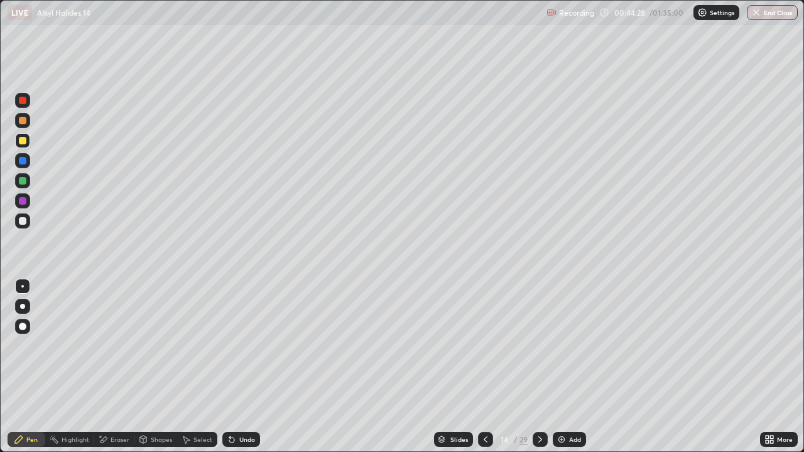
click at [217, 367] on div "Undo" at bounding box center [238, 439] width 43 height 25
click at [240, 367] on div "Undo" at bounding box center [247, 440] width 16 height 6
click at [197, 367] on div "Select" at bounding box center [203, 440] width 19 height 6
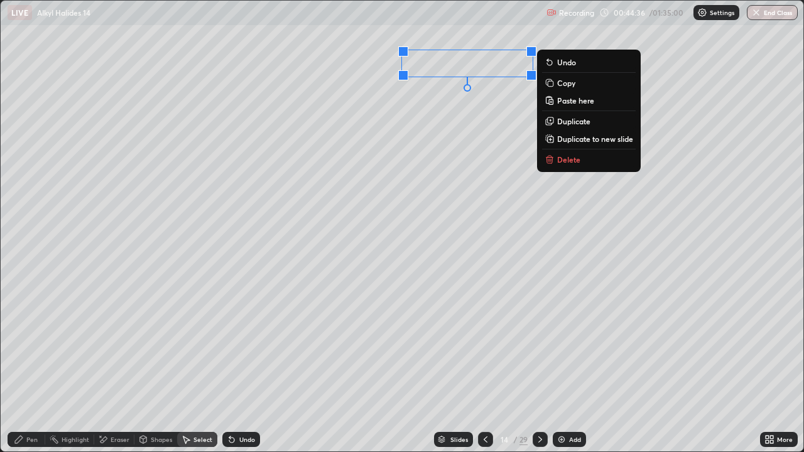
click at [574, 120] on p "Duplicate" at bounding box center [573, 121] width 33 height 10
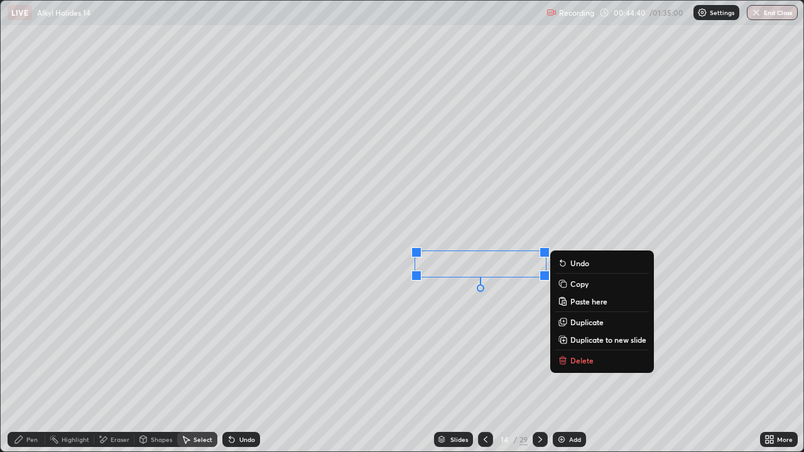
click at [123, 367] on div "Eraser" at bounding box center [120, 440] width 19 height 6
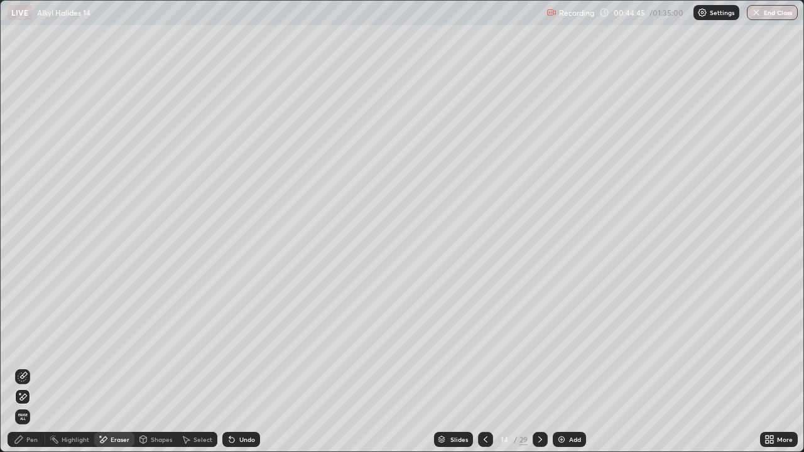
click at [198, 367] on div "Select" at bounding box center [203, 440] width 19 height 6
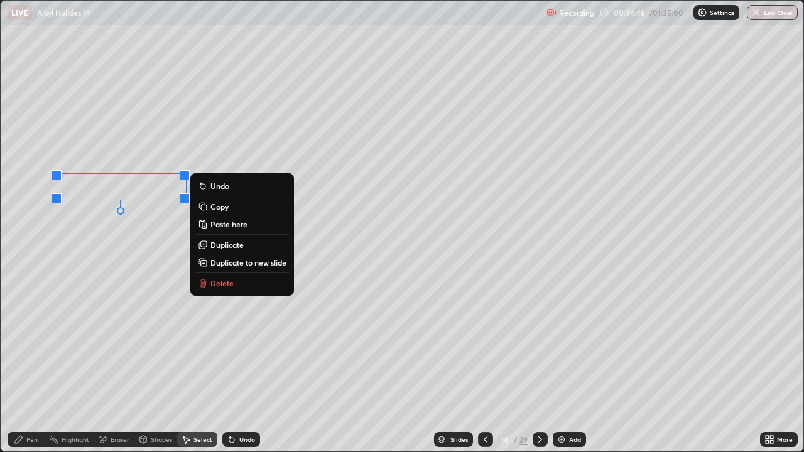
click at [228, 222] on p "Paste here" at bounding box center [228, 224] width 37 height 10
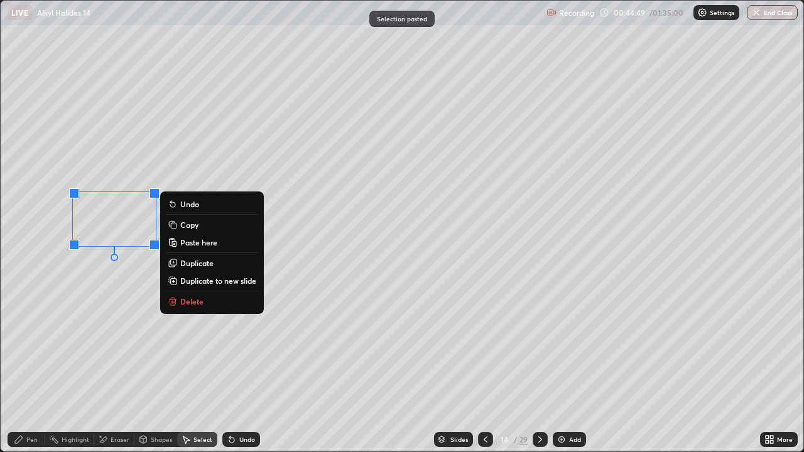
click at [195, 298] on p "Delete" at bounding box center [191, 302] width 23 height 10
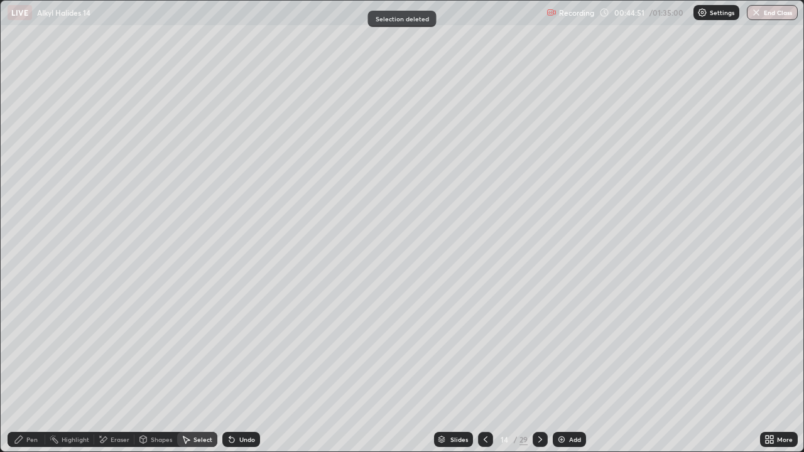
click at [31, 367] on div "Pen" at bounding box center [27, 439] width 38 height 15
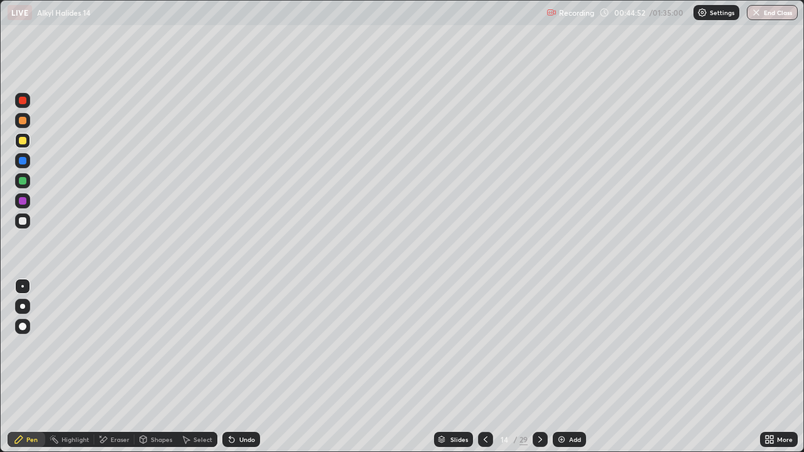
click at [26, 223] on div at bounding box center [23, 221] width 8 height 8
click at [235, 367] on div "Undo" at bounding box center [241, 439] width 38 height 15
click at [236, 367] on div "Undo" at bounding box center [241, 439] width 38 height 15
click at [239, 367] on div "Undo" at bounding box center [247, 440] width 16 height 6
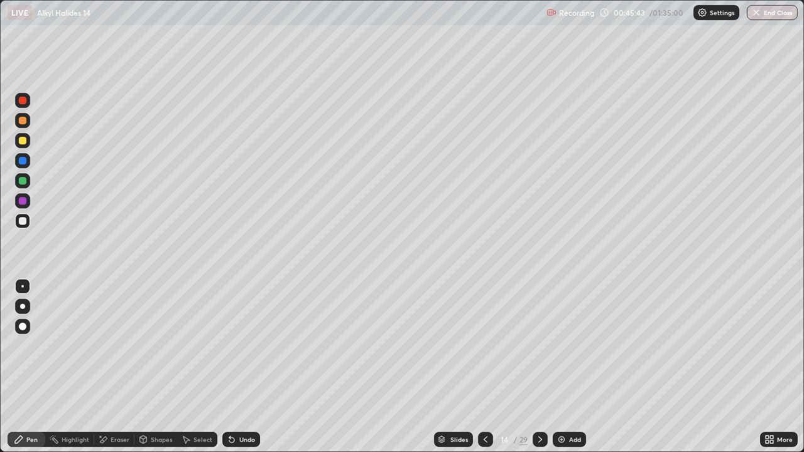
click at [236, 367] on div "Undo" at bounding box center [241, 439] width 38 height 15
click at [235, 367] on div "Undo" at bounding box center [241, 439] width 38 height 15
click at [236, 367] on div "Undo" at bounding box center [241, 439] width 38 height 15
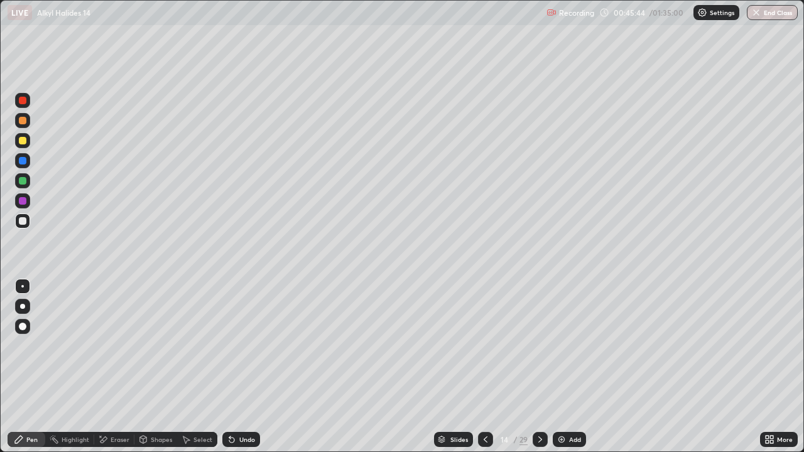
click at [236, 367] on div "Undo" at bounding box center [241, 439] width 38 height 15
click at [235, 367] on div "Undo" at bounding box center [241, 439] width 38 height 15
click at [236, 367] on div "Undo" at bounding box center [241, 439] width 38 height 15
click at [237, 367] on div "Undo" at bounding box center [241, 439] width 38 height 15
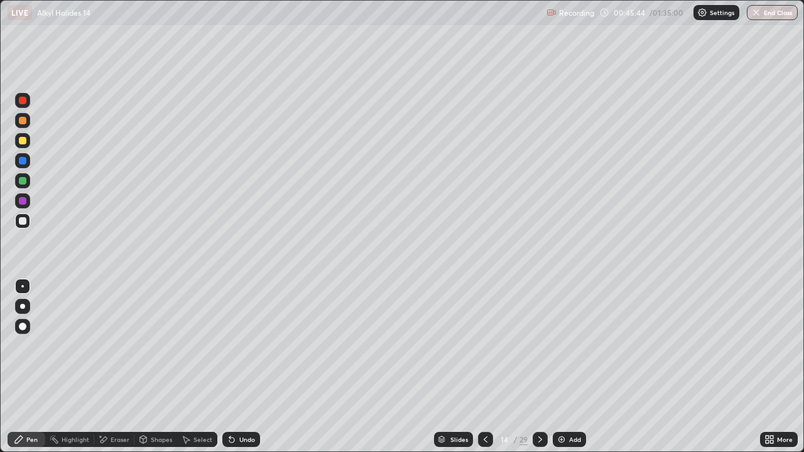
click at [237, 367] on div "Undo" at bounding box center [241, 439] width 38 height 15
click at [236, 367] on div "Undo" at bounding box center [241, 439] width 38 height 15
click at [237, 367] on div "Undo" at bounding box center [241, 439] width 38 height 15
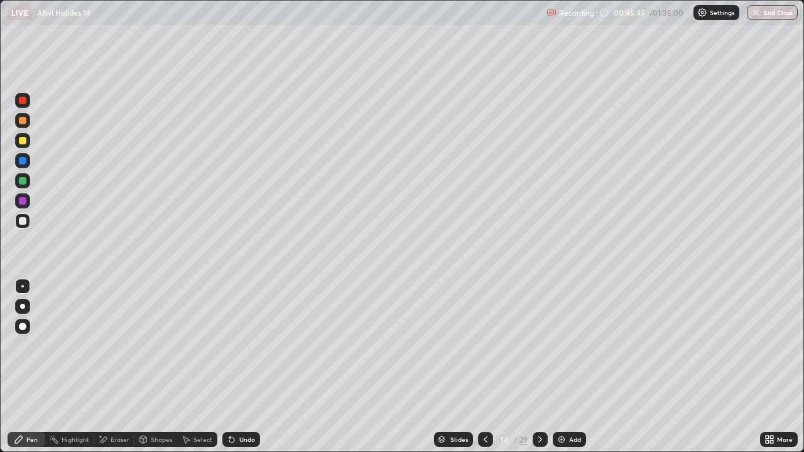
click at [237, 367] on div "Undo" at bounding box center [241, 439] width 38 height 15
click at [239, 367] on div "Undo" at bounding box center [247, 440] width 16 height 6
click at [237, 367] on div "Undo" at bounding box center [241, 439] width 38 height 15
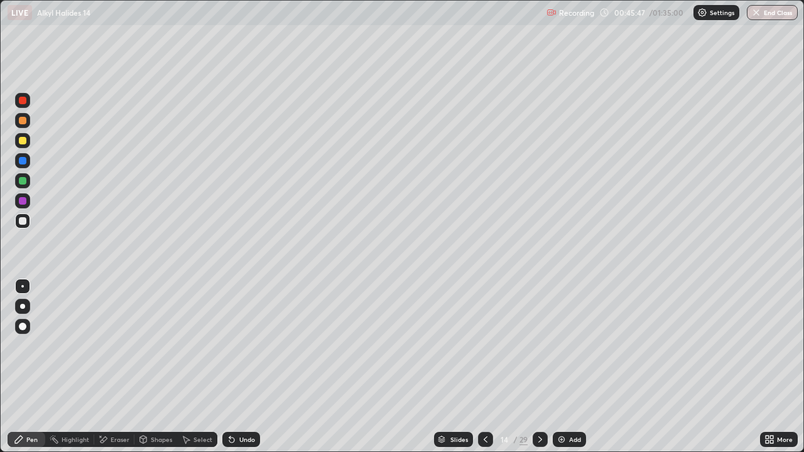
click at [239, 367] on div "Undo" at bounding box center [247, 440] width 16 height 6
click at [237, 367] on div "Undo" at bounding box center [241, 439] width 38 height 15
click at [236, 367] on div "Undo" at bounding box center [241, 439] width 38 height 15
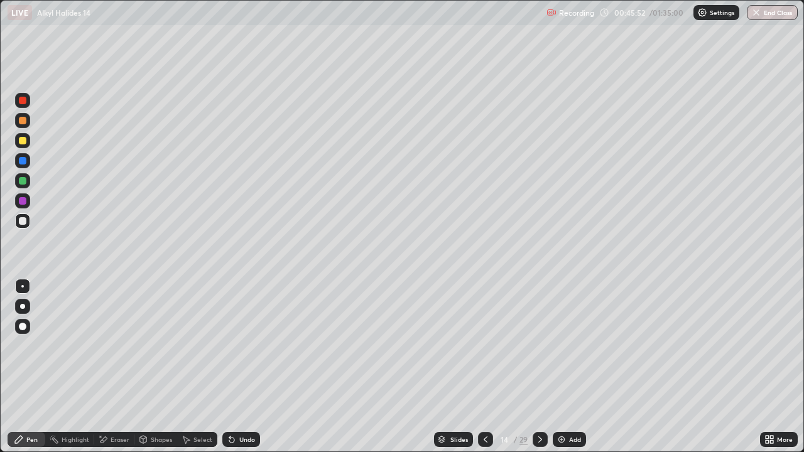
click at [114, 367] on div "Eraser" at bounding box center [120, 440] width 19 height 6
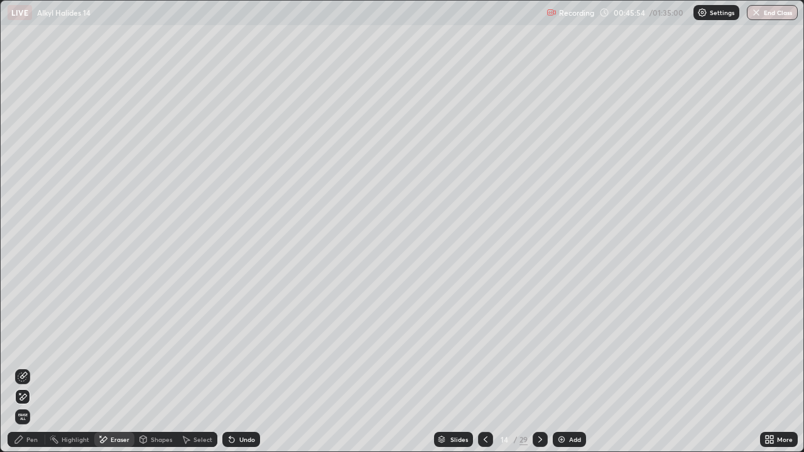
click at [28, 367] on div "Pen" at bounding box center [31, 440] width 11 height 6
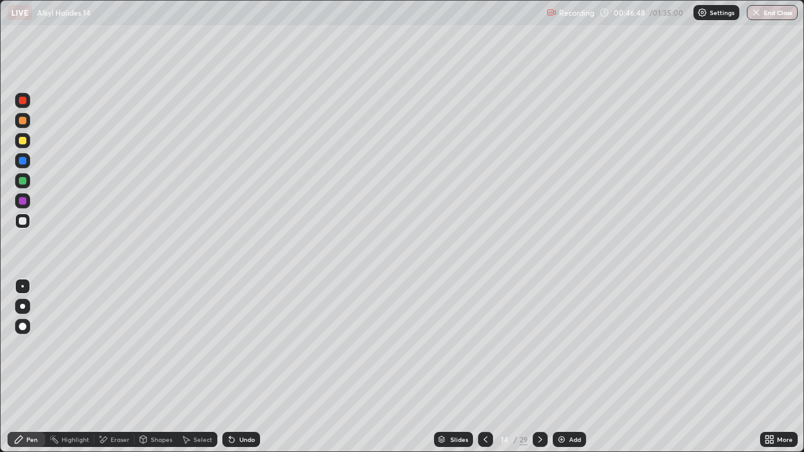
click at [115, 367] on div "Eraser" at bounding box center [120, 440] width 19 height 6
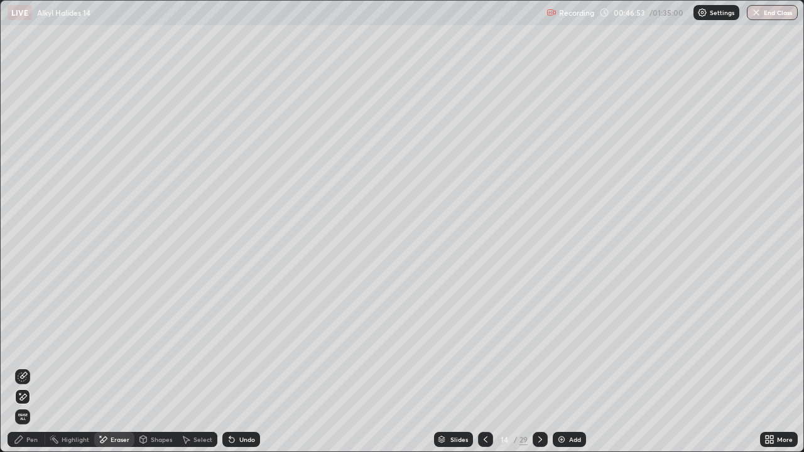
click at [38, 367] on div "Pen" at bounding box center [27, 439] width 38 height 15
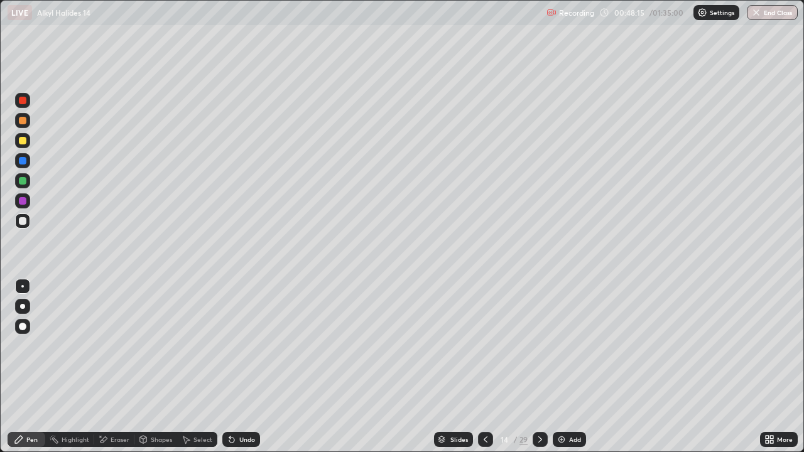
click at [121, 367] on div "Eraser" at bounding box center [114, 439] width 40 height 15
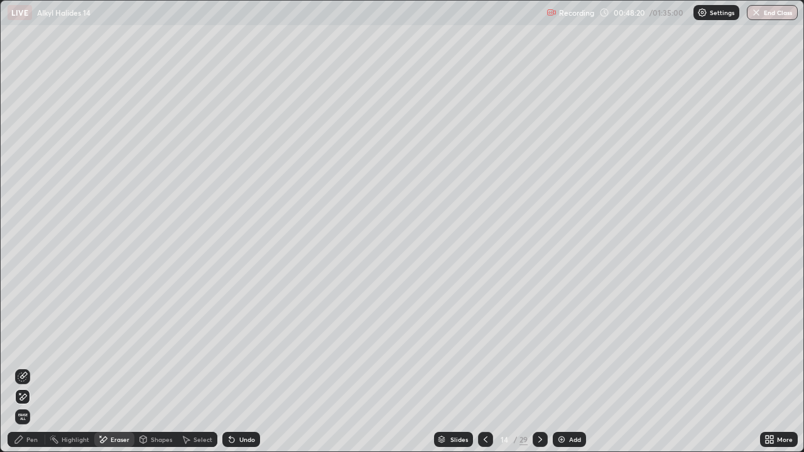
click at [31, 367] on div "Pen" at bounding box center [31, 440] width 11 height 6
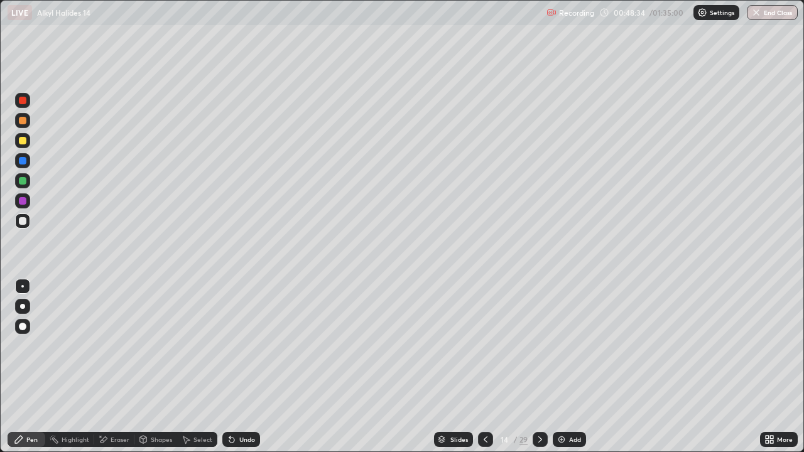
click at [123, 367] on div "Eraser" at bounding box center [120, 440] width 19 height 6
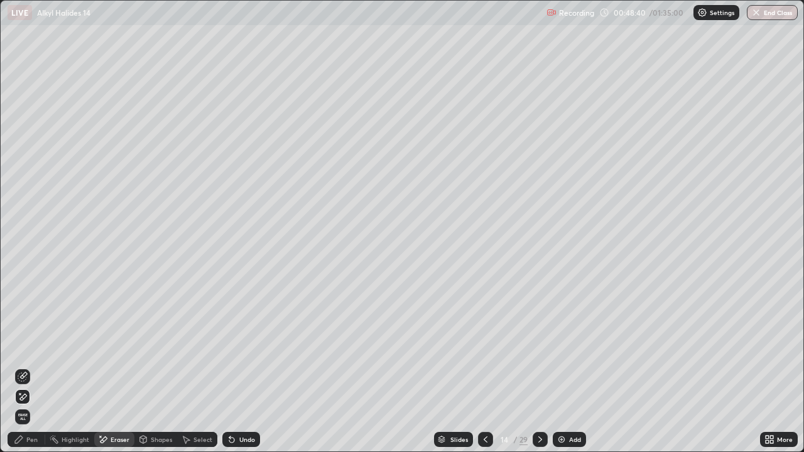
click at [569, 367] on div "Add" at bounding box center [575, 440] width 12 height 6
click at [484, 367] on div at bounding box center [484, 439] width 15 height 15
click at [33, 367] on div "Pen" at bounding box center [27, 439] width 38 height 15
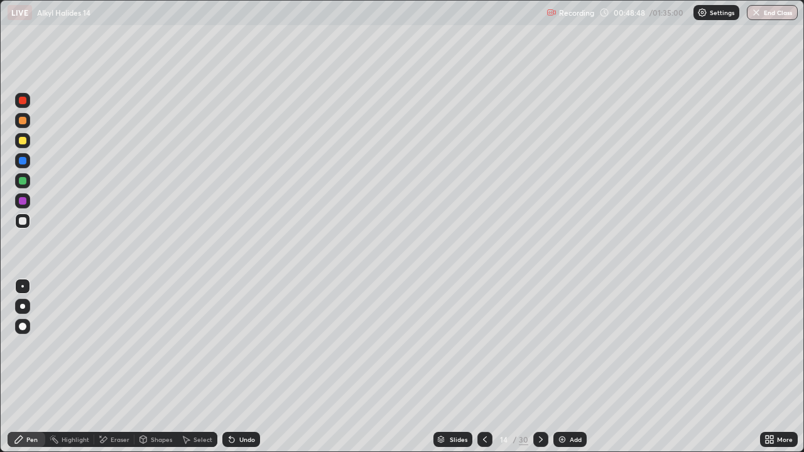
click at [109, 367] on div "Eraser" at bounding box center [114, 439] width 40 height 15
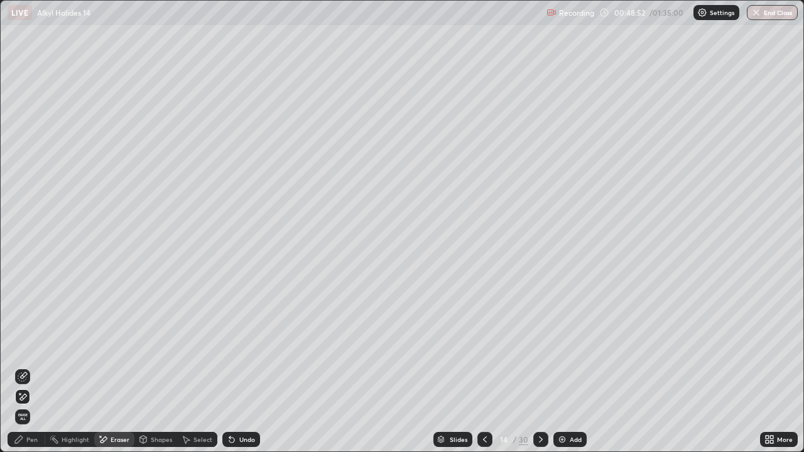
click at [31, 367] on div "Pen" at bounding box center [31, 440] width 11 height 6
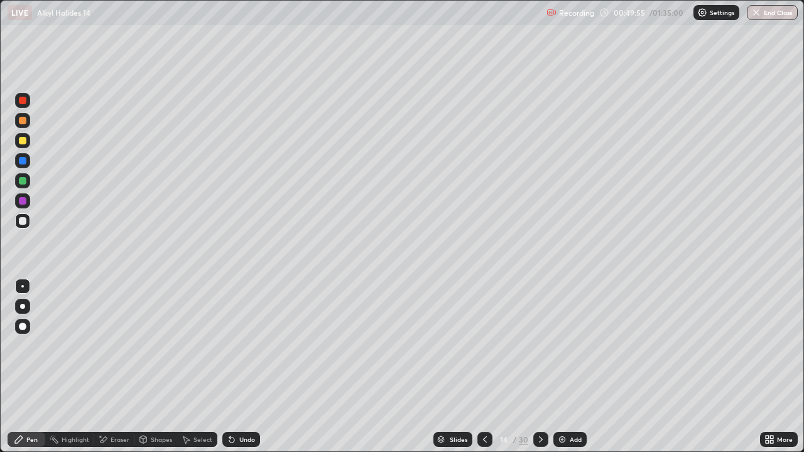
click at [120, 367] on div "Eraser" at bounding box center [120, 440] width 19 height 6
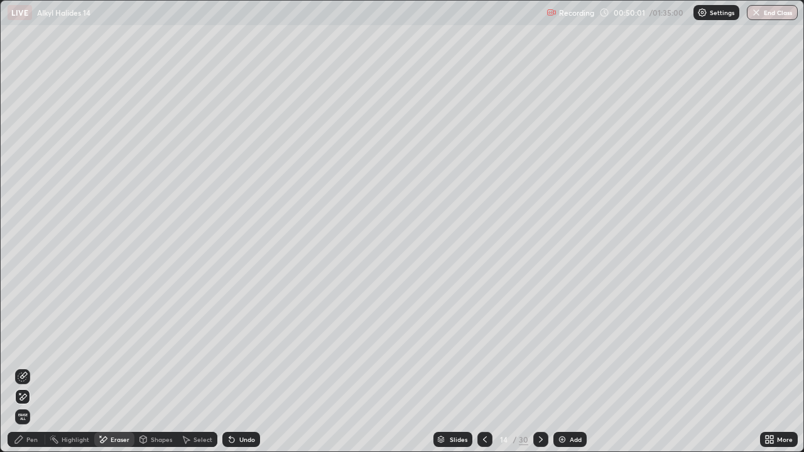
click at [35, 367] on div "Pen" at bounding box center [31, 440] width 11 height 6
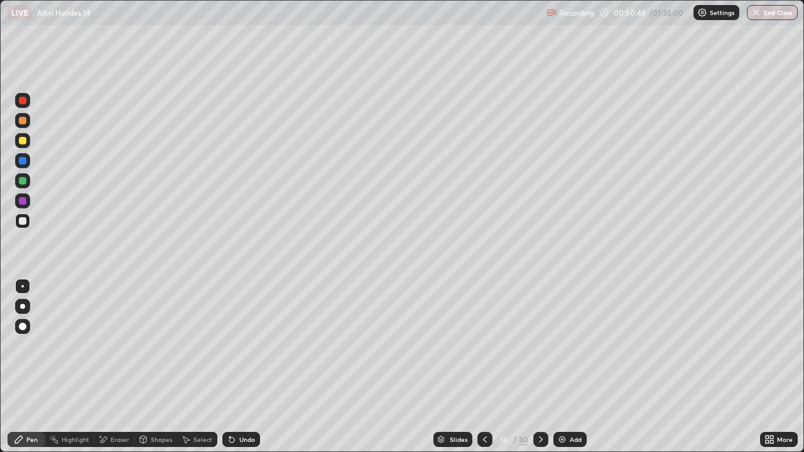
click at [126, 367] on div "Eraser" at bounding box center [120, 440] width 19 height 6
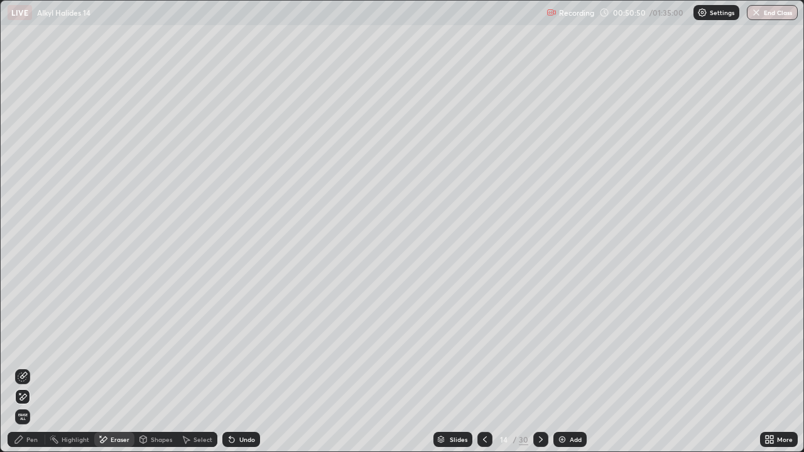
click at [21, 367] on icon at bounding box center [19, 440] width 10 height 10
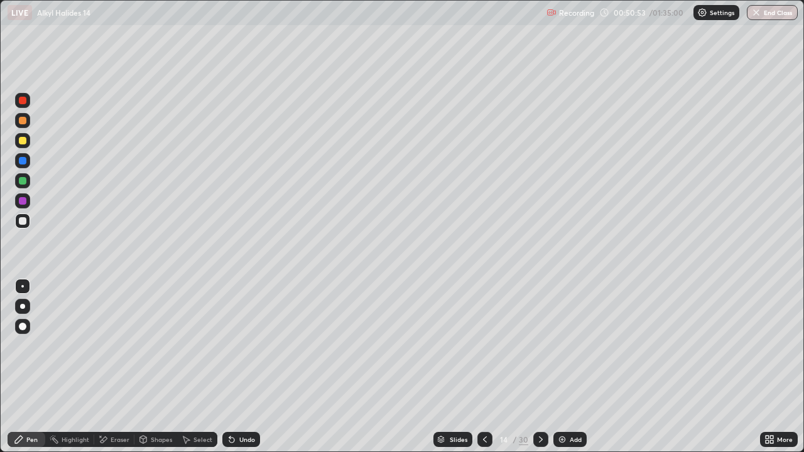
click at [129, 367] on div "Eraser" at bounding box center [114, 439] width 40 height 15
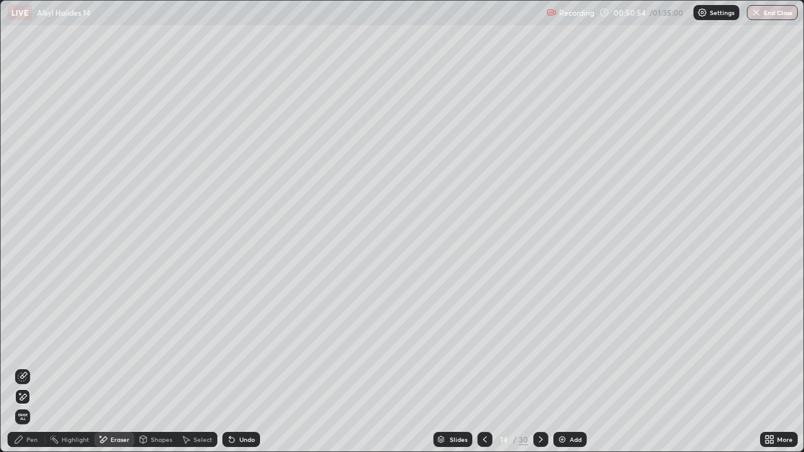
click at [36, 367] on div "Pen" at bounding box center [31, 440] width 11 height 6
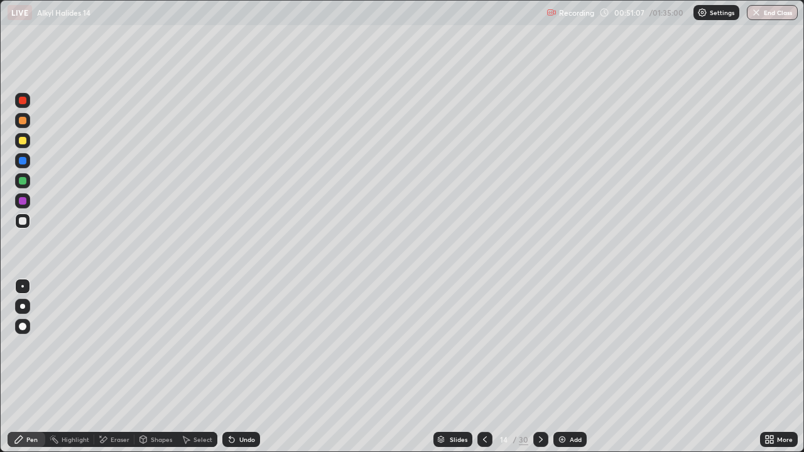
click at [132, 367] on div "Eraser" at bounding box center [114, 439] width 40 height 15
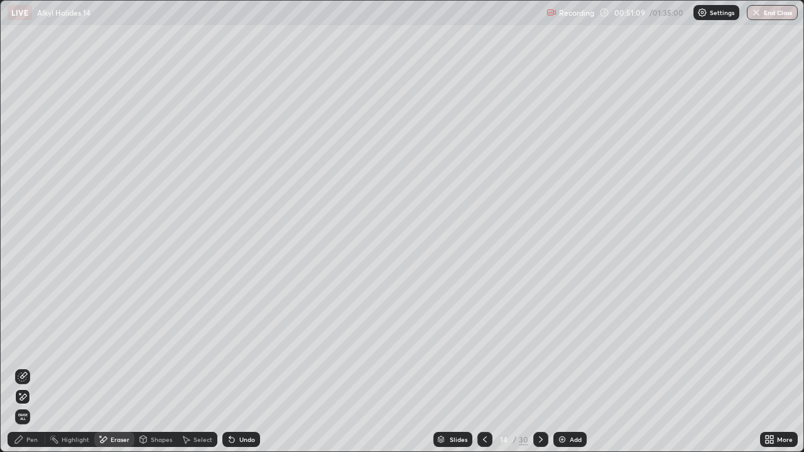
click at [40, 367] on div "Pen" at bounding box center [27, 439] width 38 height 15
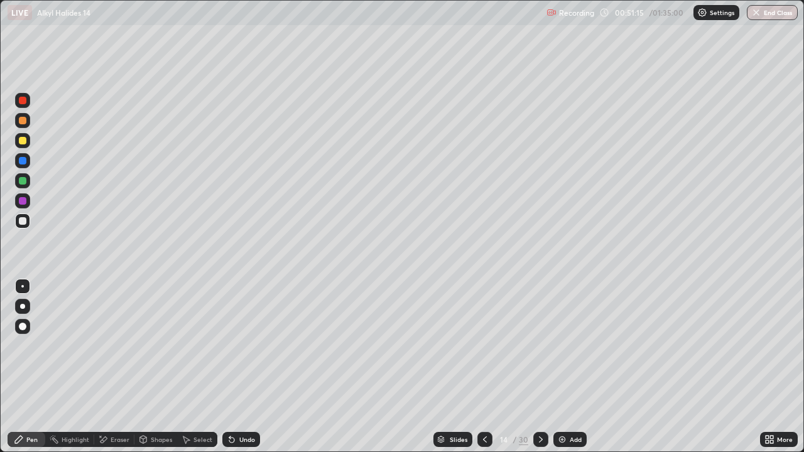
click at [247, 367] on div "Undo" at bounding box center [241, 439] width 38 height 15
click at [251, 367] on div "Undo" at bounding box center [241, 439] width 38 height 15
click at [126, 367] on div "Eraser" at bounding box center [120, 440] width 19 height 6
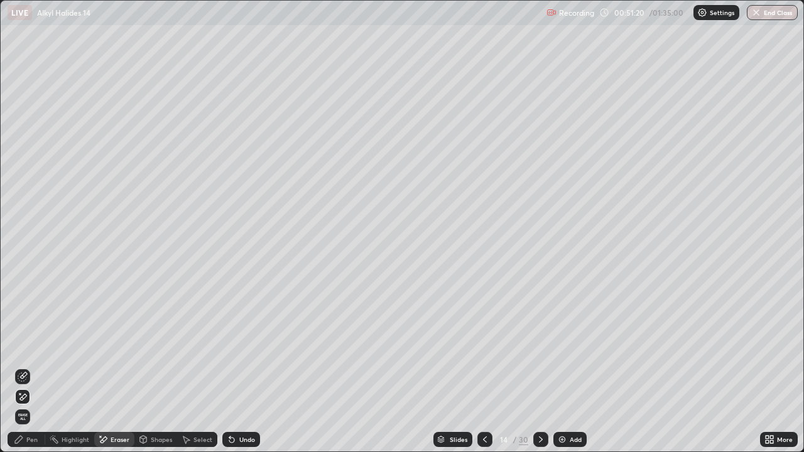
click at [27, 367] on div "Pen" at bounding box center [31, 440] width 11 height 6
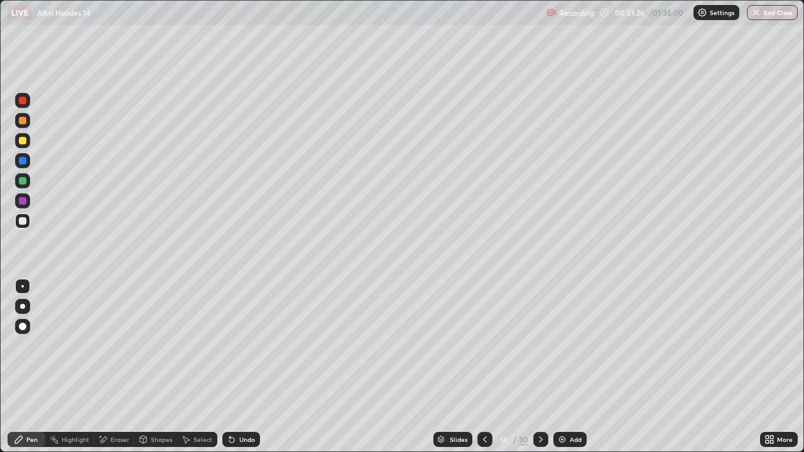
click at [253, 367] on div "Undo" at bounding box center [247, 440] width 16 height 6
click at [251, 367] on div "Undo" at bounding box center [247, 440] width 16 height 6
click at [250, 367] on div "Undo" at bounding box center [247, 440] width 16 height 6
click at [27, 180] on div at bounding box center [22, 180] width 15 height 15
click at [204, 367] on div "Select" at bounding box center [203, 440] width 19 height 6
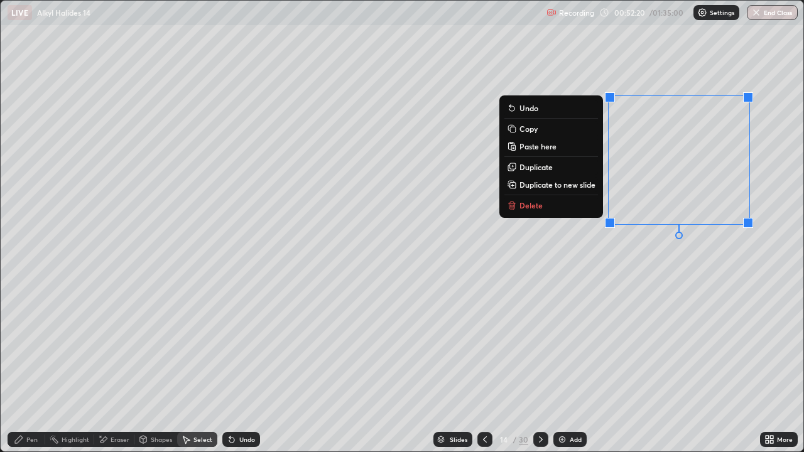
click at [530, 207] on p "Delete" at bounding box center [531, 205] width 23 height 10
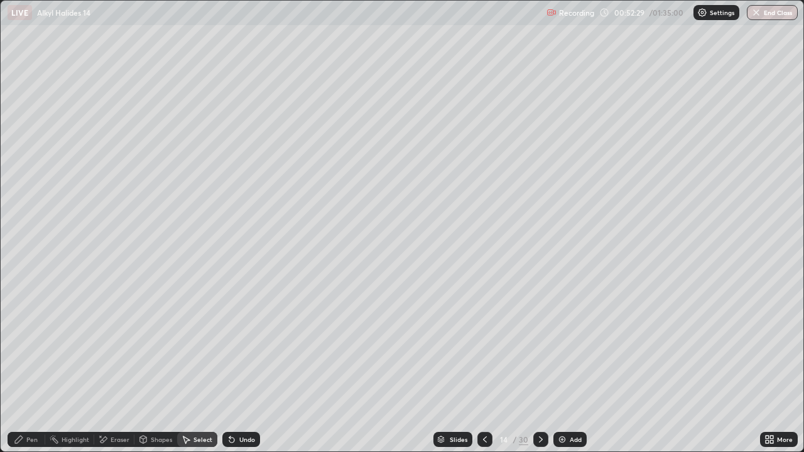
click at [540, 367] on icon at bounding box center [541, 440] width 10 height 10
click at [541, 367] on div at bounding box center [540, 439] width 15 height 15
click at [540, 367] on icon at bounding box center [541, 440] width 10 height 10
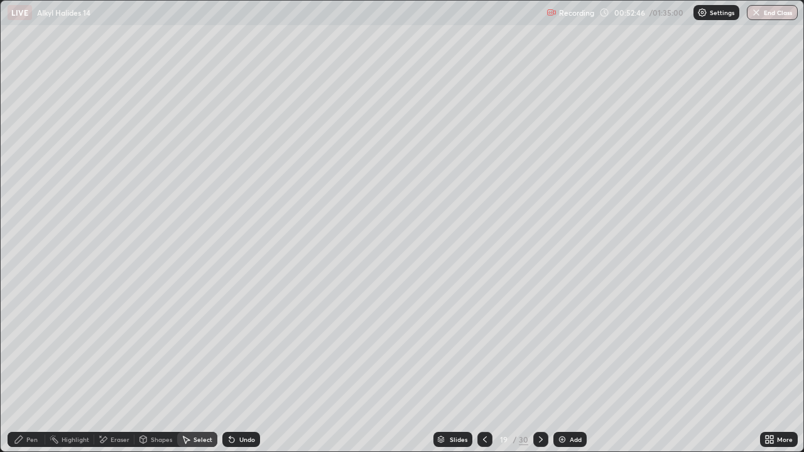
click at [570, 367] on div "Add" at bounding box center [576, 440] width 12 height 6
click at [34, 367] on div "Pen" at bounding box center [27, 439] width 38 height 15
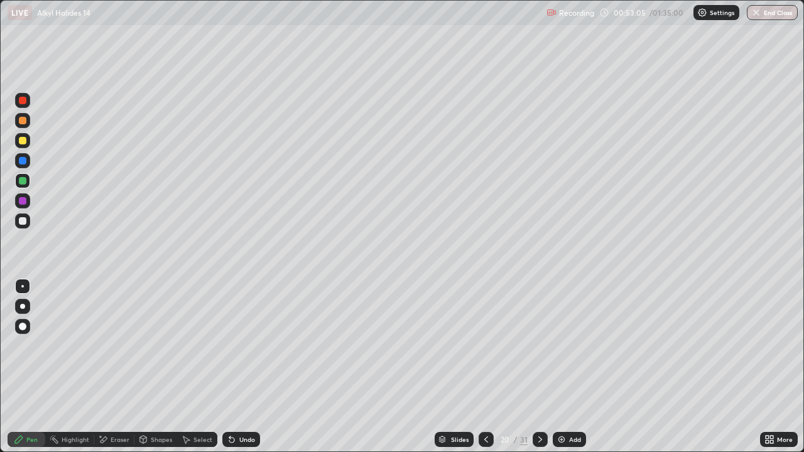
click at [194, 367] on div "Select" at bounding box center [203, 440] width 19 height 6
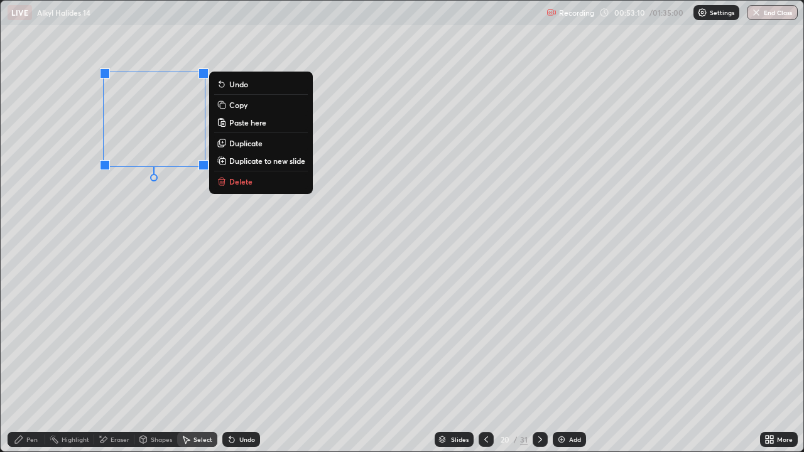
click at [30, 367] on div "Pen" at bounding box center [31, 440] width 11 height 6
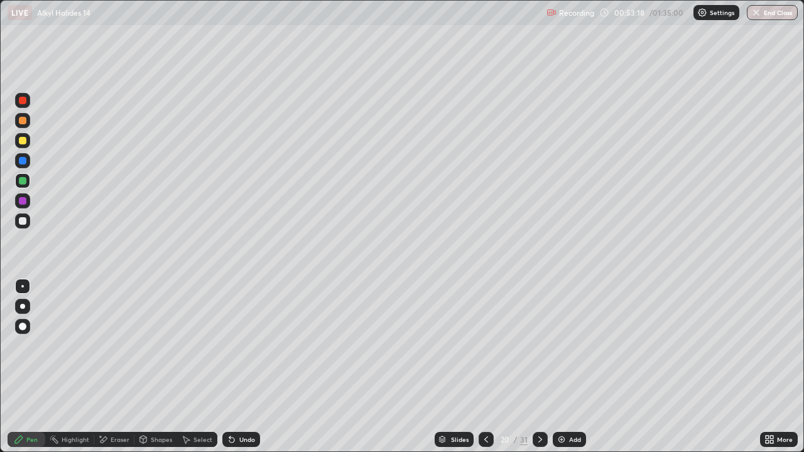
click at [108, 367] on div "Eraser" at bounding box center [114, 439] width 40 height 15
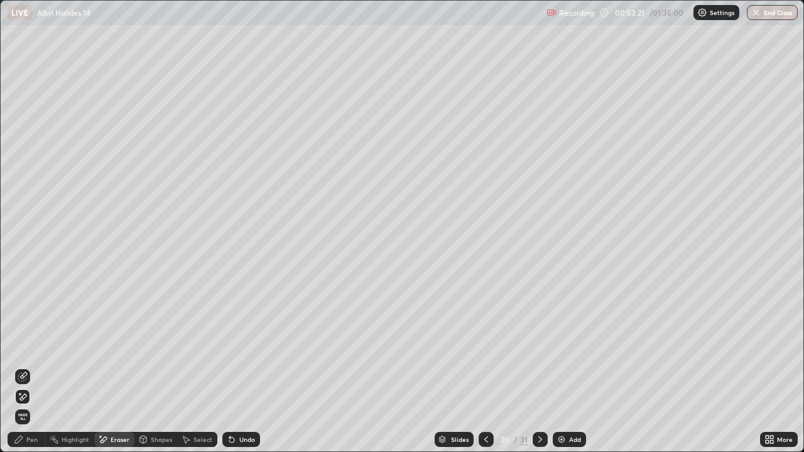
click at [576, 367] on div "Add" at bounding box center [575, 440] width 12 height 6
click at [33, 367] on div "Pen" at bounding box center [31, 440] width 11 height 6
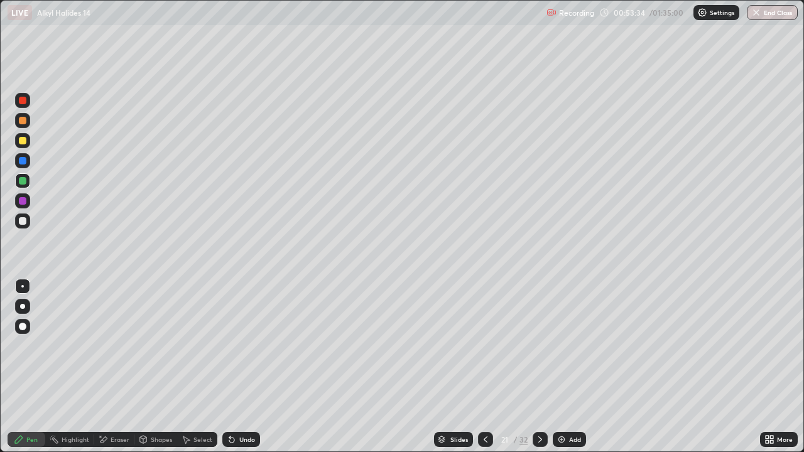
click at [486, 367] on div at bounding box center [485, 439] width 15 height 25
click at [204, 367] on div "Select" at bounding box center [203, 440] width 19 height 6
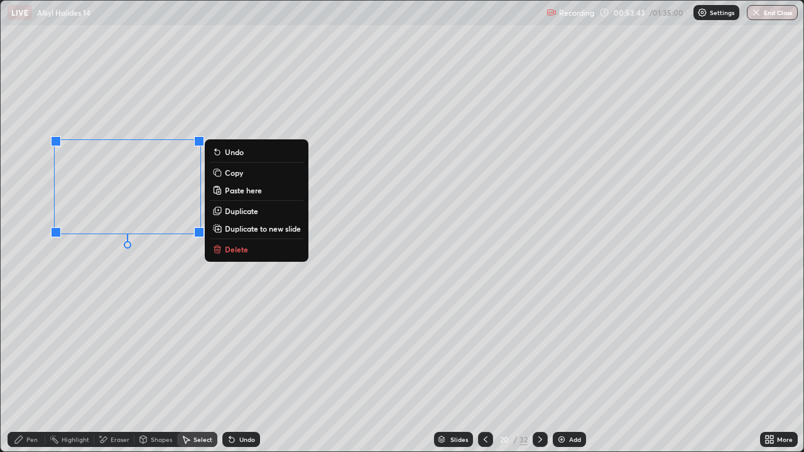
click at [166, 367] on div "Shapes" at bounding box center [161, 440] width 21 height 6
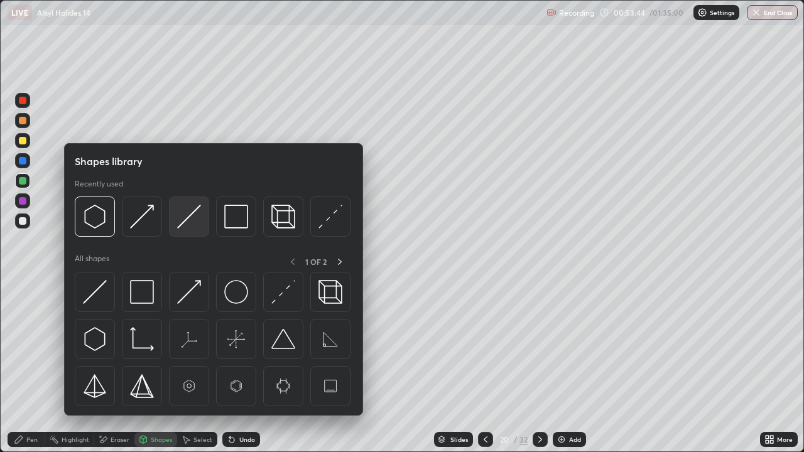
click at [188, 223] on img at bounding box center [189, 217] width 24 height 24
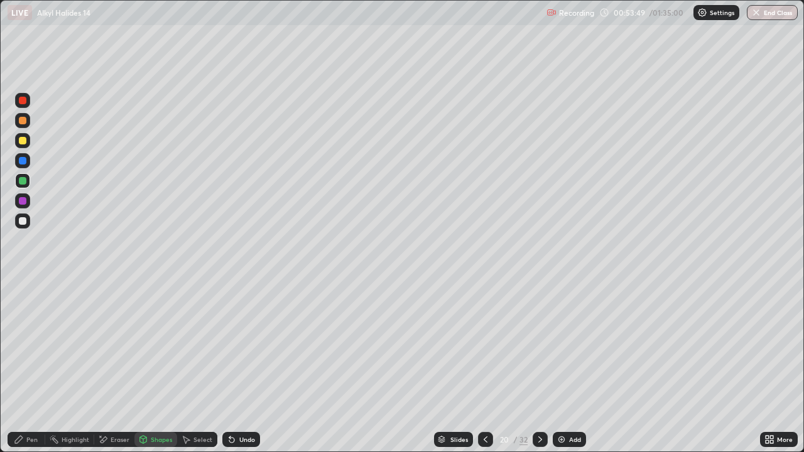
click at [169, 367] on div "Shapes" at bounding box center [155, 439] width 43 height 15
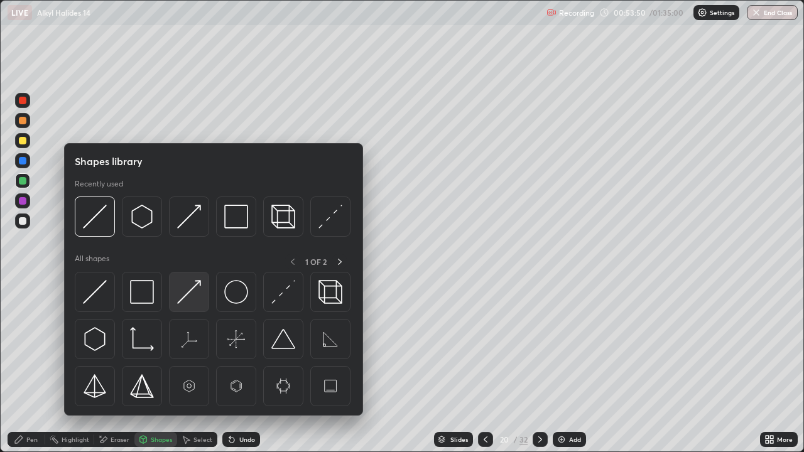
click at [198, 288] on img at bounding box center [189, 292] width 24 height 24
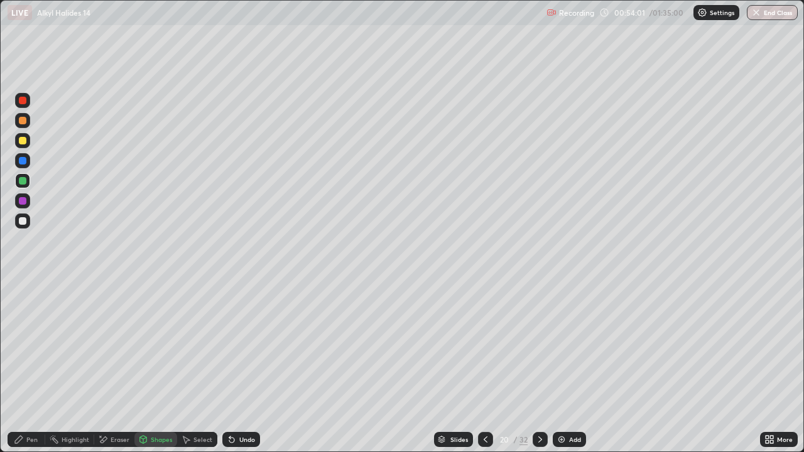
click at [39, 367] on div "Pen" at bounding box center [27, 439] width 38 height 15
click at [23, 222] on div at bounding box center [23, 221] width 8 height 8
click at [119, 367] on div "Eraser" at bounding box center [120, 440] width 19 height 6
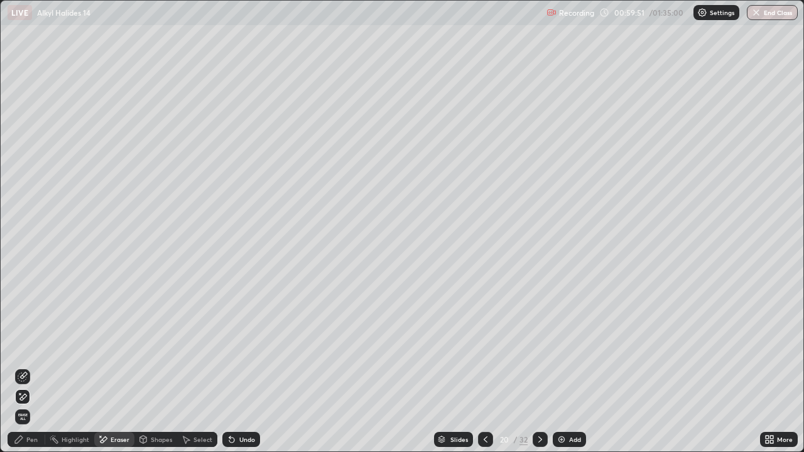
click at [30, 367] on div "Pen" at bounding box center [31, 440] width 11 height 6
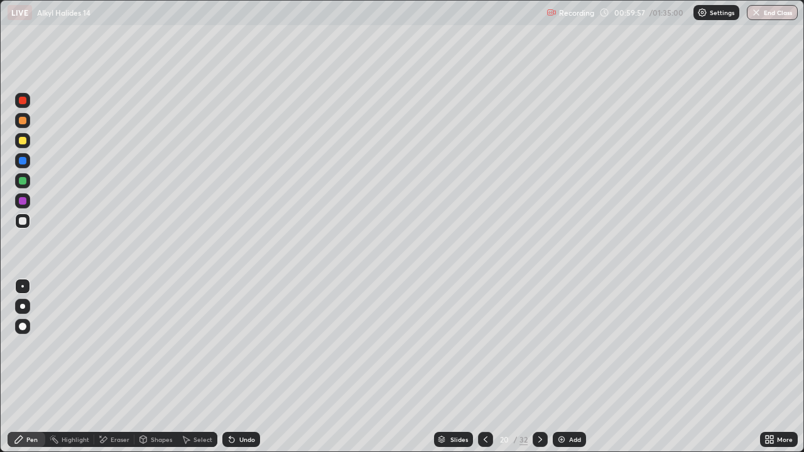
click at [200, 367] on div "Select" at bounding box center [203, 440] width 19 height 6
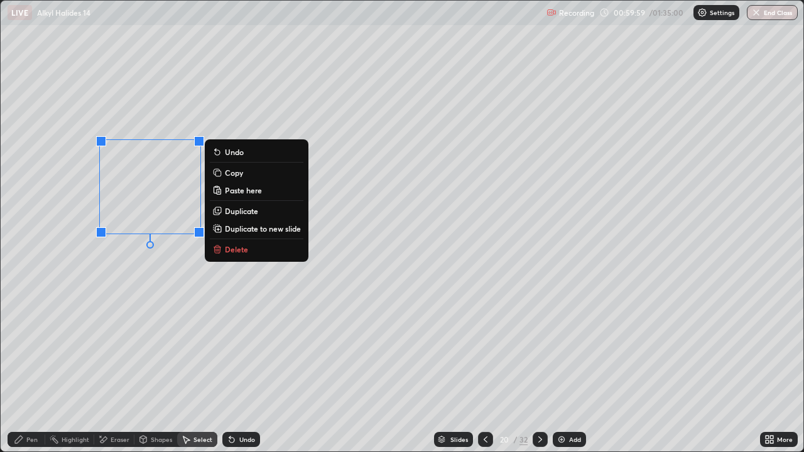
click at [232, 214] on p "Duplicate" at bounding box center [241, 211] width 33 height 10
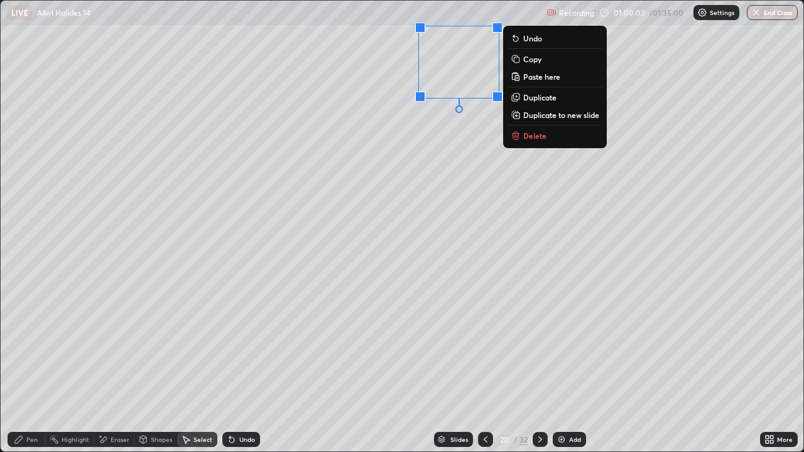
click at [124, 367] on div "Eraser" at bounding box center [120, 440] width 19 height 6
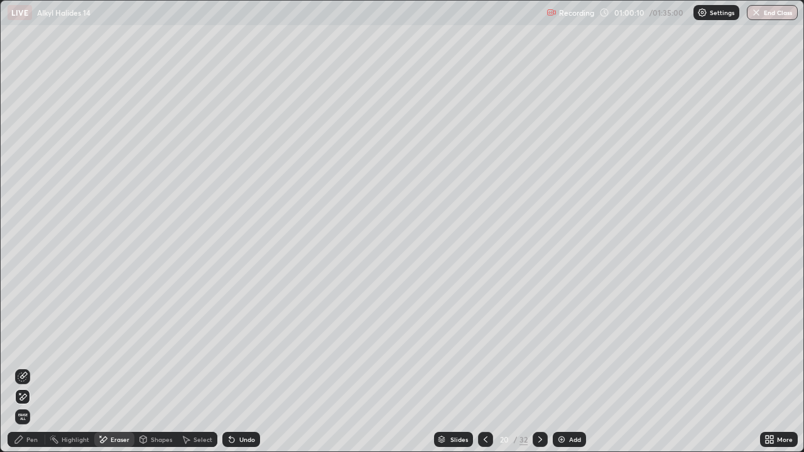
click at [38, 367] on div "Pen" at bounding box center [27, 439] width 38 height 15
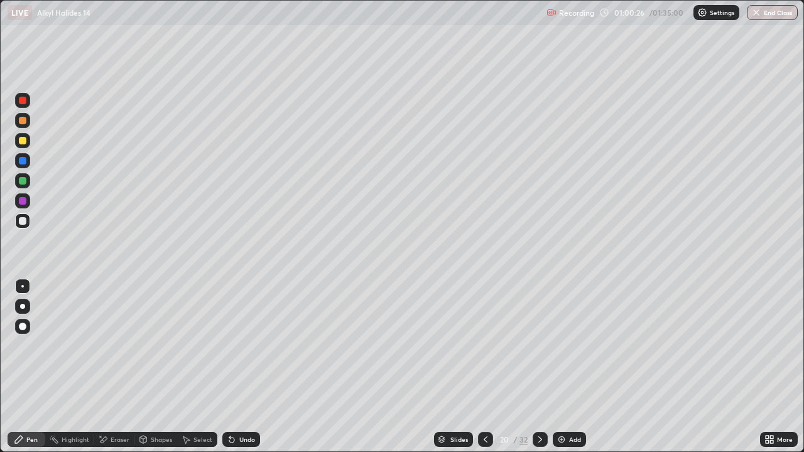
click at [249, 367] on div "Undo" at bounding box center [241, 439] width 38 height 15
click at [252, 367] on div "Undo" at bounding box center [247, 440] width 16 height 6
click at [248, 367] on div "Undo" at bounding box center [247, 440] width 16 height 6
click at [118, 367] on div "Eraser" at bounding box center [114, 439] width 40 height 15
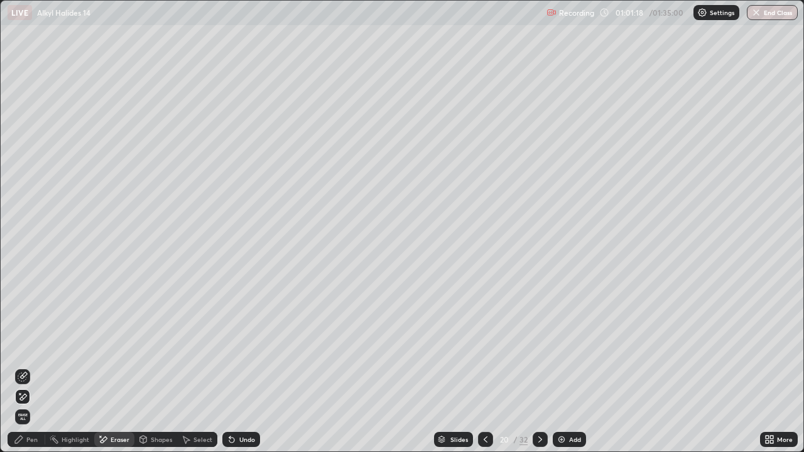
click at [25, 367] on div "Pen" at bounding box center [27, 439] width 38 height 15
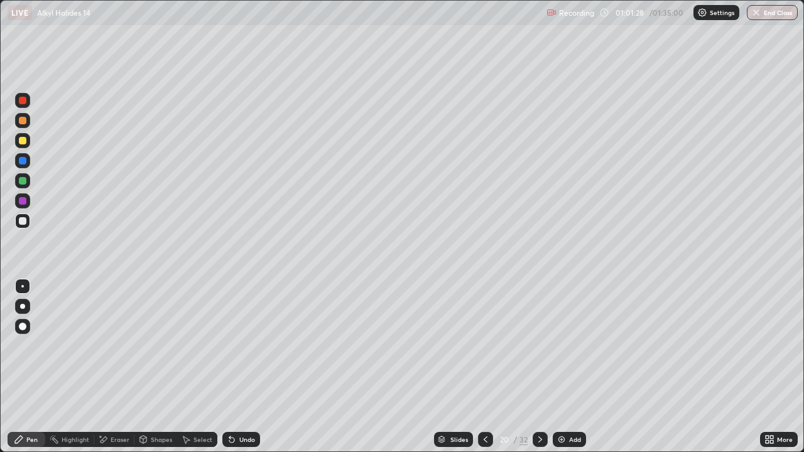
click at [202, 367] on div "Select" at bounding box center [197, 439] width 40 height 15
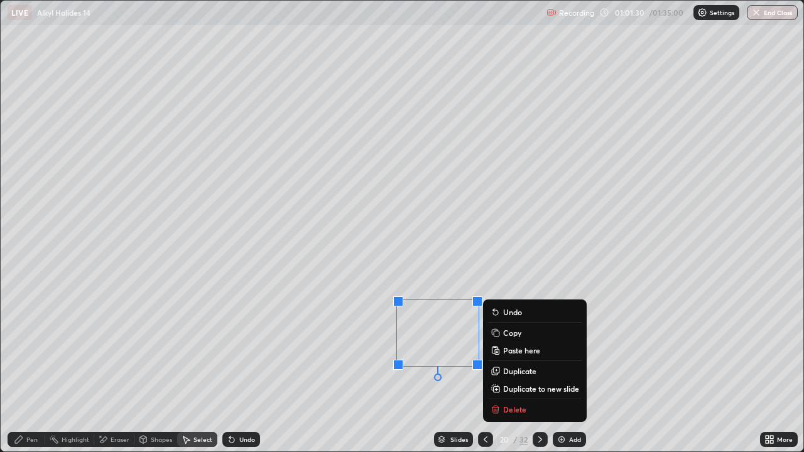
click at [516, 367] on p "Duplicate" at bounding box center [519, 371] width 33 height 10
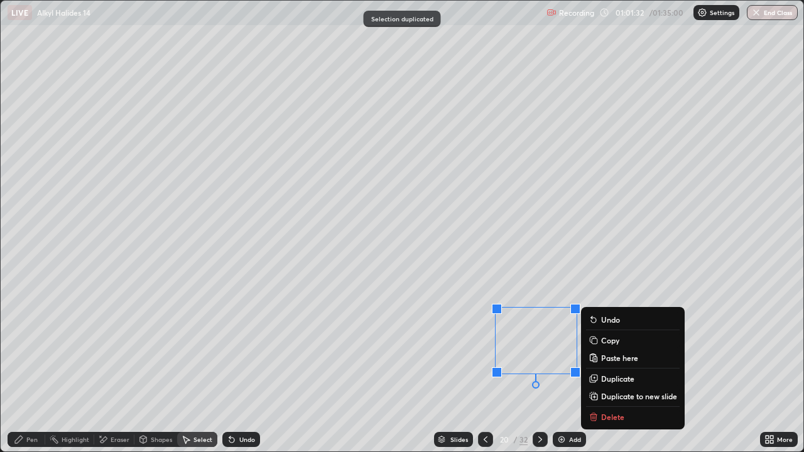
click at [117, 367] on div "Eraser" at bounding box center [120, 440] width 19 height 6
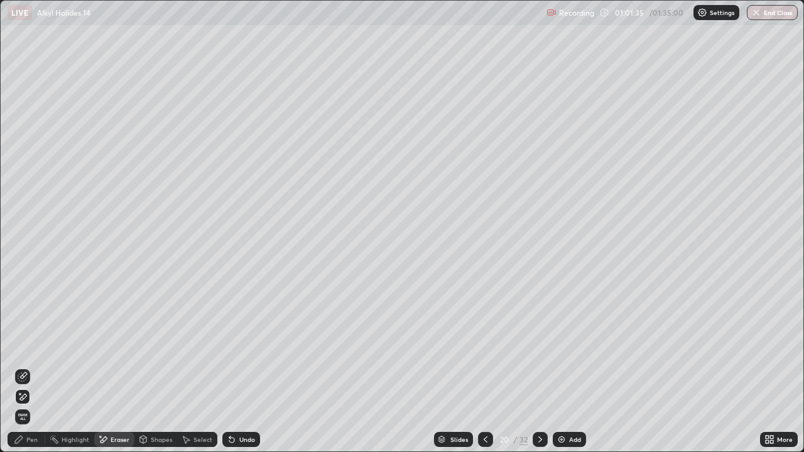
click at [21, 367] on icon at bounding box center [19, 440] width 10 height 10
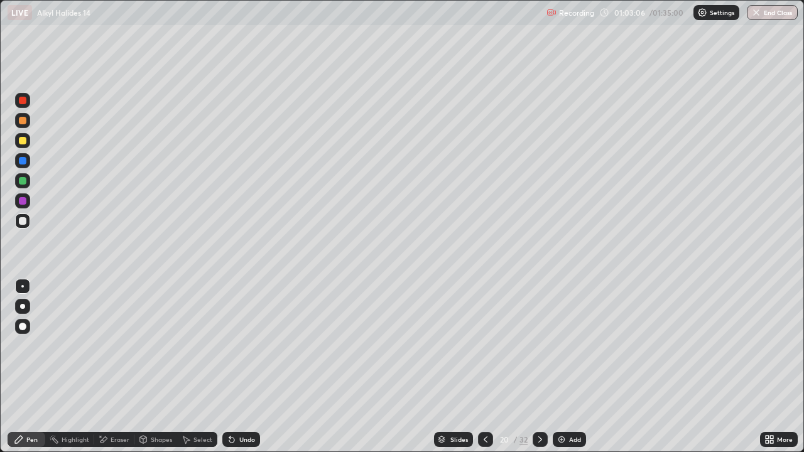
click at [195, 367] on div "Select" at bounding box center [203, 440] width 19 height 6
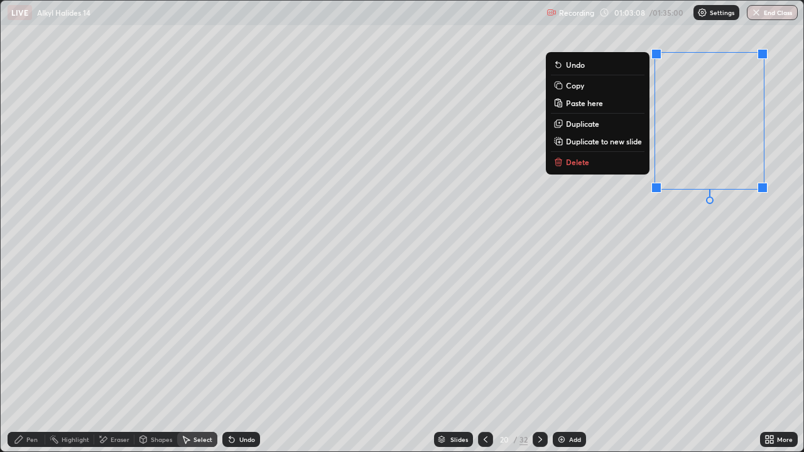
click at [577, 163] on p "Delete" at bounding box center [577, 162] width 23 height 10
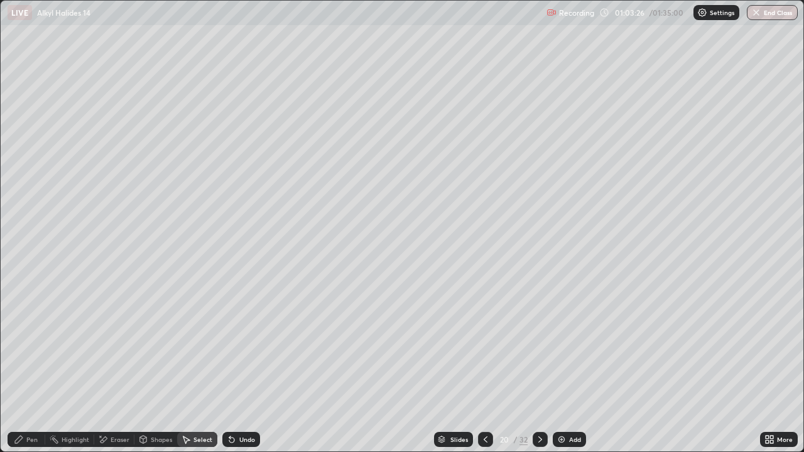
click at [542, 367] on icon at bounding box center [540, 440] width 10 height 10
click at [32, 367] on div "Pen" at bounding box center [31, 440] width 11 height 6
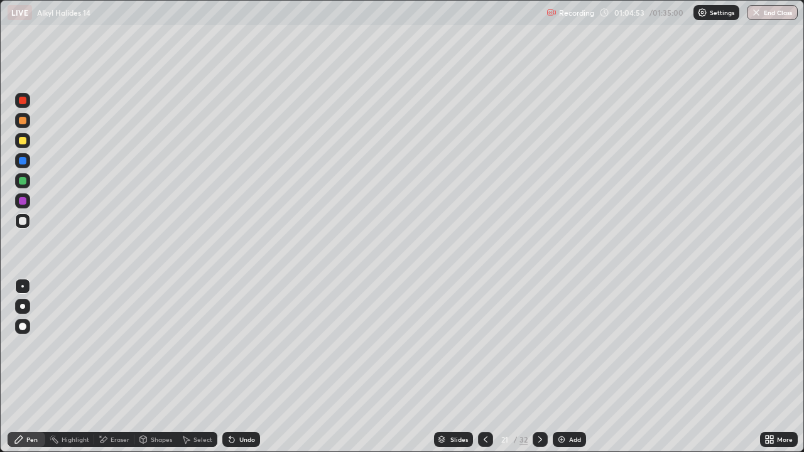
click at [21, 226] on div at bounding box center [22, 221] width 15 height 15
click at [23, 182] on div at bounding box center [23, 181] width 8 height 8
click at [23, 202] on div at bounding box center [23, 201] width 8 height 8
click at [538, 367] on icon at bounding box center [540, 440] width 10 height 10
click at [538, 367] on div at bounding box center [540, 439] width 15 height 25
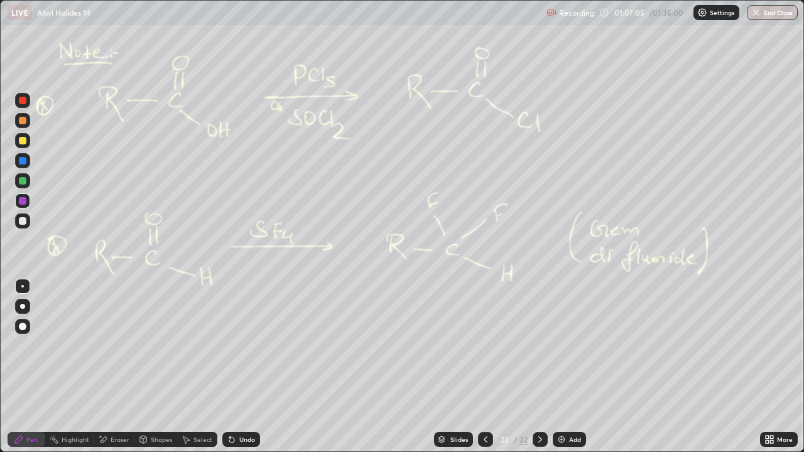
click at [533, 367] on div at bounding box center [540, 439] width 15 height 15
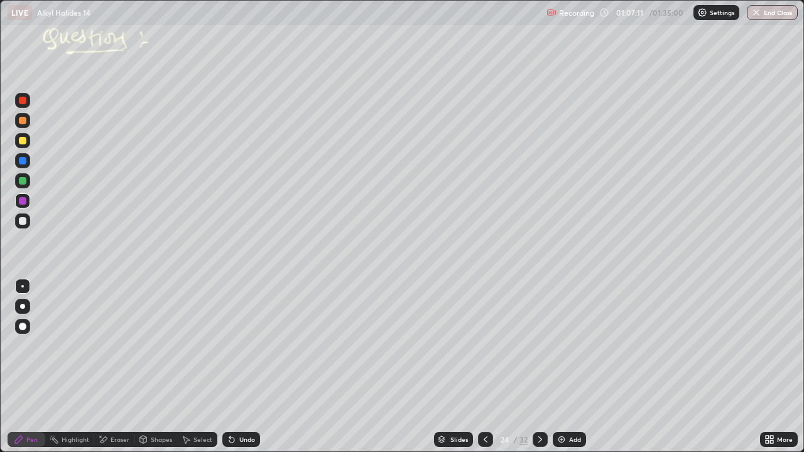
click at [24, 140] on div at bounding box center [23, 141] width 8 height 8
click at [19, 220] on div at bounding box center [23, 221] width 8 height 8
click at [158, 367] on div "Shapes" at bounding box center [161, 440] width 21 height 6
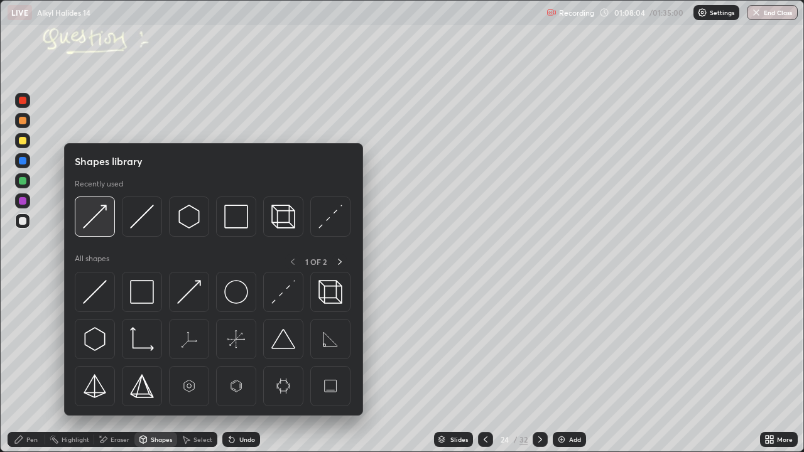
click at [102, 215] on img at bounding box center [95, 217] width 24 height 24
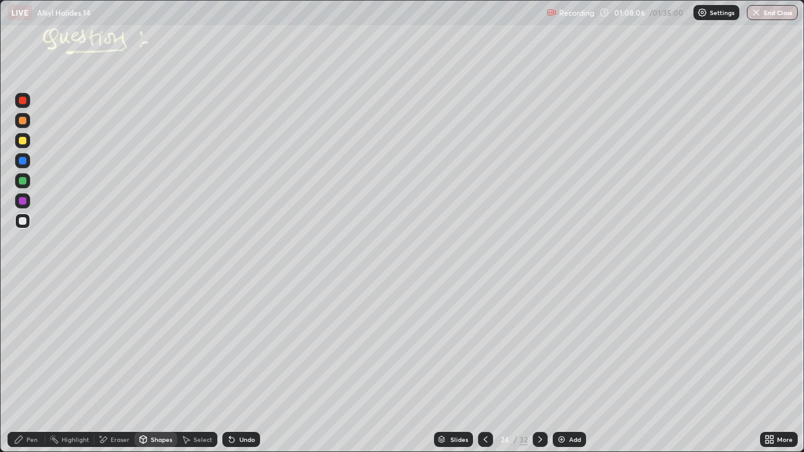
click at [28, 367] on div "Pen" at bounding box center [31, 440] width 11 height 6
click at [29, 367] on div "Pen" at bounding box center [27, 439] width 38 height 15
click at [204, 367] on div "Select" at bounding box center [203, 440] width 19 height 6
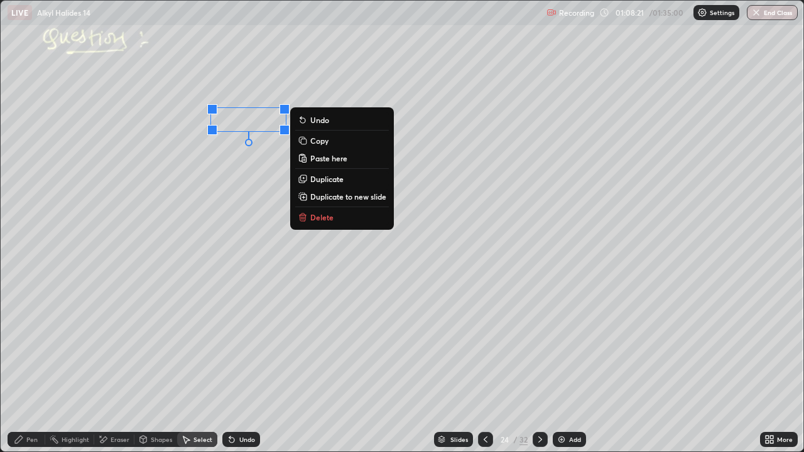
click at [326, 182] on p "Duplicate" at bounding box center [326, 179] width 33 height 10
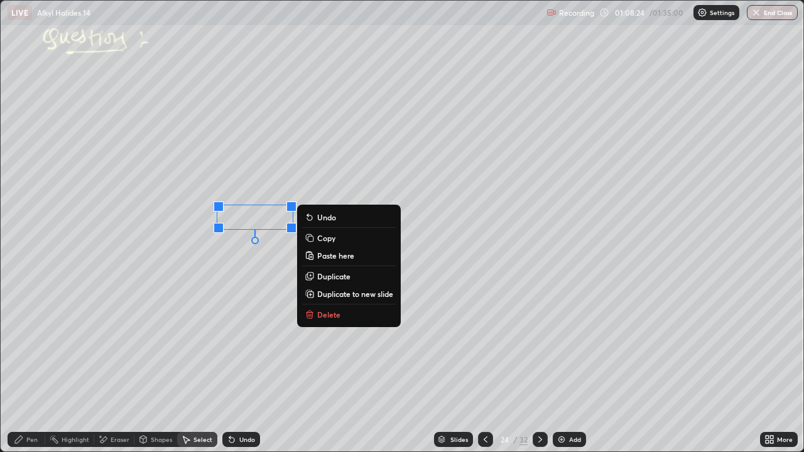
click at [25, 367] on div "Pen" at bounding box center [27, 439] width 38 height 25
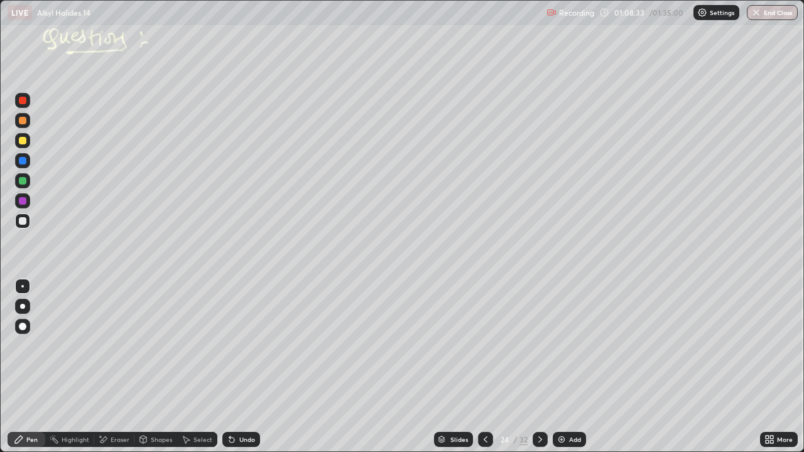
click at [198, 367] on div "Select" at bounding box center [203, 440] width 19 height 6
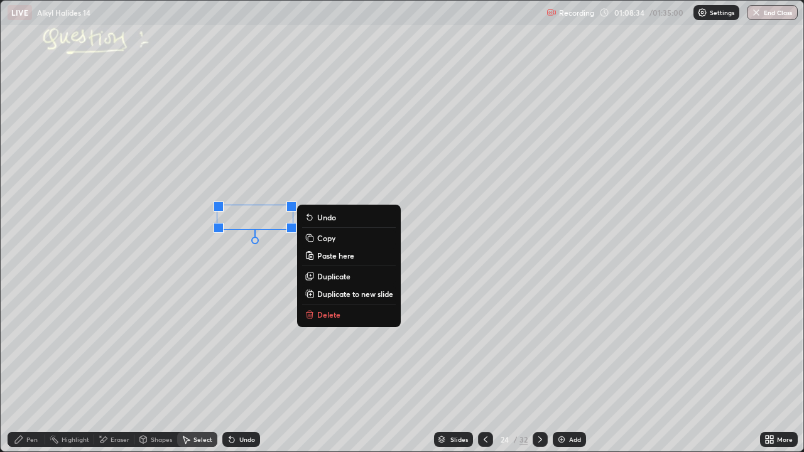
click at [330, 276] on p "Duplicate" at bounding box center [333, 276] width 33 height 10
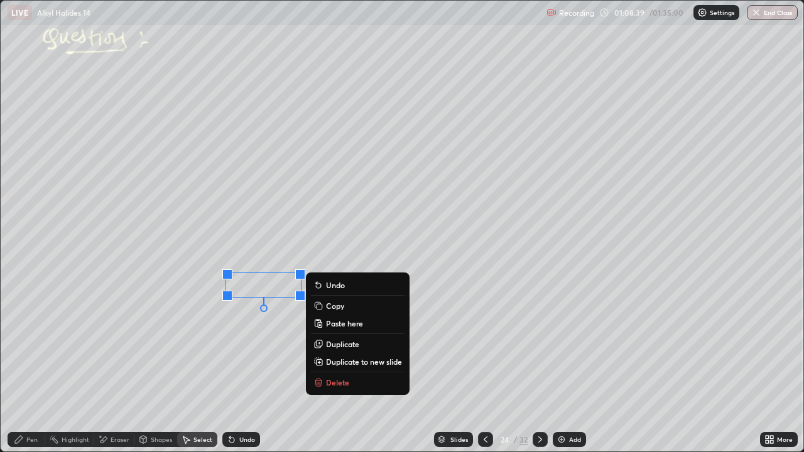
click at [25, 367] on div "Pen" at bounding box center [27, 439] width 38 height 15
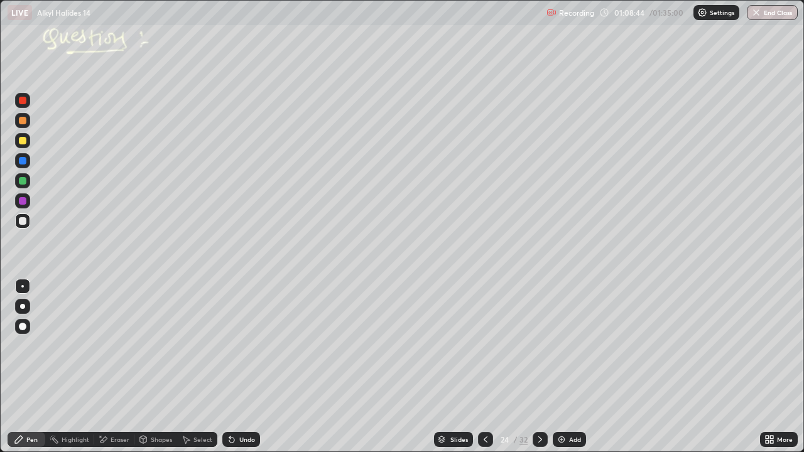
click at [194, 367] on div "Select" at bounding box center [203, 440] width 19 height 6
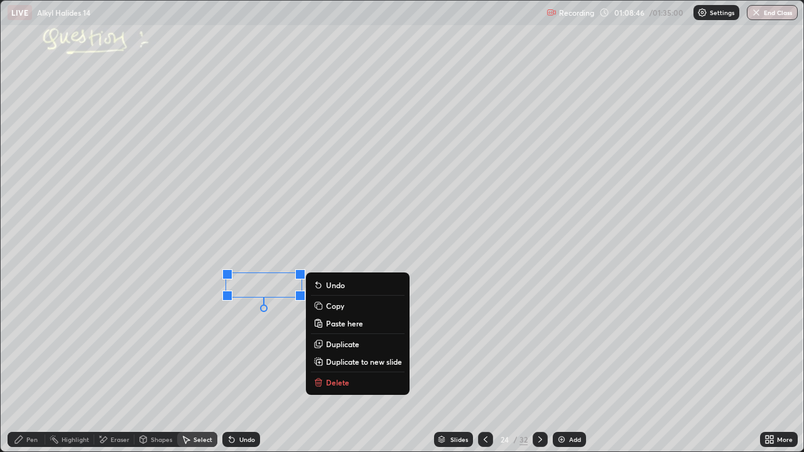
click at [339, 342] on p "Duplicate" at bounding box center [342, 344] width 33 height 10
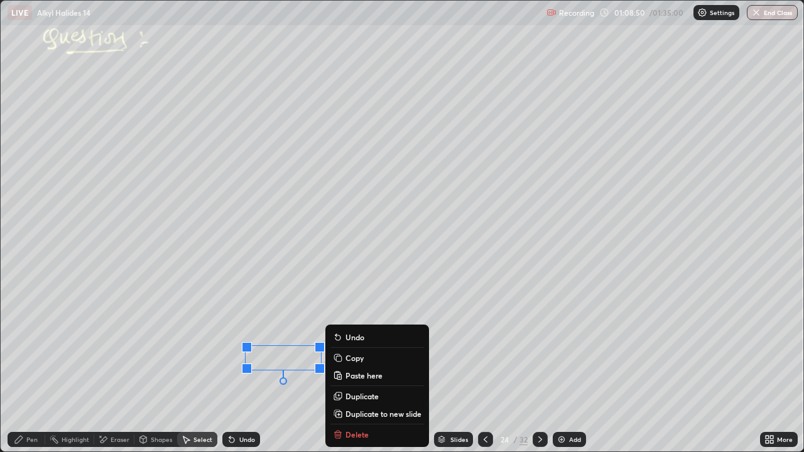
click at [194, 367] on div "Select" at bounding box center [203, 440] width 19 height 6
click at [245, 367] on div "0 ° Undo Copy Paste here Duplicate Duplicate to new slide Delete" at bounding box center [402, 226] width 803 height 451
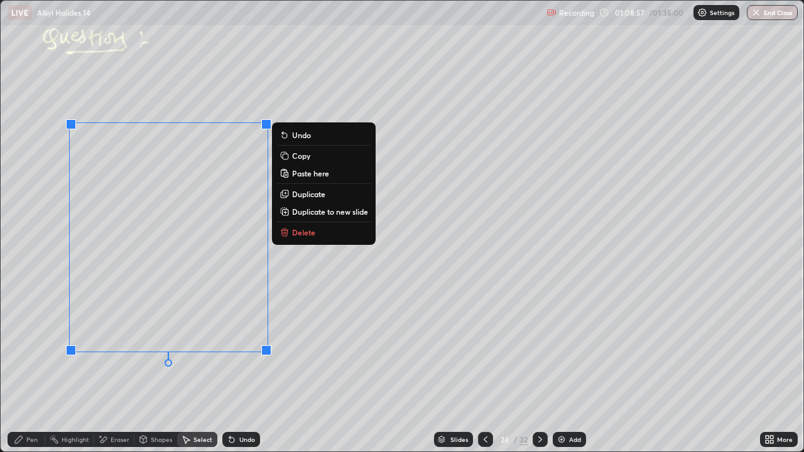
click at [327, 343] on div "0 ° Undo Copy Paste here Duplicate Duplicate to new slide Delete" at bounding box center [402, 226] width 803 height 451
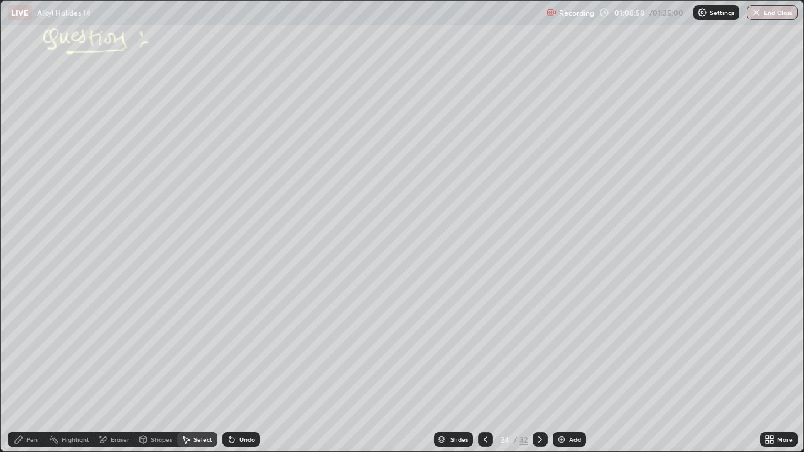
click at [23, 367] on icon at bounding box center [19, 440] width 8 height 8
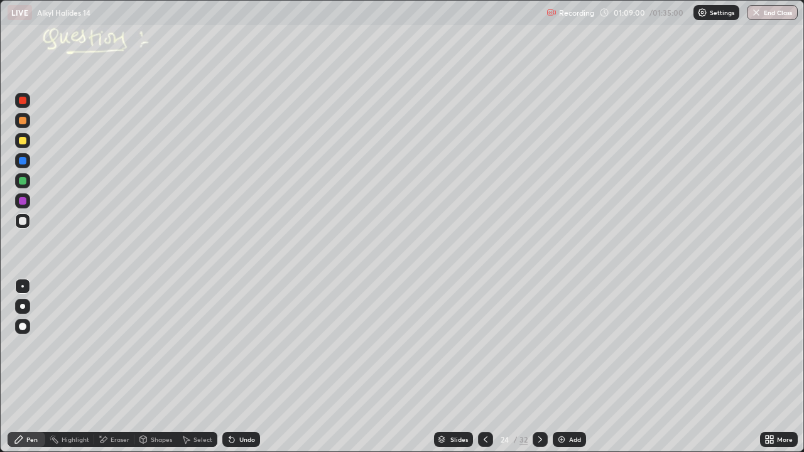
click at [155, 367] on div "Shapes" at bounding box center [161, 440] width 21 height 6
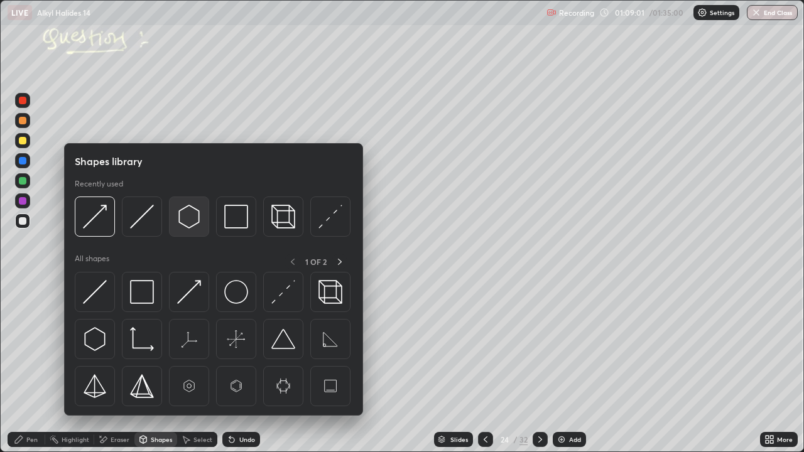
click at [191, 216] on img at bounding box center [189, 217] width 24 height 24
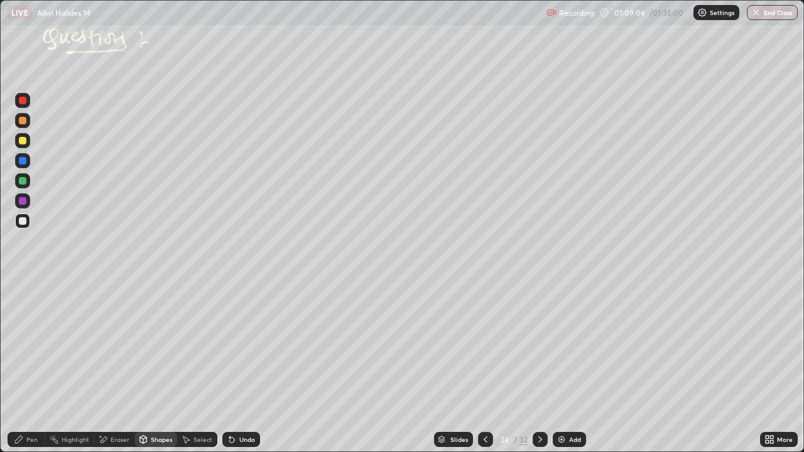
click at [29, 367] on div "Pen" at bounding box center [31, 440] width 11 height 6
click at [203, 367] on div "Select" at bounding box center [197, 439] width 40 height 15
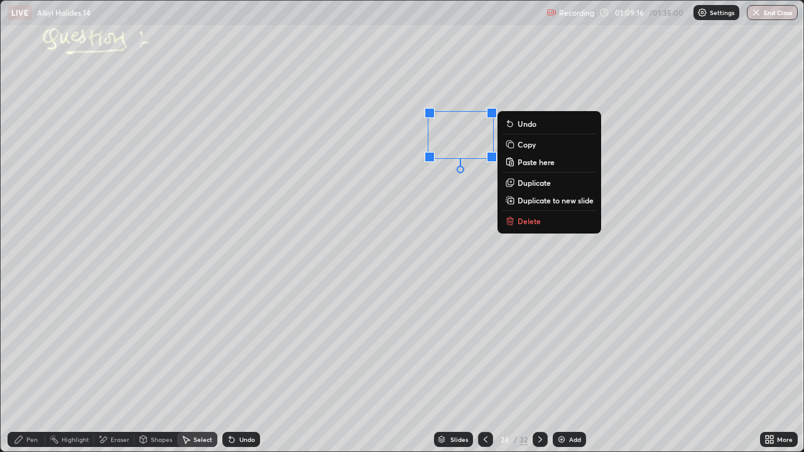
click at [533, 185] on p "Duplicate" at bounding box center [534, 183] width 33 height 10
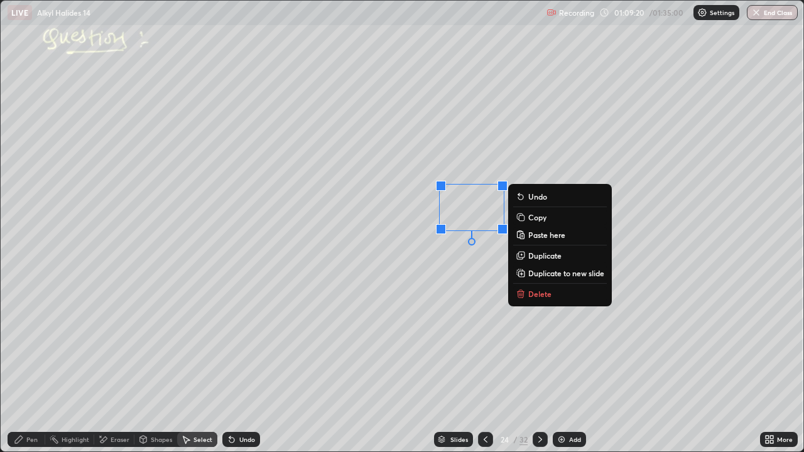
click at [37, 367] on div "Pen" at bounding box center [31, 440] width 11 height 6
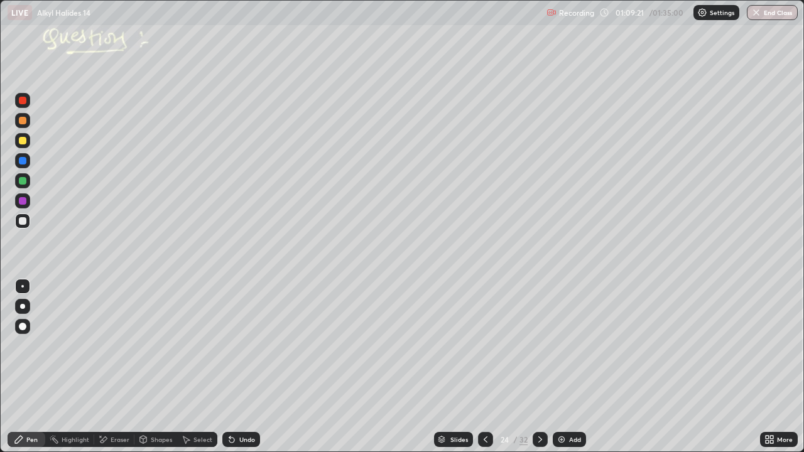
click at [196, 367] on div "Select" at bounding box center [197, 439] width 40 height 15
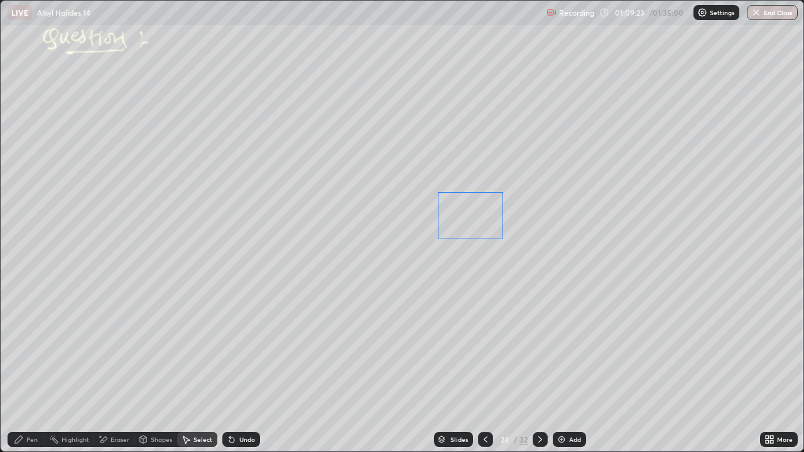
click at [472, 213] on div "0 ° Undo Copy Paste here Duplicate Duplicate to new slide Delete" at bounding box center [402, 226] width 803 height 451
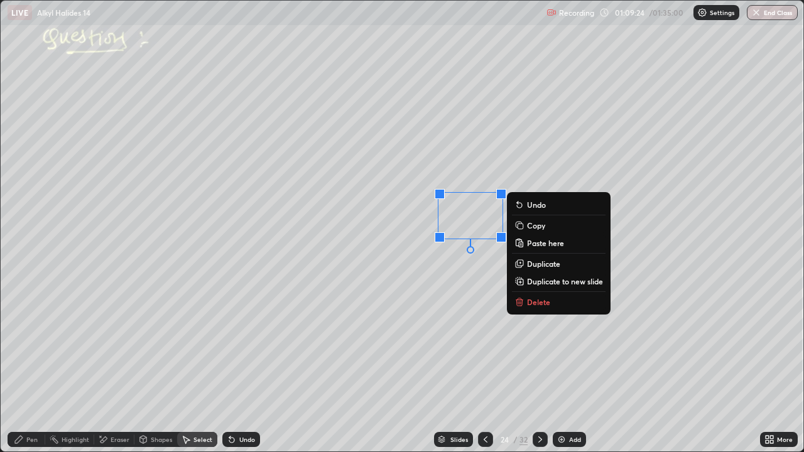
click at [542, 263] on p "Duplicate" at bounding box center [543, 264] width 33 height 10
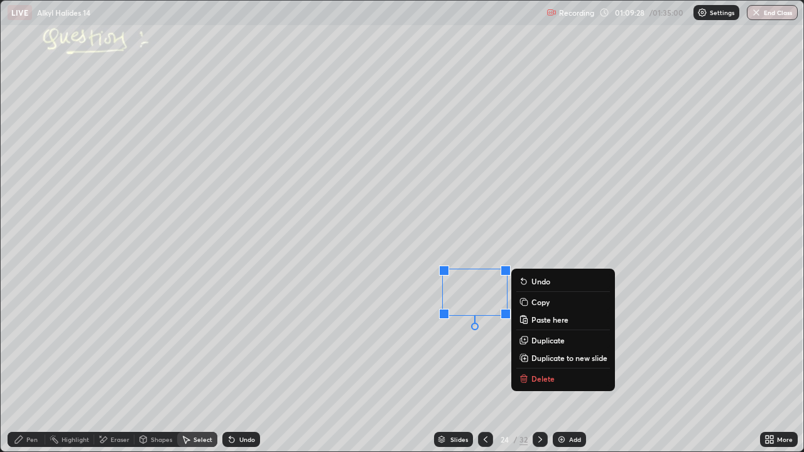
click at [32, 367] on div "Pen" at bounding box center [31, 440] width 11 height 6
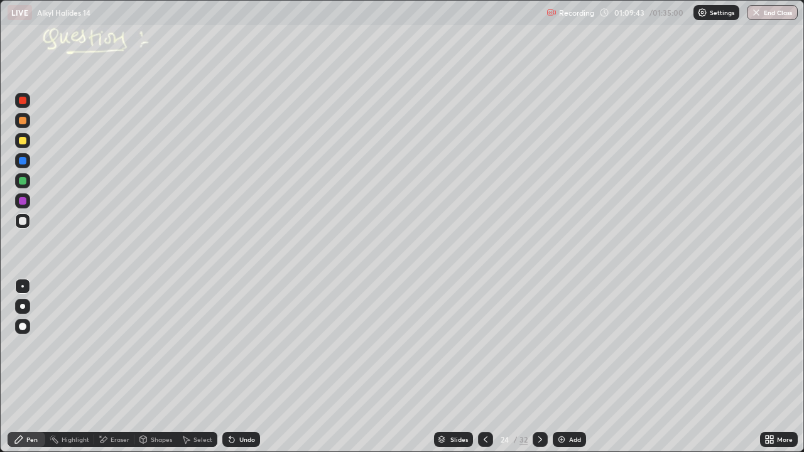
click at [194, 367] on div "Select" at bounding box center [203, 440] width 19 height 6
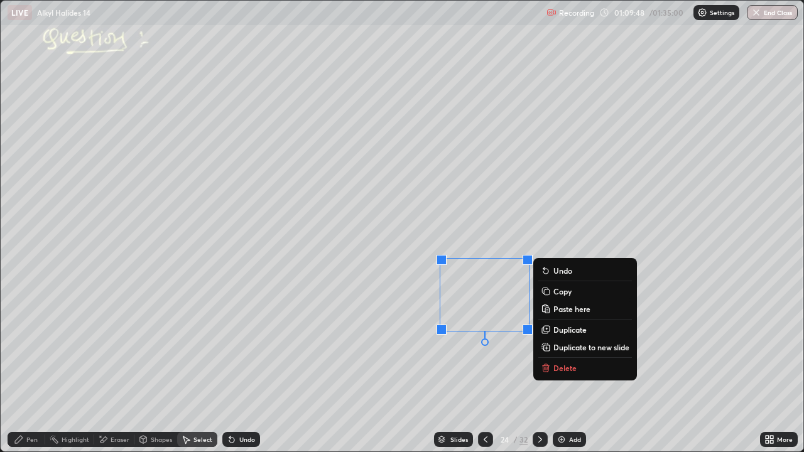
click at [34, 367] on div "Pen" at bounding box center [31, 440] width 11 height 6
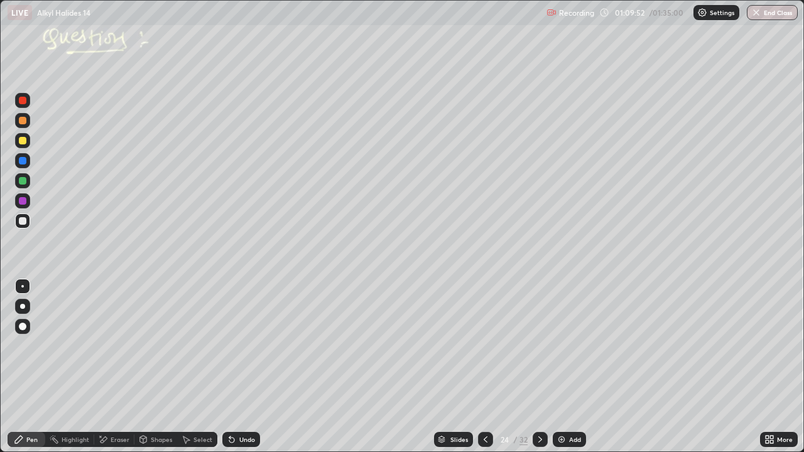
click at [25, 183] on div at bounding box center [23, 181] width 8 height 8
click at [204, 367] on div "Select" at bounding box center [197, 439] width 40 height 15
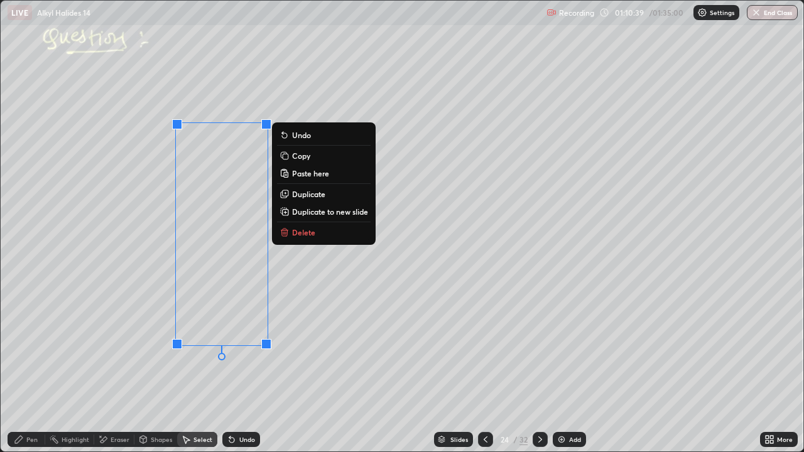
click at [310, 194] on p "Duplicate" at bounding box center [308, 194] width 33 height 10
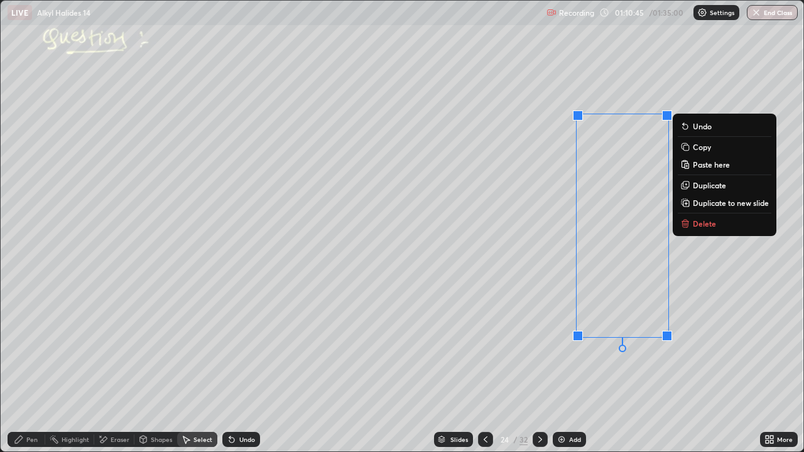
click at [119, 367] on div "Eraser" at bounding box center [114, 439] width 40 height 15
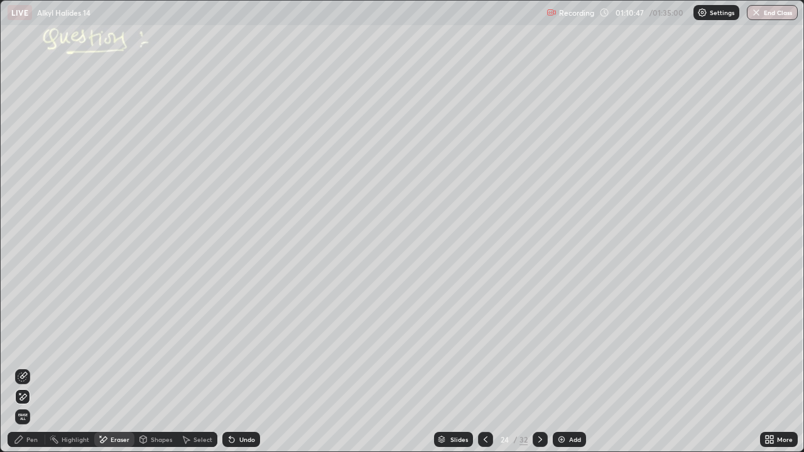
click at [35, 367] on div "Pen" at bounding box center [31, 440] width 11 height 6
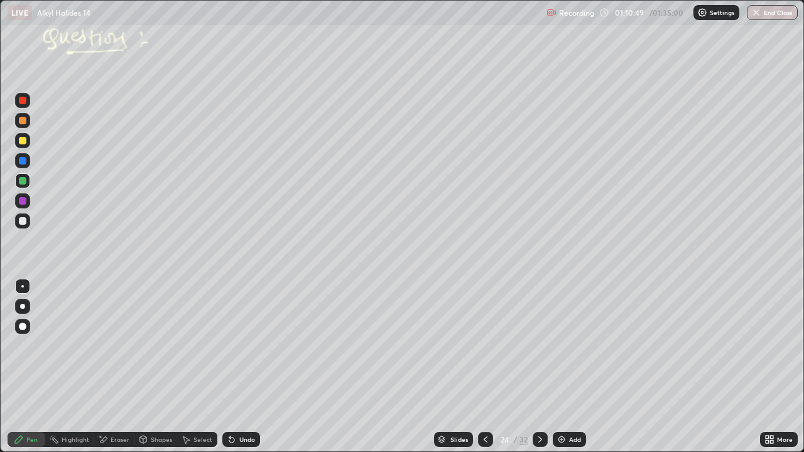
click at [18, 227] on div at bounding box center [22, 221] width 15 height 15
click at [567, 367] on div "Add" at bounding box center [569, 439] width 33 height 15
click at [21, 182] on div at bounding box center [23, 181] width 8 height 8
click at [23, 140] on div at bounding box center [23, 141] width 8 height 8
click at [151, 367] on div "Shapes" at bounding box center [161, 440] width 21 height 6
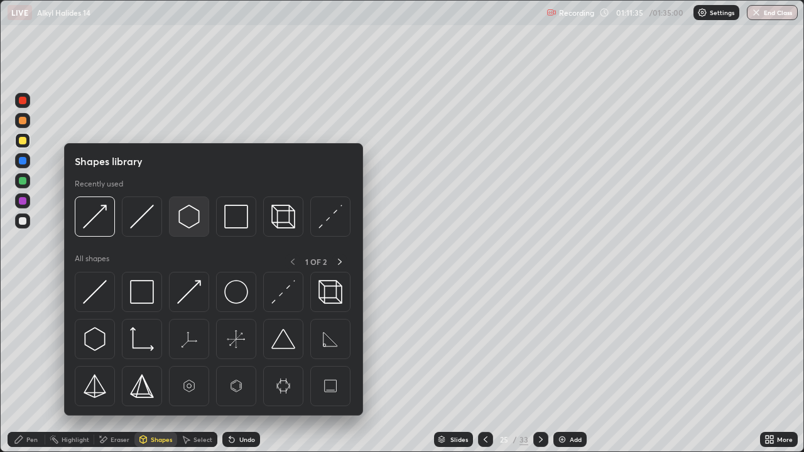
click at [192, 215] on img at bounding box center [189, 217] width 24 height 24
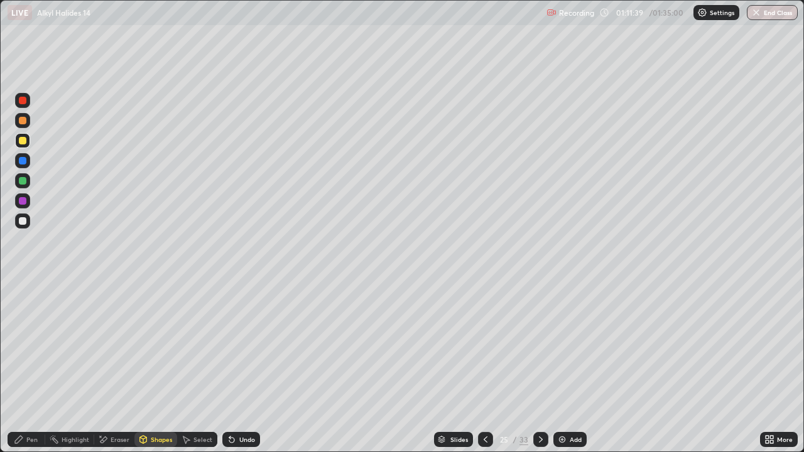
click at [28, 367] on div "Pen" at bounding box center [31, 440] width 11 height 6
click at [248, 367] on div "Undo" at bounding box center [247, 440] width 16 height 6
click at [122, 367] on div "Eraser" at bounding box center [120, 440] width 19 height 6
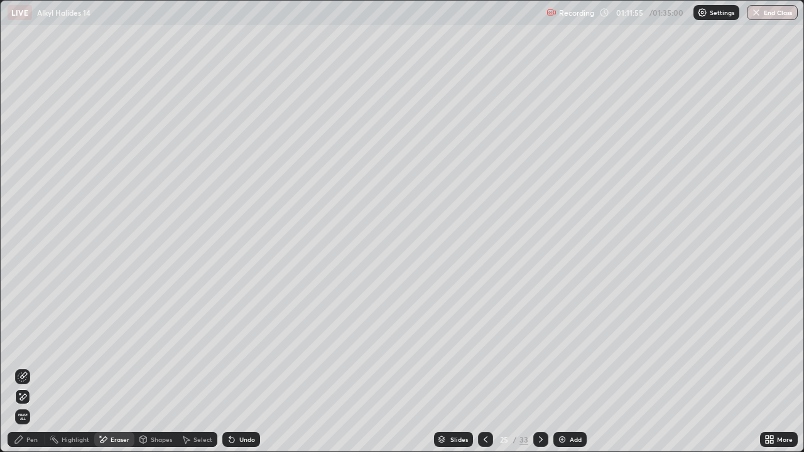
click at [28, 367] on div "Pen" at bounding box center [31, 440] width 11 height 6
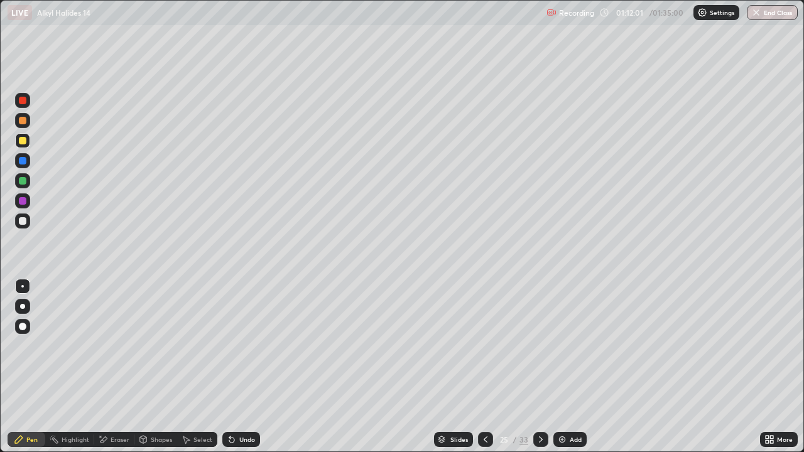
click at [248, 367] on div "Undo" at bounding box center [247, 440] width 16 height 6
click at [243, 367] on div "Undo" at bounding box center [247, 440] width 16 height 6
click at [146, 367] on icon at bounding box center [143, 440] width 7 height 8
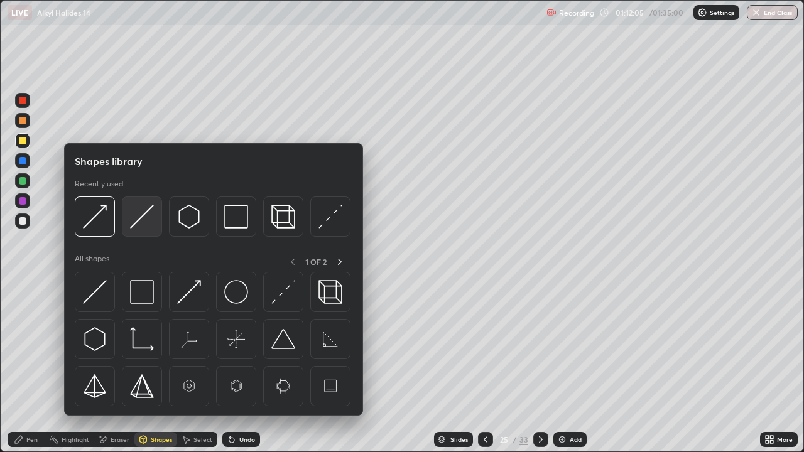
click at [142, 218] on img at bounding box center [142, 217] width 24 height 24
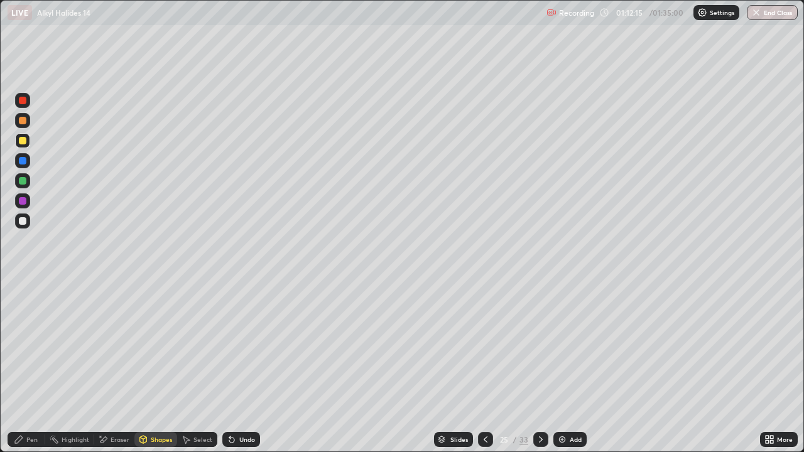
click at [234, 367] on icon at bounding box center [232, 440] width 10 height 10
click at [29, 367] on div "Pen" at bounding box center [27, 439] width 38 height 15
click at [194, 367] on div "Select" at bounding box center [203, 440] width 19 height 6
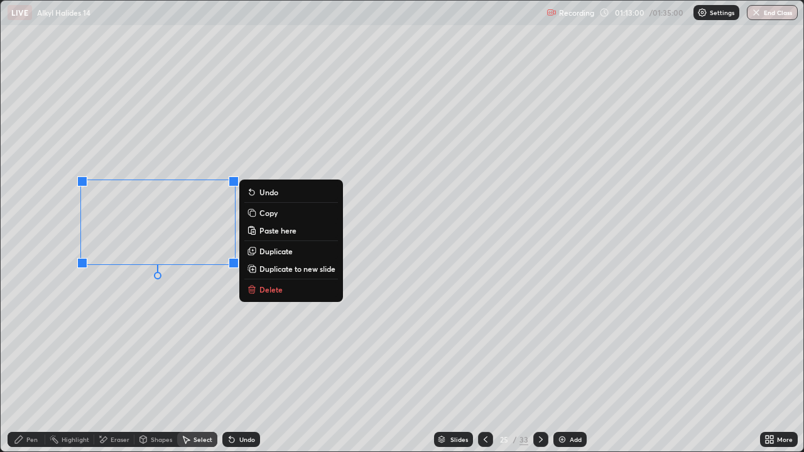
click at [275, 250] on p "Duplicate" at bounding box center [275, 251] width 33 height 10
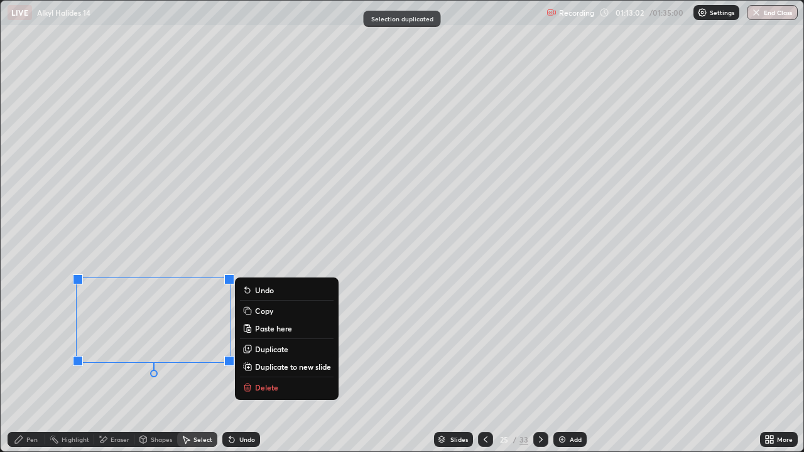
click at [116, 367] on div "Eraser" at bounding box center [114, 439] width 40 height 15
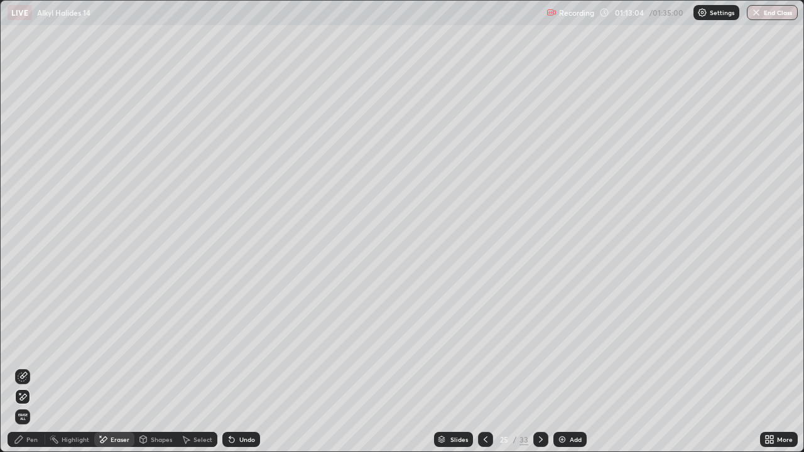
click at [30, 367] on div "Pen" at bounding box center [31, 440] width 11 height 6
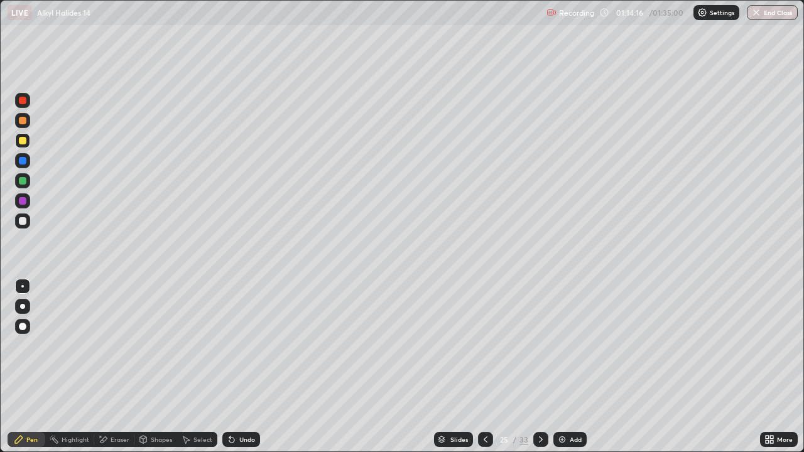
click at [489, 367] on icon at bounding box center [486, 440] width 10 height 10
click at [486, 367] on icon at bounding box center [486, 440] width 10 height 10
click at [543, 367] on icon at bounding box center [541, 440] width 10 height 10
click at [28, 223] on div at bounding box center [22, 221] width 15 height 15
click at [240, 367] on div "Undo" at bounding box center [247, 440] width 16 height 6
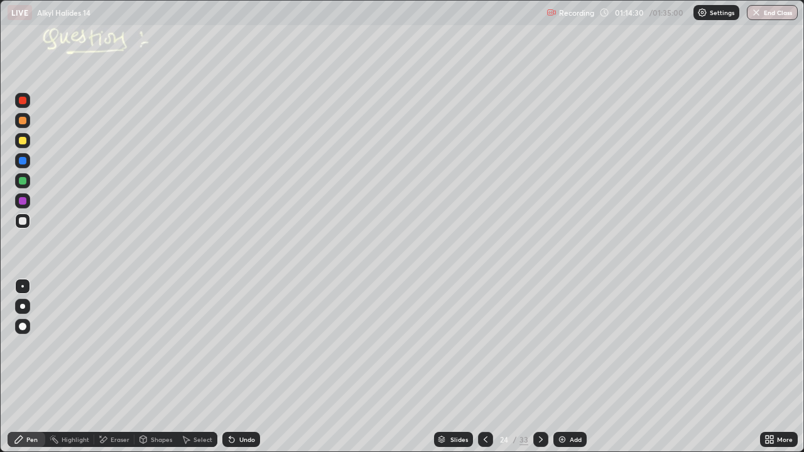
click at [25, 141] on div at bounding box center [23, 141] width 8 height 8
click at [248, 367] on div "Undo" at bounding box center [241, 439] width 38 height 15
click at [252, 367] on div "Undo" at bounding box center [241, 439] width 38 height 15
click at [41, 367] on div "Pen" at bounding box center [27, 439] width 38 height 15
click at [24, 221] on div at bounding box center [23, 221] width 8 height 8
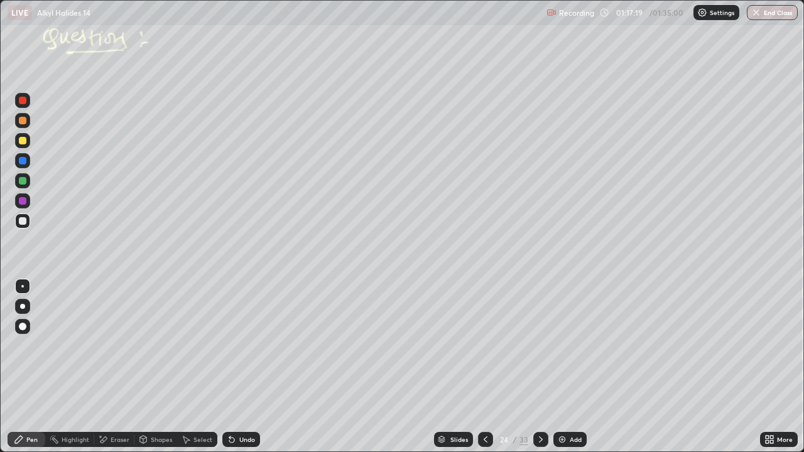
click at [452, 367] on div "Slides" at bounding box center [459, 440] width 18 height 6
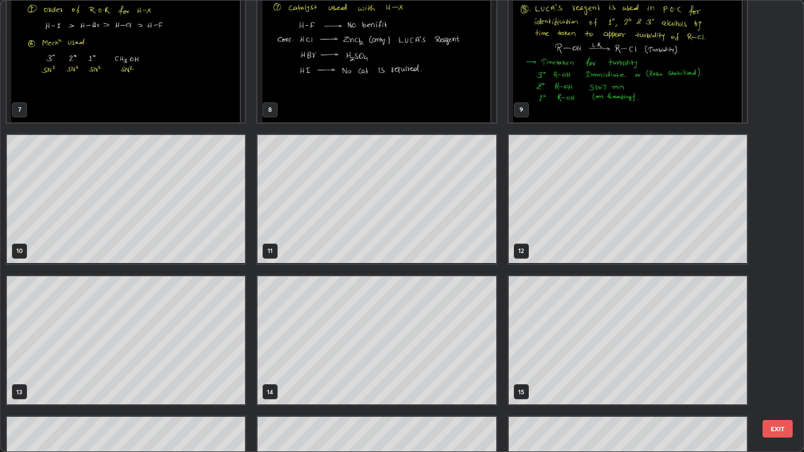
scroll to position [266, 0]
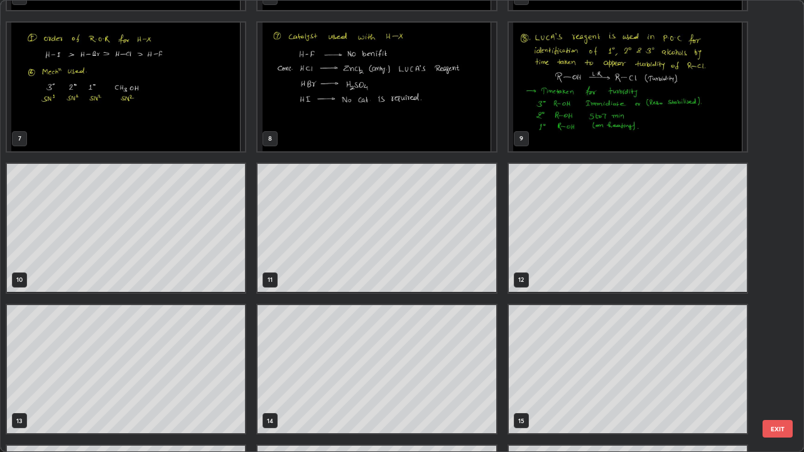
click at [201, 117] on img "grid" at bounding box center [126, 87] width 238 height 129
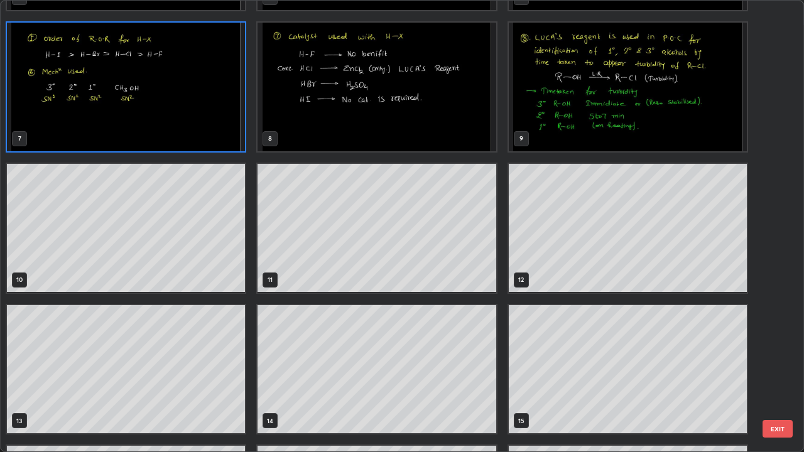
click at [195, 114] on img "grid" at bounding box center [126, 87] width 238 height 129
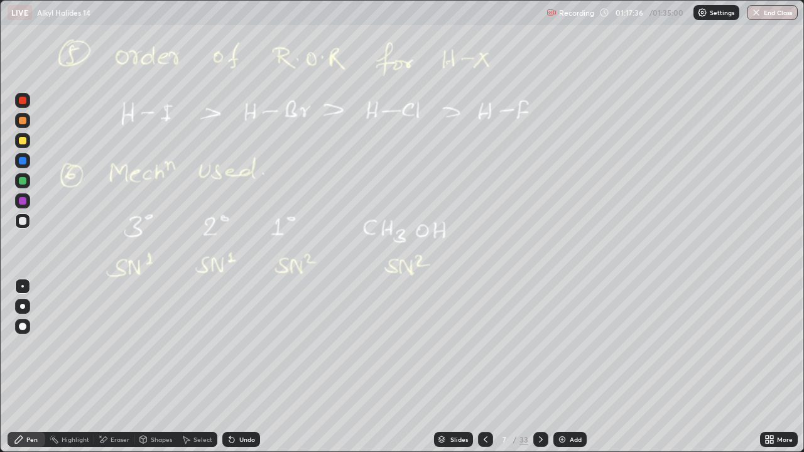
click at [450, 367] on div "Slides" at bounding box center [459, 440] width 18 height 6
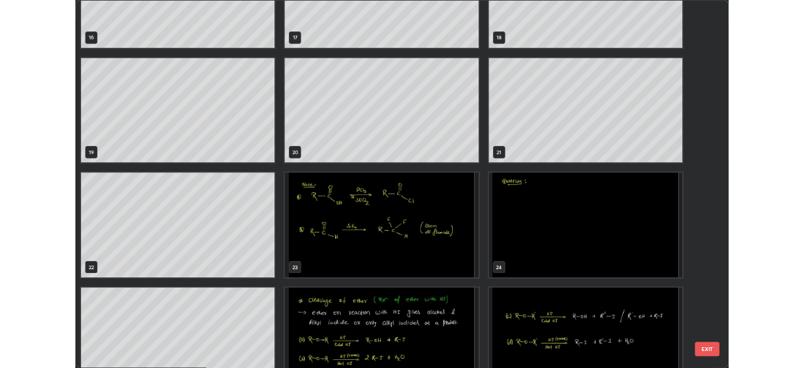
scroll to position [785, 0]
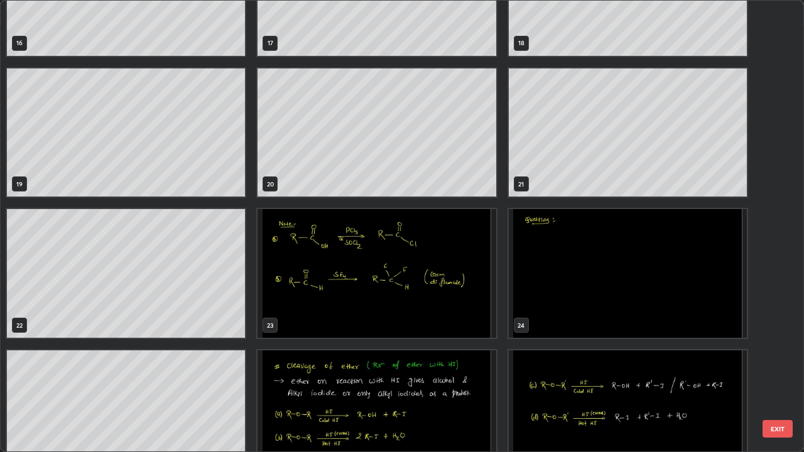
click at [567, 257] on img "grid" at bounding box center [628, 273] width 238 height 129
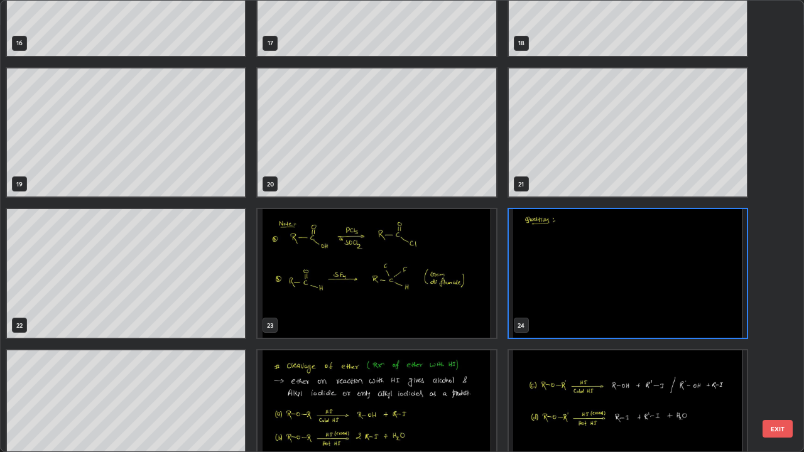
click at [562, 255] on img "grid" at bounding box center [628, 273] width 238 height 129
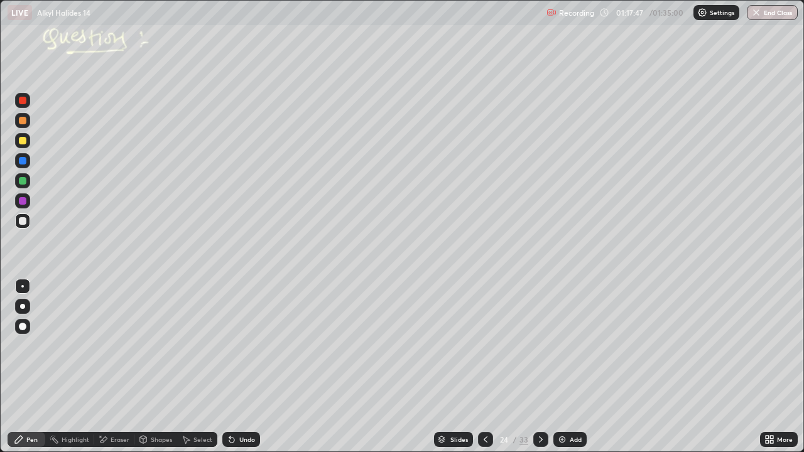
click at [35, 367] on div "Pen" at bounding box center [27, 439] width 38 height 15
click at [128, 367] on div "Eraser" at bounding box center [120, 440] width 19 height 6
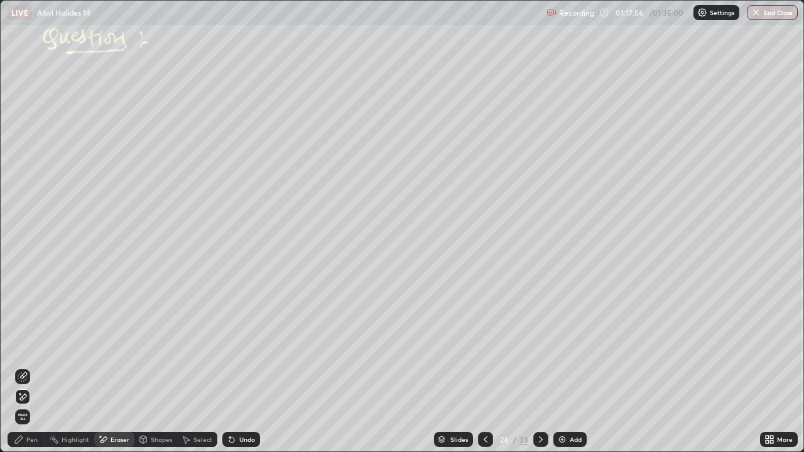
click at [199, 367] on div "Select" at bounding box center [203, 440] width 19 height 6
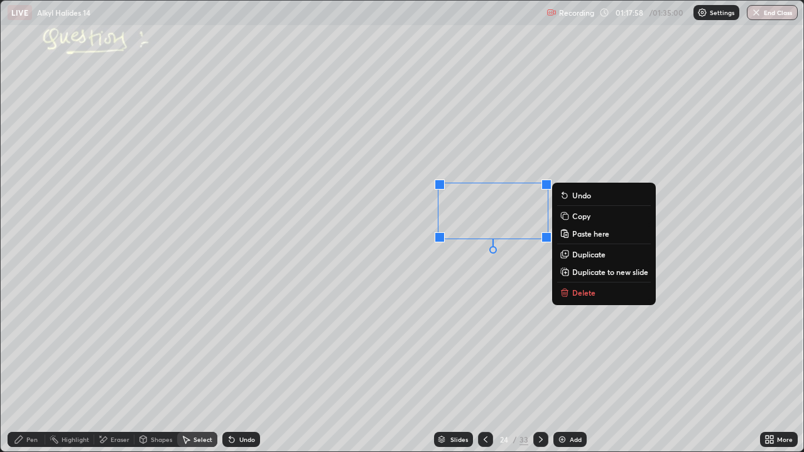
click at [592, 254] on p "Duplicate" at bounding box center [588, 254] width 33 height 10
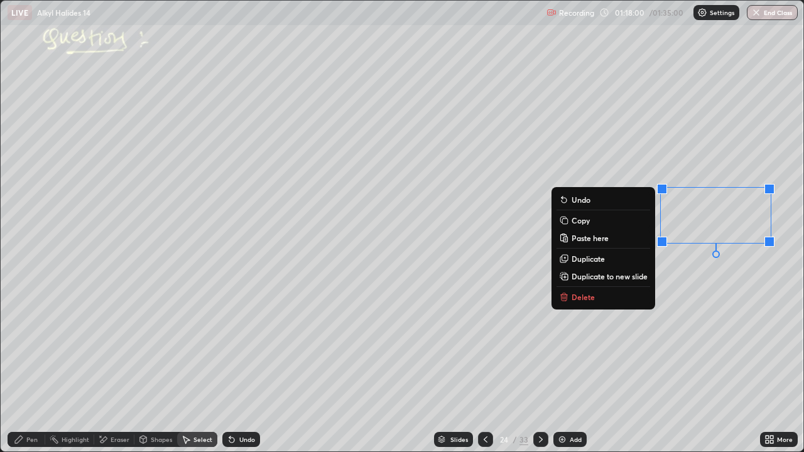
click at [120, 367] on div "Eraser" at bounding box center [120, 440] width 19 height 6
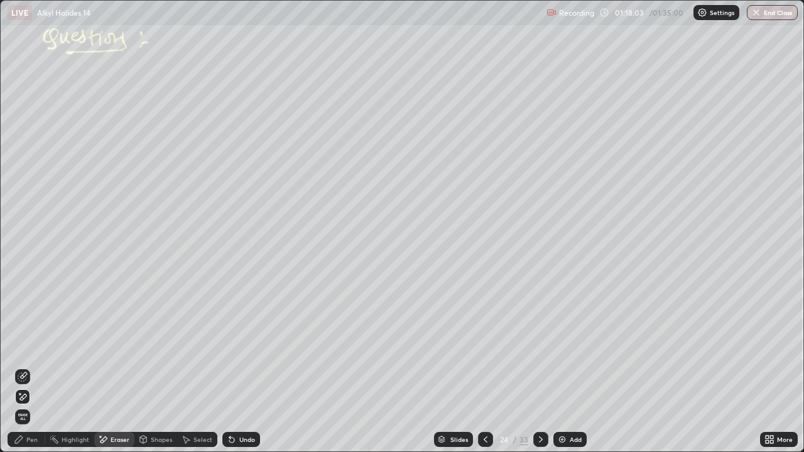
click at [27, 367] on div "Pen" at bounding box center [27, 439] width 38 height 15
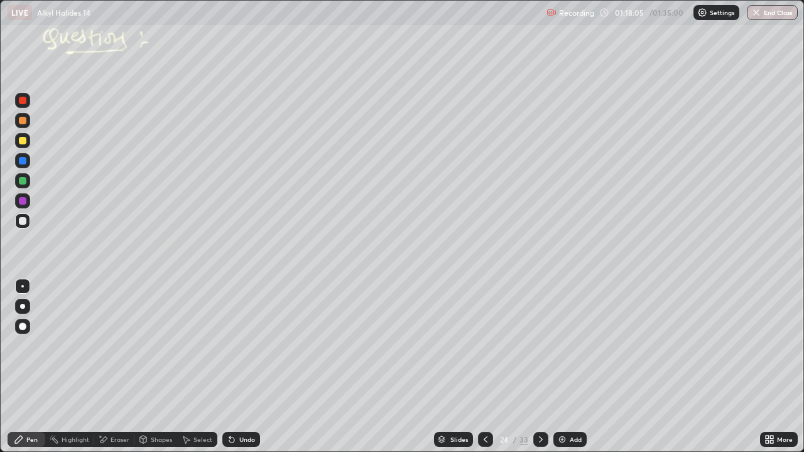
click at [29, 143] on div at bounding box center [22, 140] width 15 height 15
click at [203, 367] on div "Select" at bounding box center [203, 440] width 19 height 6
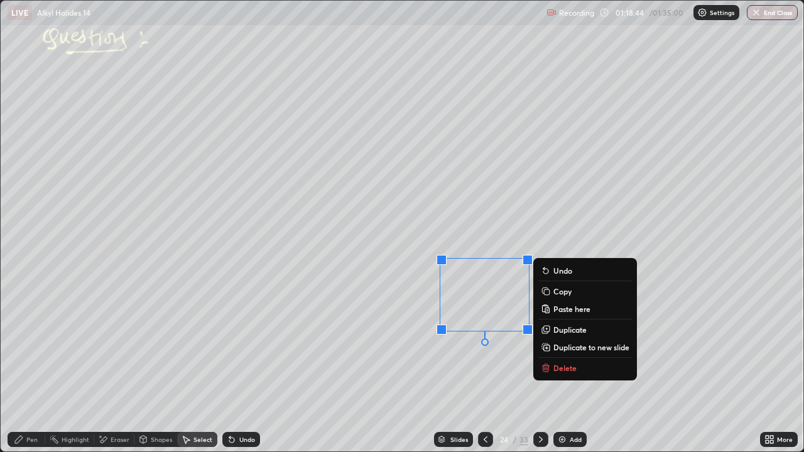
click at [567, 330] on p "Duplicate" at bounding box center [570, 330] width 33 height 10
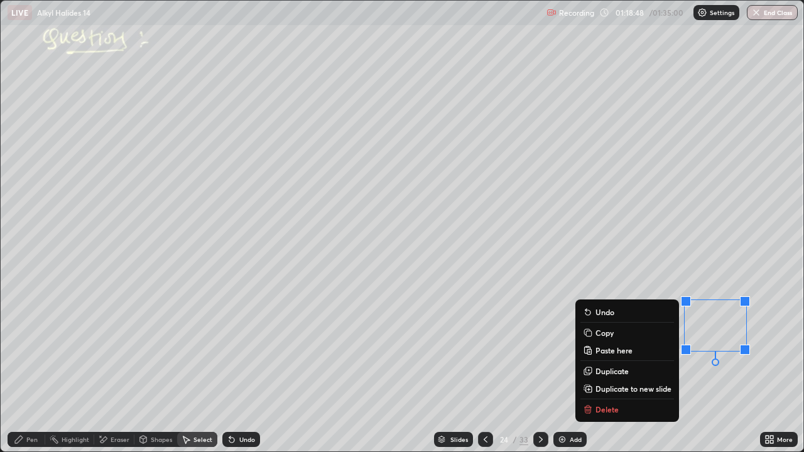
click at [117, 367] on div "Eraser" at bounding box center [120, 440] width 19 height 6
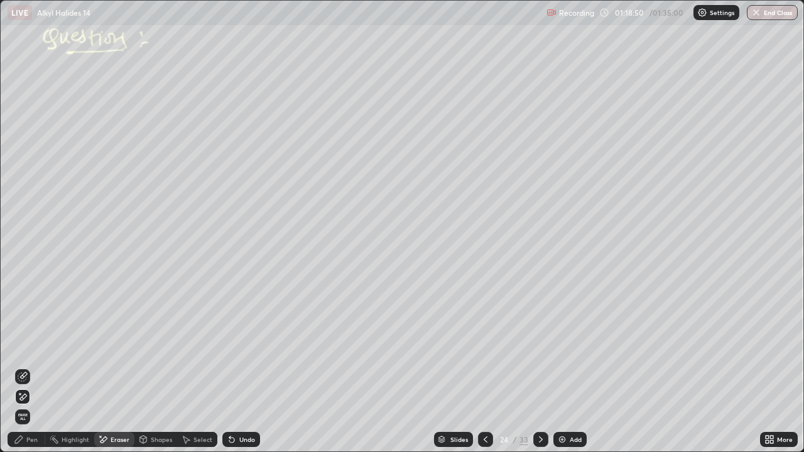
click at [31, 367] on div "Pen" at bounding box center [31, 440] width 11 height 6
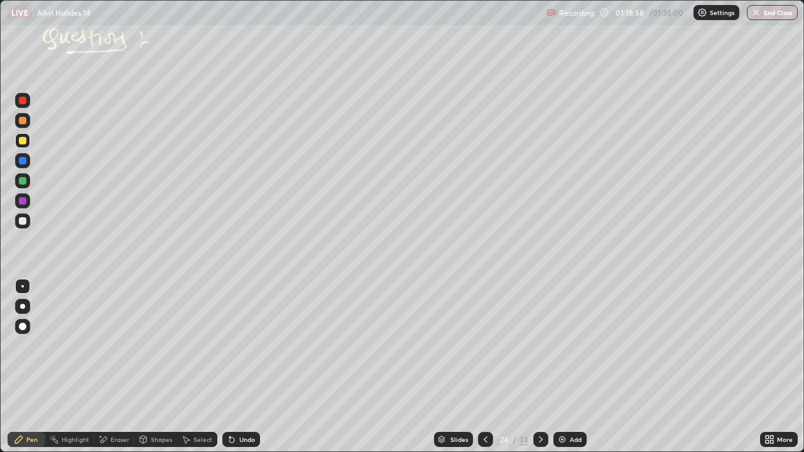
click at [244, 367] on div "Undo" at bounding box center [241, 439] width 38 height 15
click at [243, 367] on div "Undo" at bounding box center [241, 439] width 38 height 15
click at [114, 367] on div "Eraser" at bounding box center [120, 440] width 19 height 6
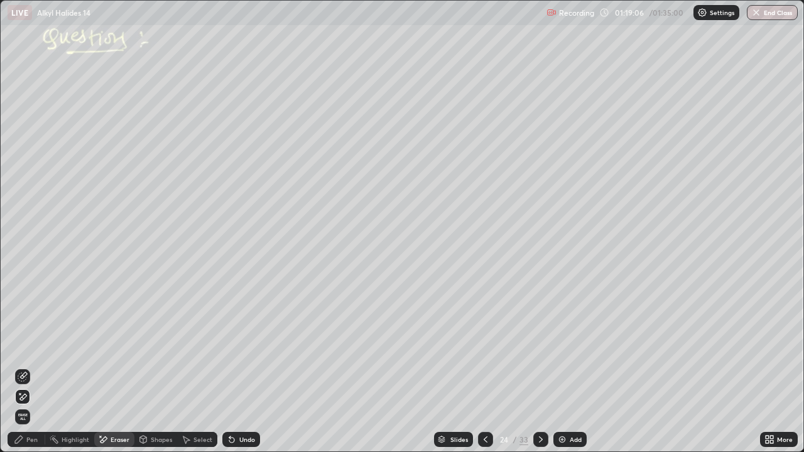
click at [28, 367] on div "Pen" at bounding box center [27, 439] width 38 height 15
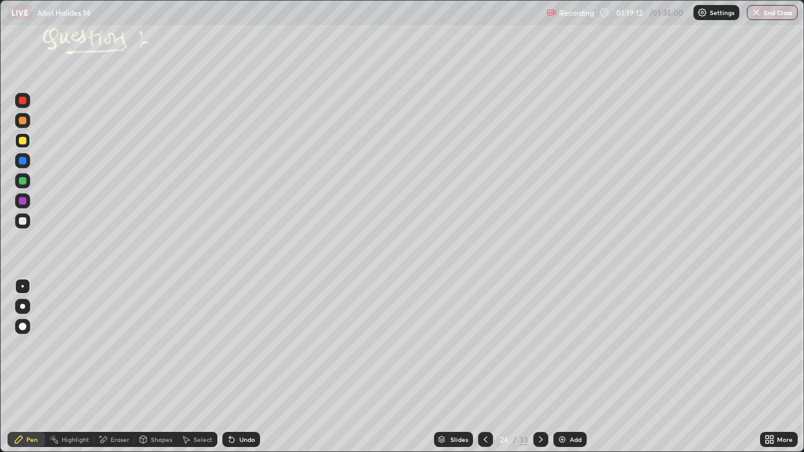
click at [542, 367] on div at bounding box center [540, 439] width 15 height 15
click at [21, 222] on div at bounding box center [23, 221] width 8 height 8
click at [204, 367] on div "Select" at bounding box center [203, 440] width 19 height 6
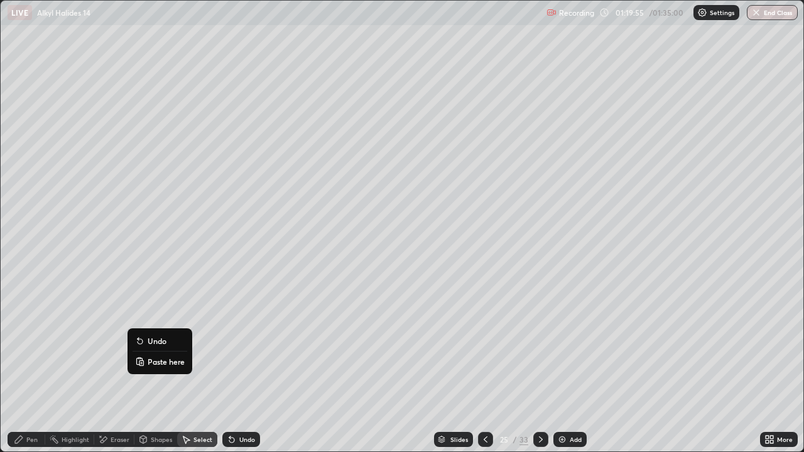
click at [254, 367] on div "0 ° Undo Copy Paste here Duplicate Duplicate to new slide Delete" at bounding box center [402, 226] width 803 height 451
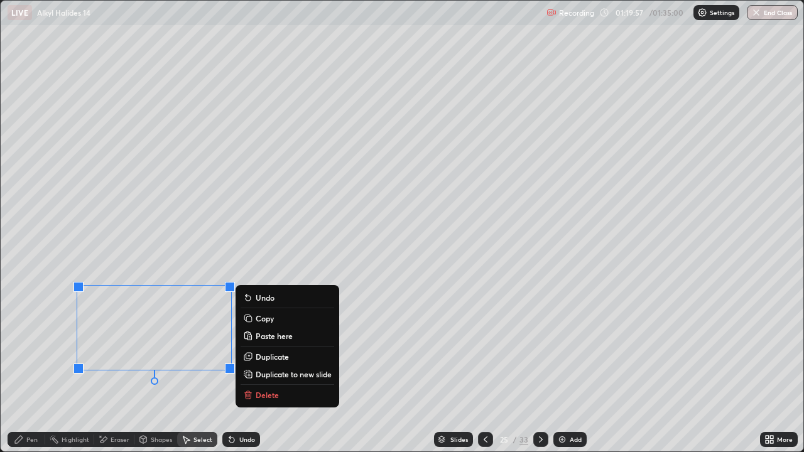
click at [276, 356] on p "Duplicate" at bounding box center [272, 357] width 33 height 10
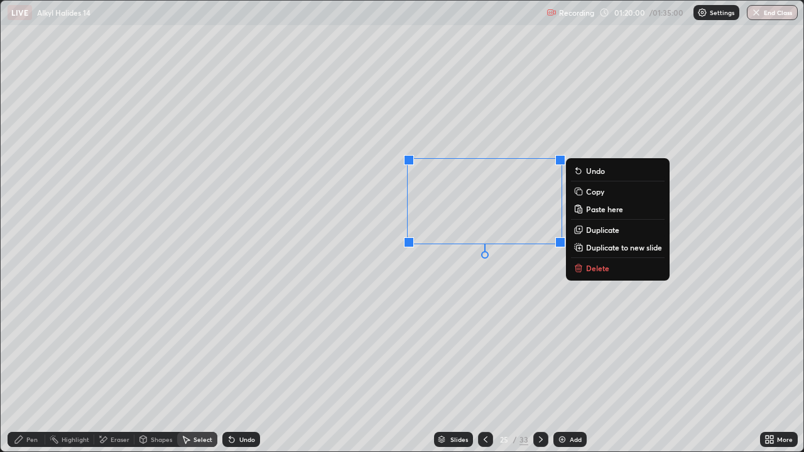
click at [25, 367] on div "Pen" at bounding box center [27, 439] width 38 height 15
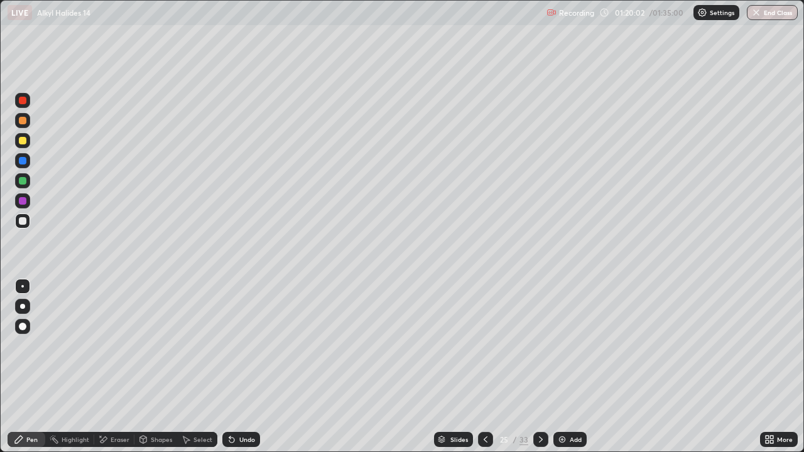
click at [25, 140] on div at bounding box center [23, 141] width 8 height 8
click at [23, 221] on div at bounding box center [23, 221] width 8 height 8
click at [25, 141] on div at bounding box center [23, 141] width 8 height 8
click at [31, 216] on div at bounding box center [23, 221] width 20 height 20
click at [202, 367] on div "Select" at bounding box center [203, 440] width 19 height 6
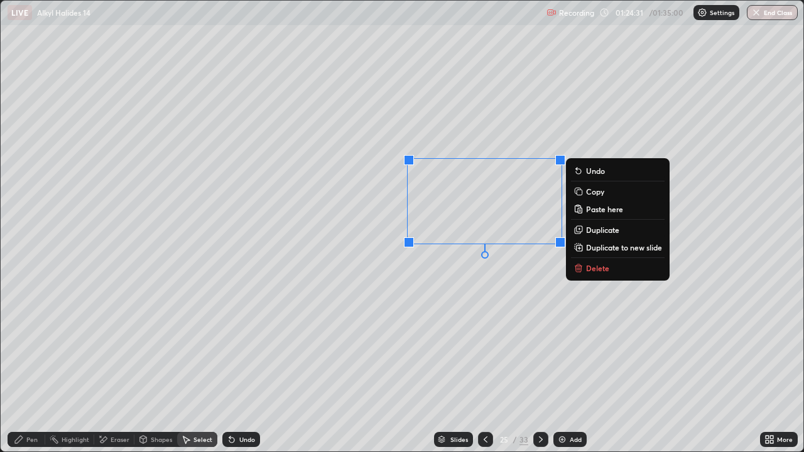
click at [593, 232] on p "Duplicate" at bounding box center [602, 230] width 33 height 10
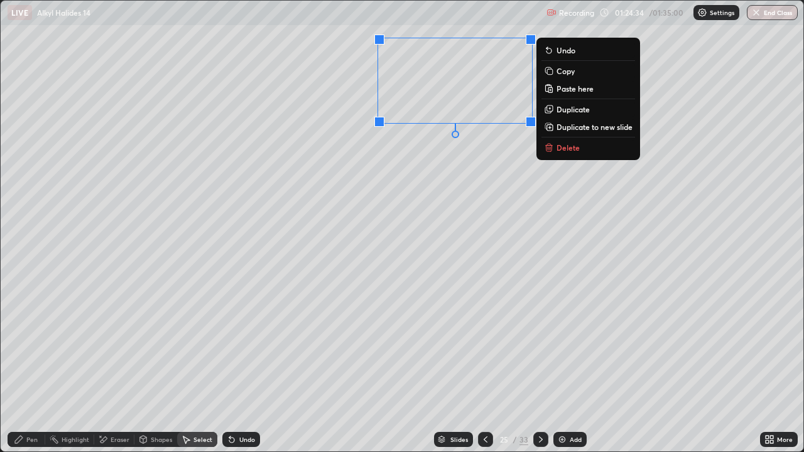
click at [119, 367] on div "Eraser" at bounding box center [120, 440] width 19 height 6
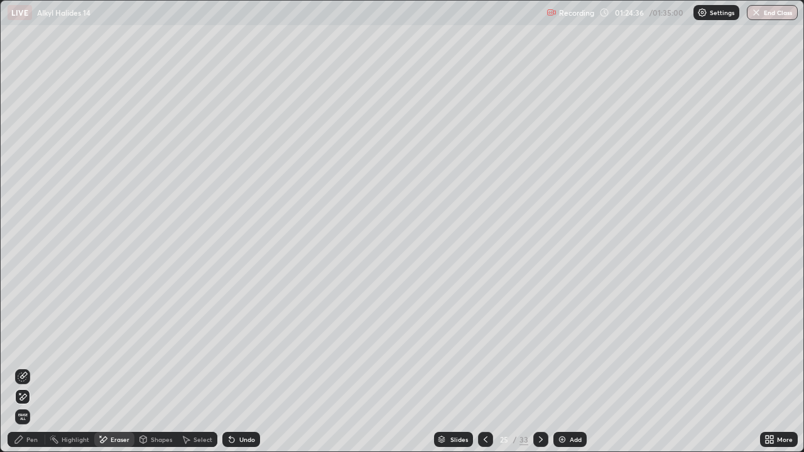
click at [30, 367] on div "Pen" at bounding box center [31, 440] width 11 height 6
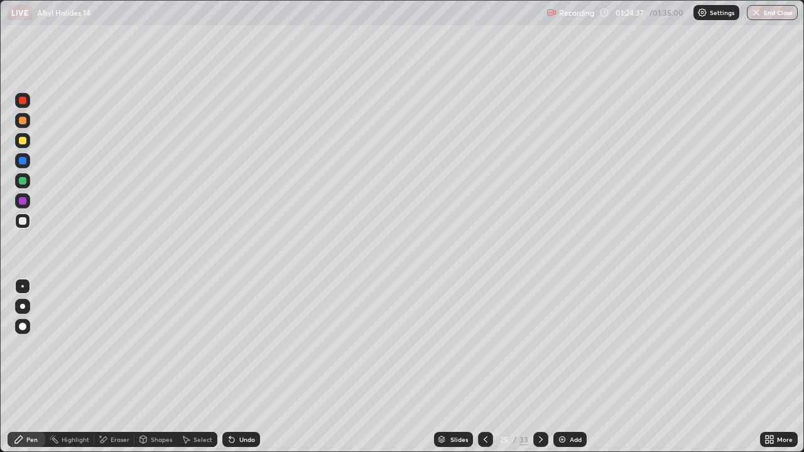
click at [26, 134] on div at bounding box center [22, 140] width 15 height 15
click at [207, 367] on div "Select" at bounding box center [197, 439] width 40 height 15
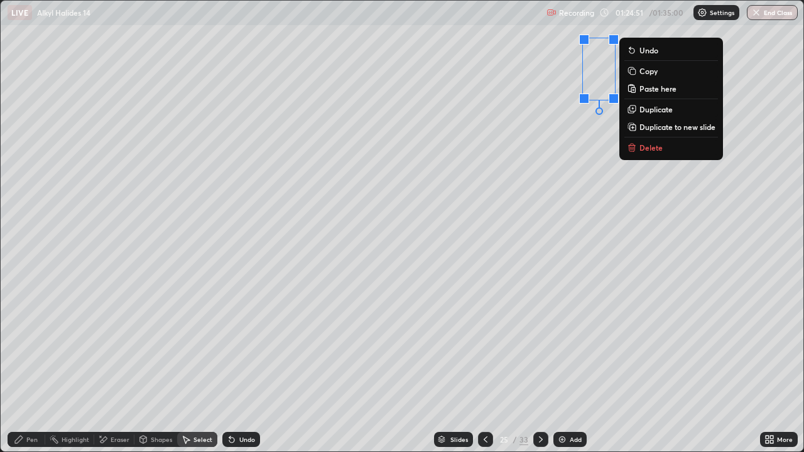
click at [652, 89] on p "Paste here" at bounding box center [658, 89] width 37 height 10
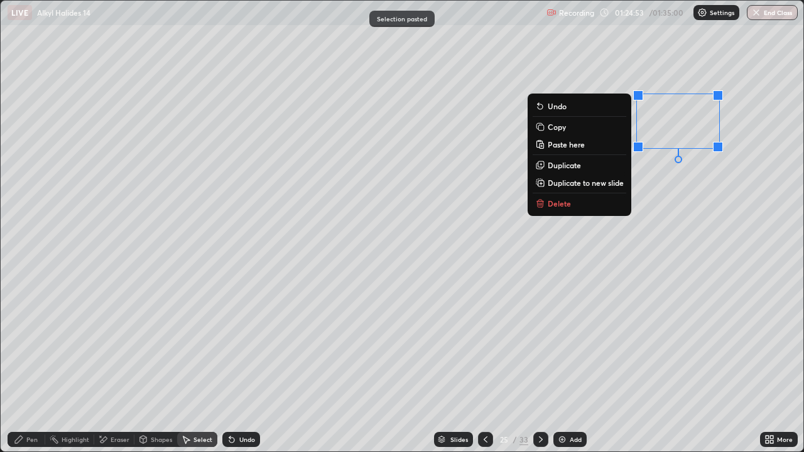
click at [555, 204] on p "Delete" at bounding box center [559, 204] width 23 height 10
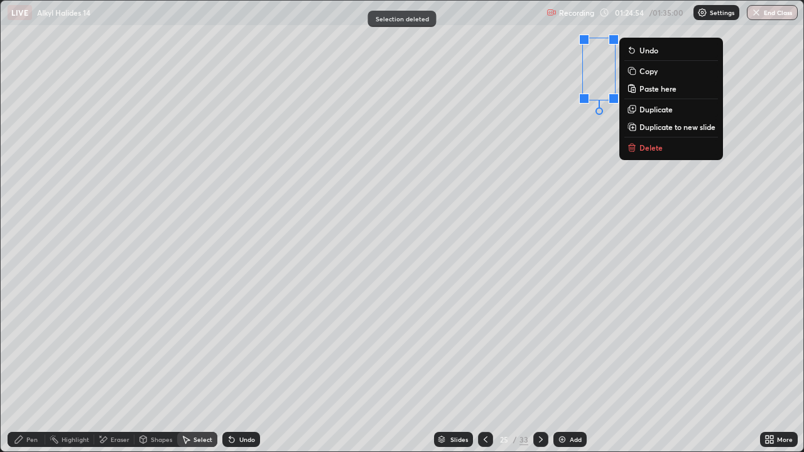
click at [662, 110] on p "Duplicate" at bounding box center [656, 109] width 33 height 10
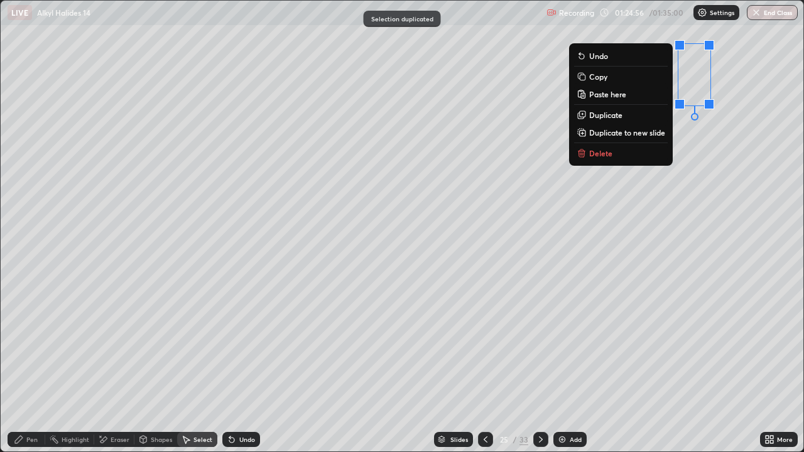
click at [31, 367] on div "Pen" at bounding box center [31, 440] width 11 height 6
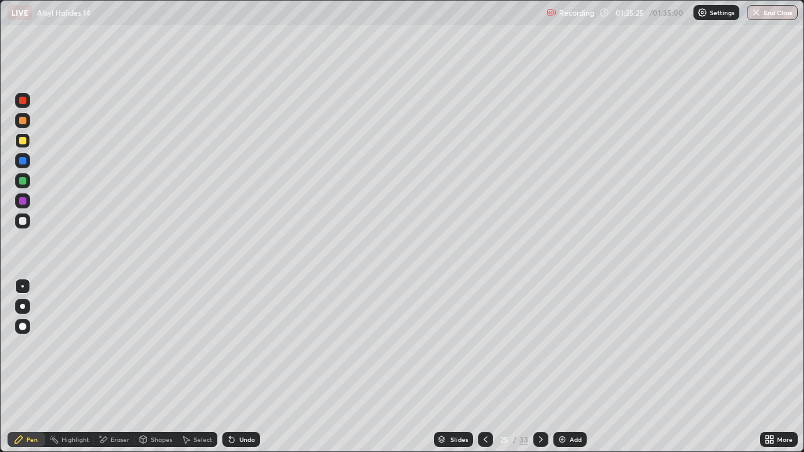
click at [773, 367] on icon at bounding box center [771, 437] width 3 height 3
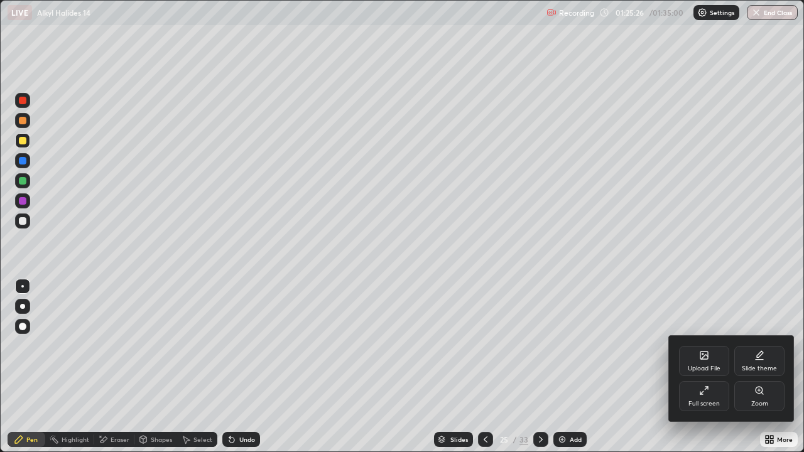
click at [714, 367] on div "Full screen" at bounding box center [704, 396] width 50 height 30
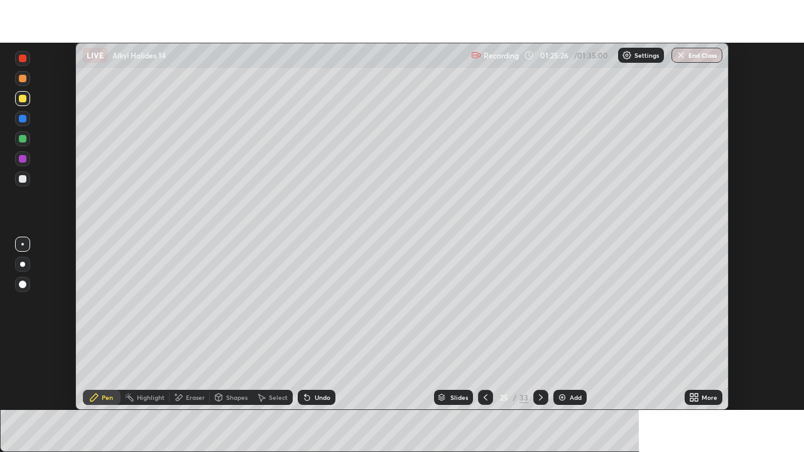
scroll to position [62461, 62025]
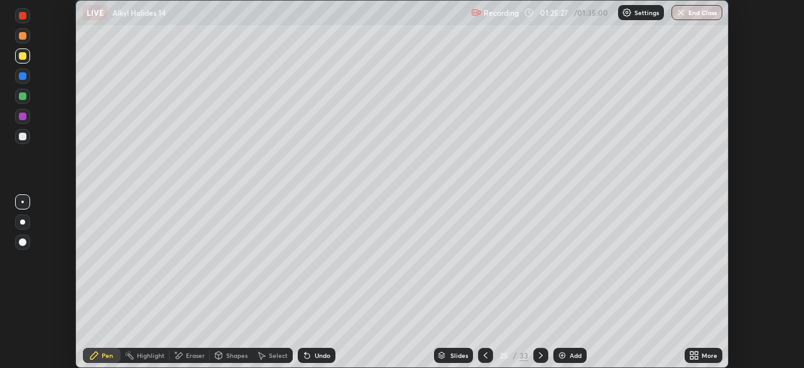
click at [705, 354] on div "More" at bounding box center [710, 355] width 16 height 6
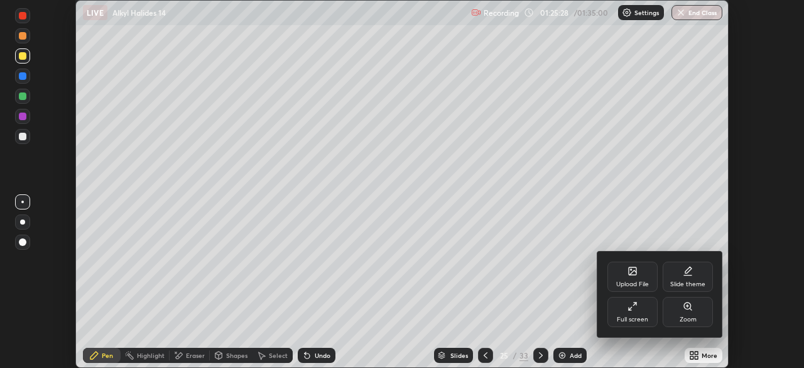
click at [649, 308] on div "Full screen" at bounding box center [633, 312] width 50 height 30
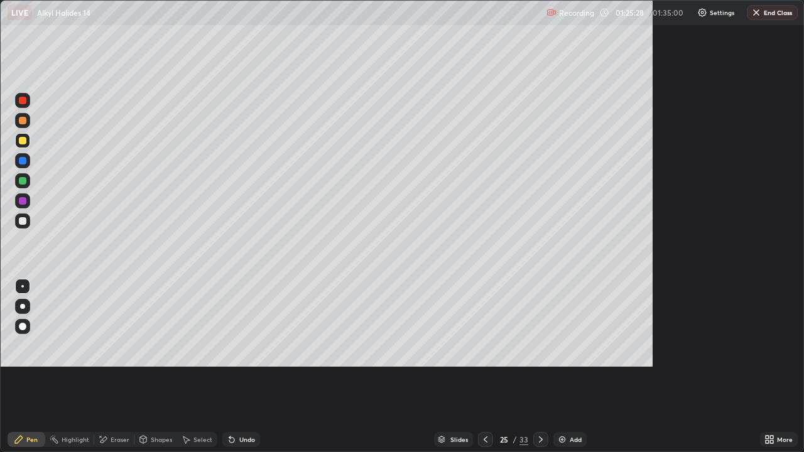
scroll to position [452, 804]
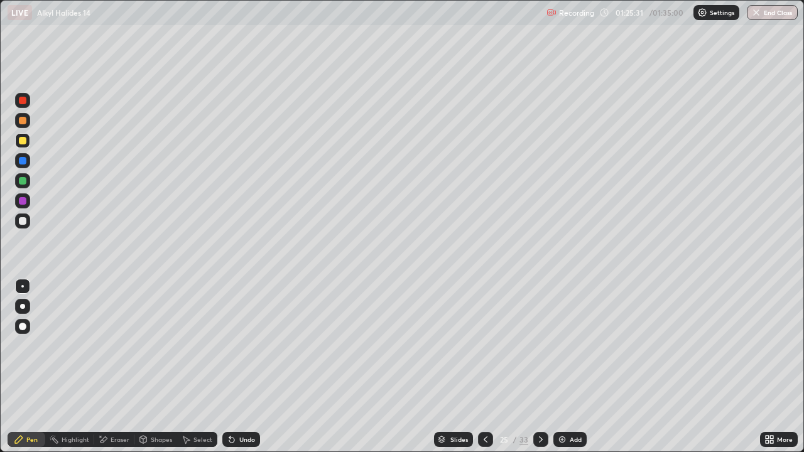
click at [195, 367] on div "Select" at bounding box center [203, 440] width 19 height 6
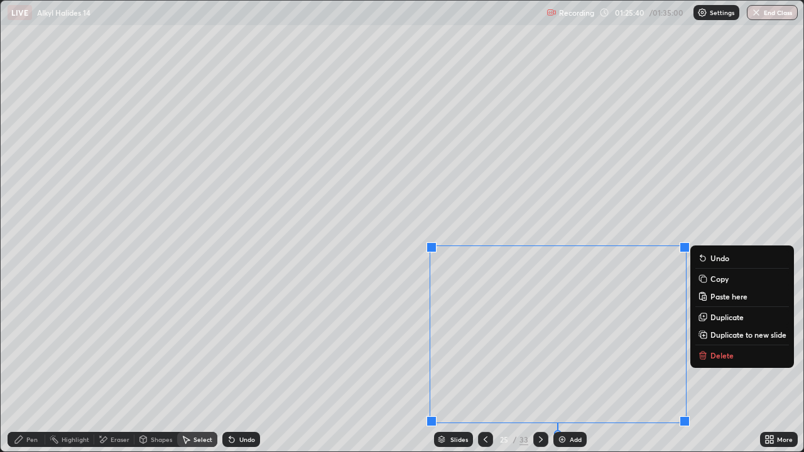
click at [524, 166] on div "0 ° Undo Copy Paste here Duplicate Duplicate to new slide Delete" at bounding box center [402, 226] width 803 height 451
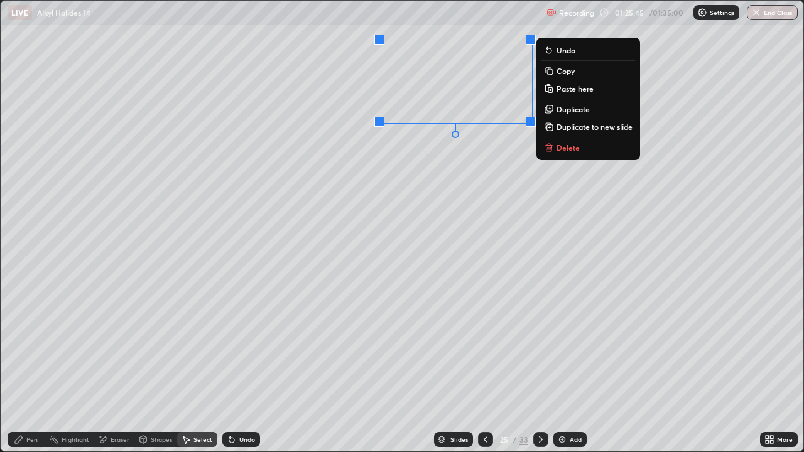
click at [560, 112] on p "Duplicate" at bounding box center [573, 109] width 33 height 10
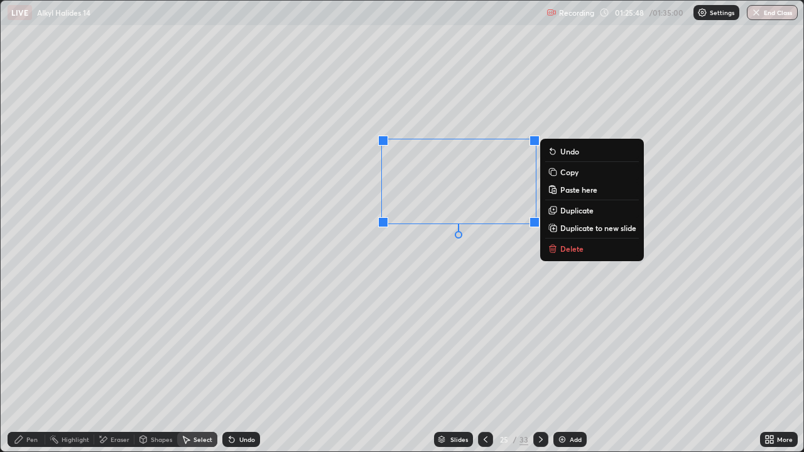
click at [123, 367] on div "Eraser" at bounding box center [114, 439] width 40 height 15
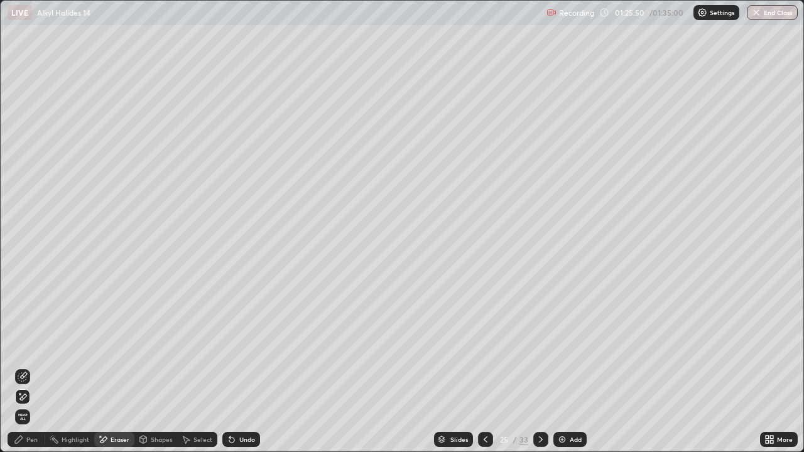
click at [28, 367] on div "Pen" at bounding box center [31, 440] width 11 height 6
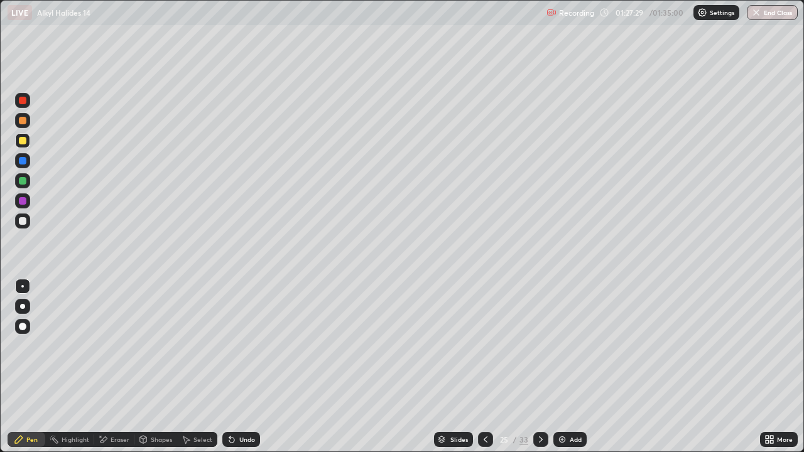
click at [764, 9] on button "End Class" at bounding box center [772, 12] width 51 height 15
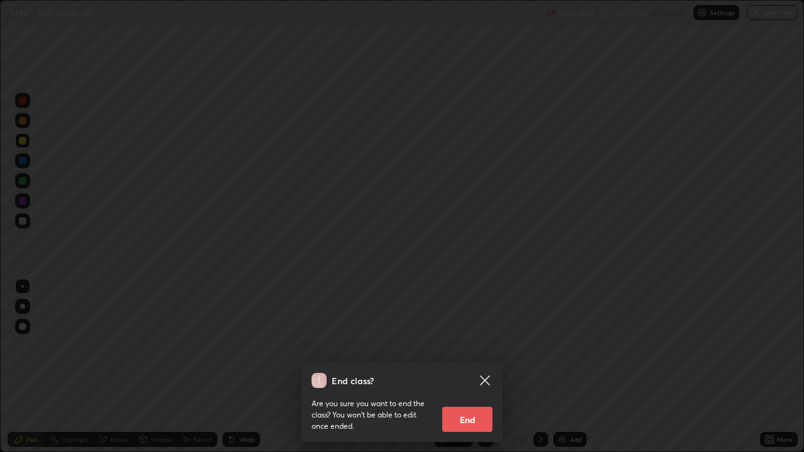
click at [478, 367] on button "End" at bounding box center [467, 419] width 50 height 25
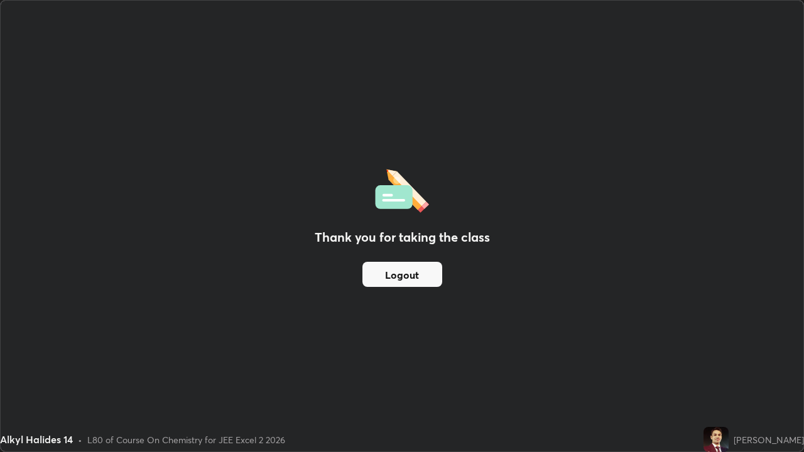
click at [391, 275] on button "Logout" at bounding box center [403, 274] width 80 height 25
click at [391, 273] on button "Logout" at bounding box center [403, 274] width 80 height 25
click at [394, 273] on button "Logout" at bounding box center [403, 274] width 80 height 25
